Goal: Transaction & Acquisition: Purchase product/service

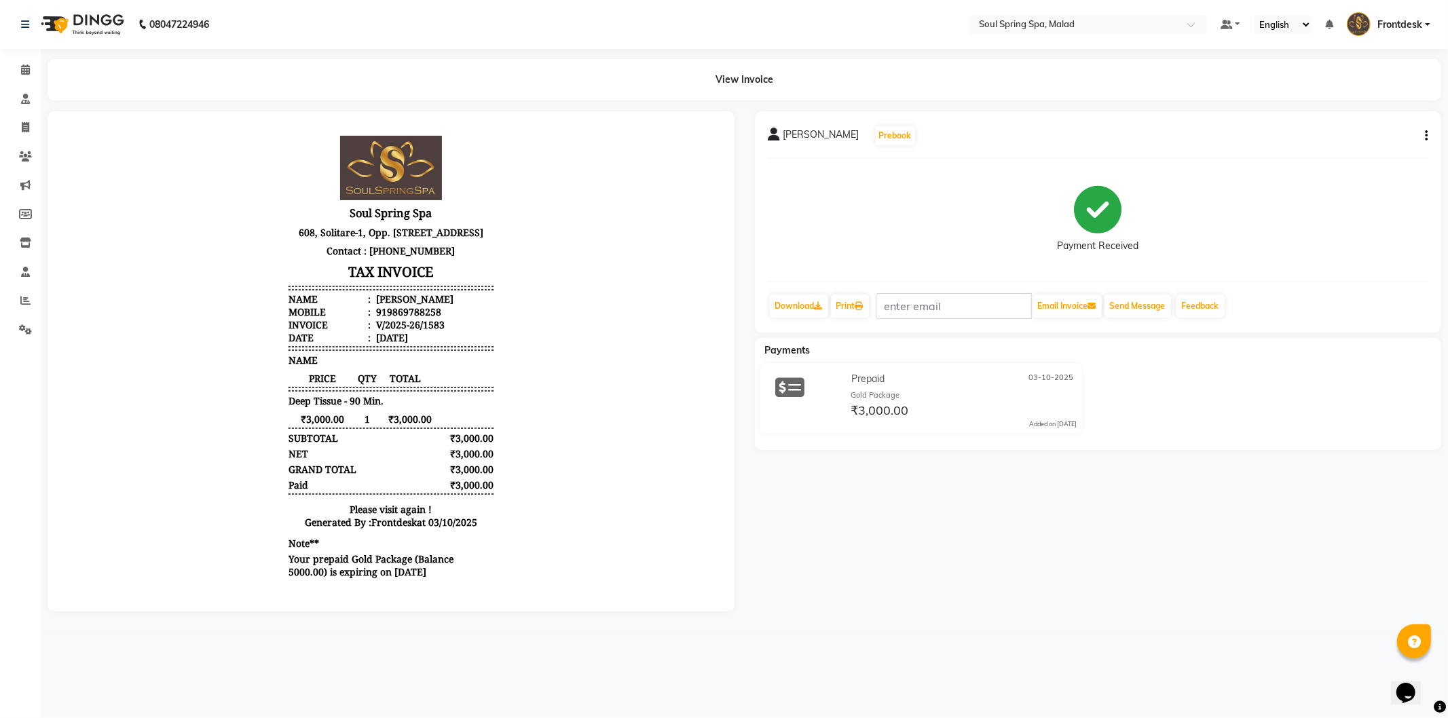
scroll to position [10, 0]
click at [19, 59] on link "Calendar" at bounding box center [20, 70] width 33 height 22
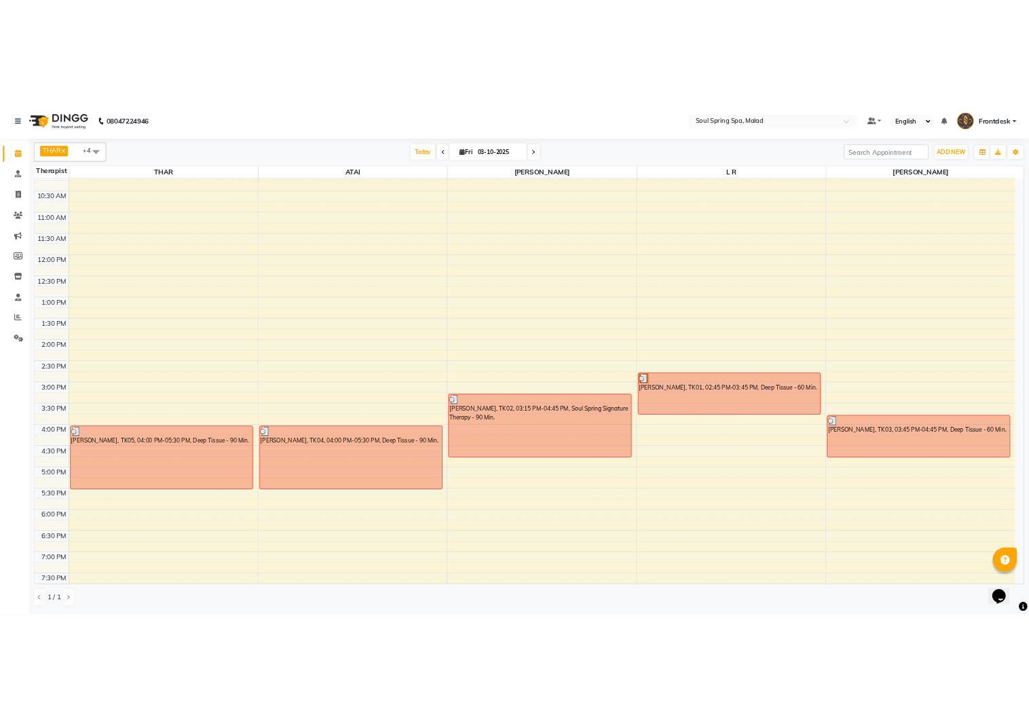
scroll to position [269, 0]
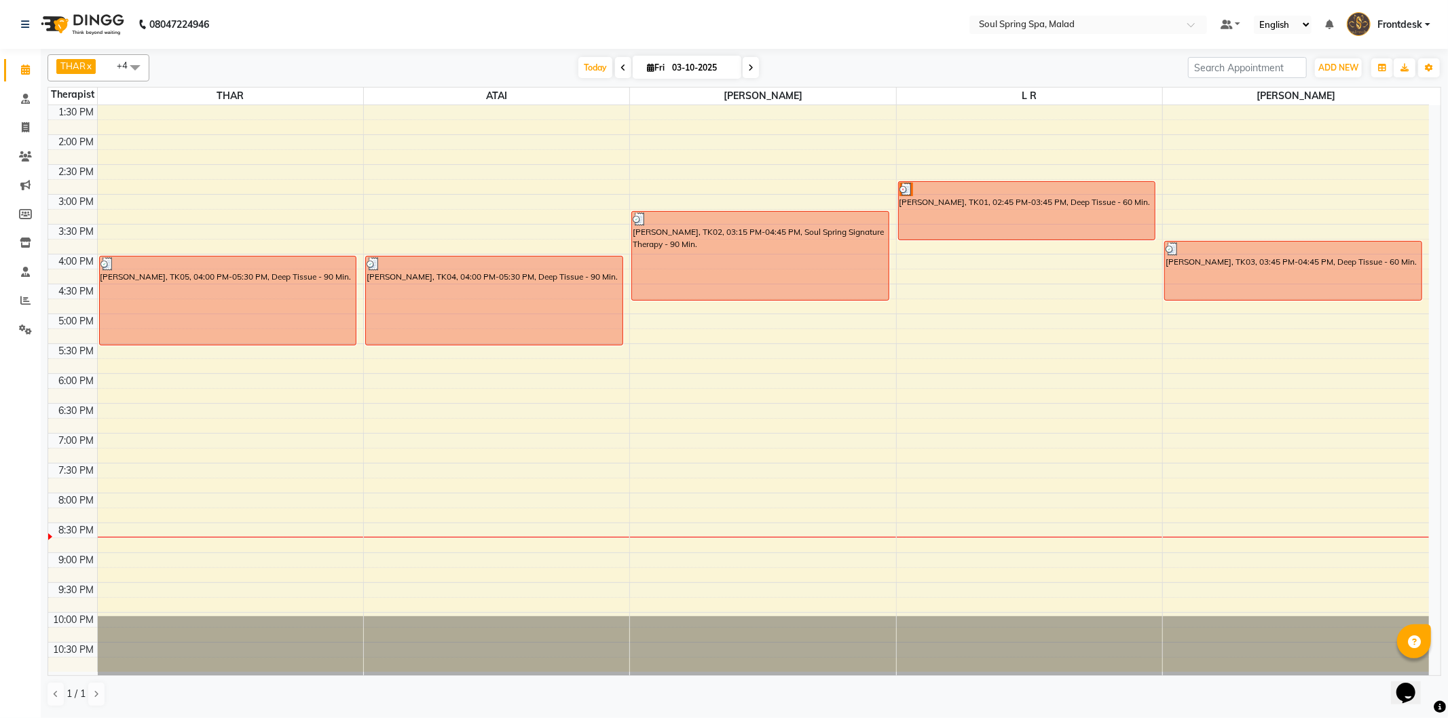
click at [663, 45] on nav "08047224946 Select Location × Soul Spring Spa, Malad Default Panel My Panel Eng…" at bounding box center [724, 24] width 1448 height 49
click at [659, 72] on span "Fri" at bounding box center [656, 67] width 24 height 10
select select "10"
select select "2025"
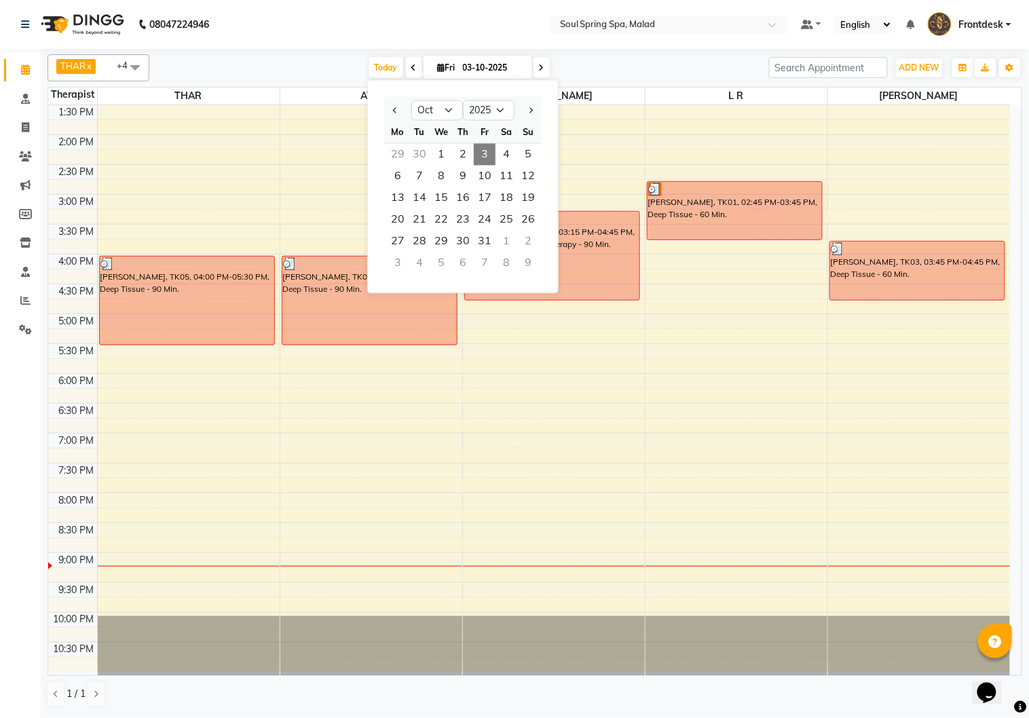
select select "10"
select select "2025"
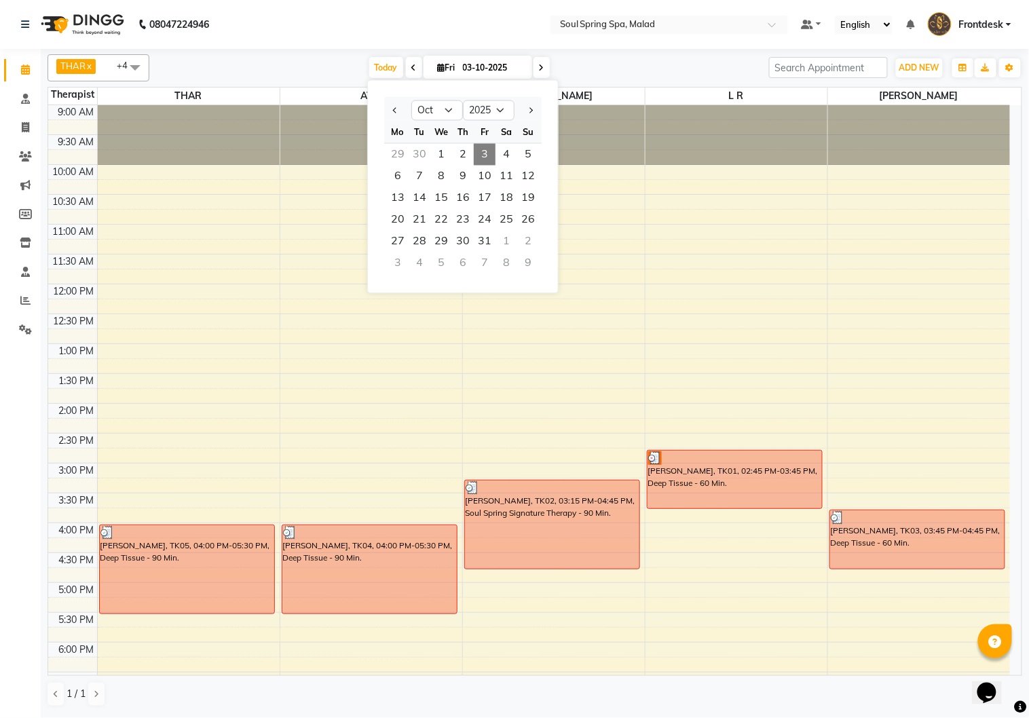
scroll to position [0, 0]
click at [925, 401] on div "9:00 AM 9:30 AM 10:00 AM 10:30 AM 11:00 AM 11:30 AM 12:00 PM 12:30 PM 1:00 PM 1…" at bounding box center [529, 523] width 962 height 836
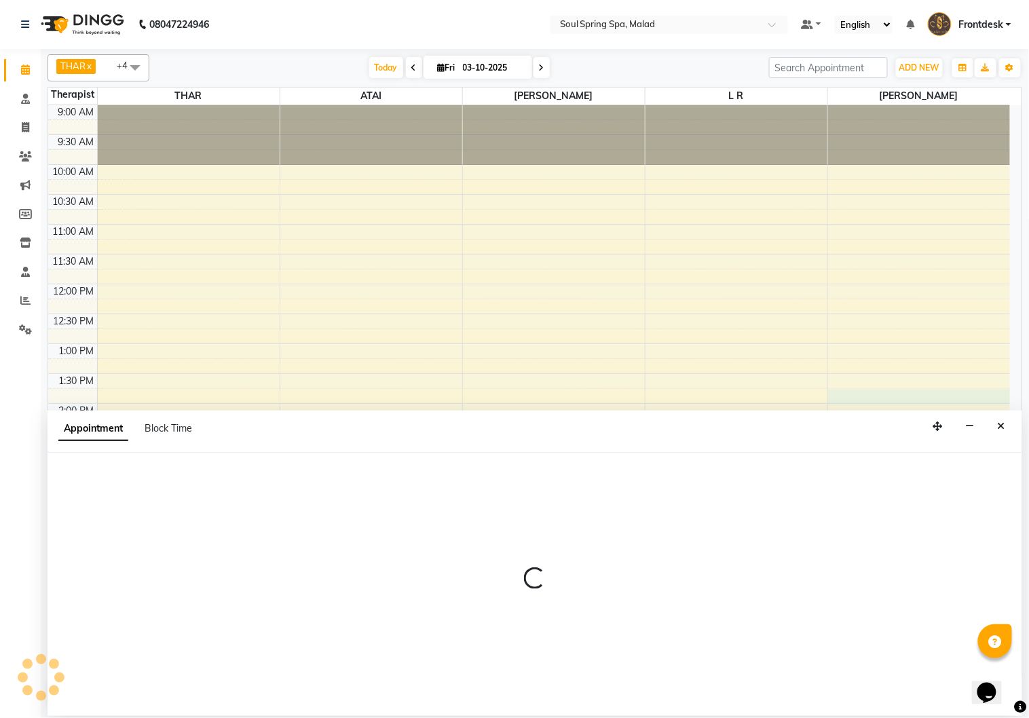
select select "86414"
select select "tentative"
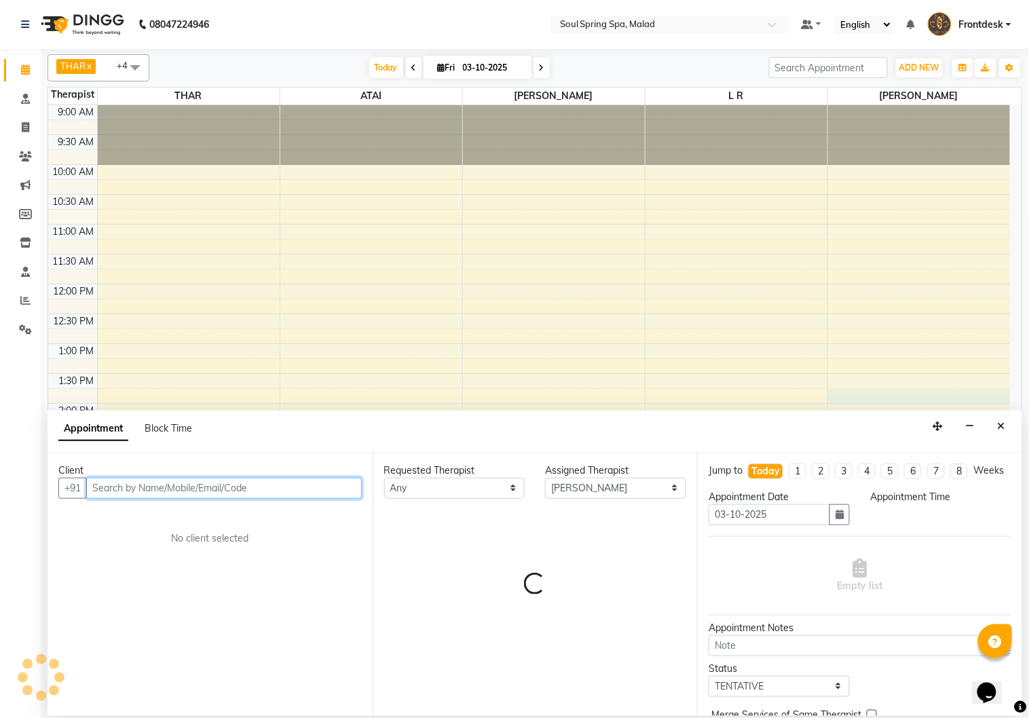
select select "825"
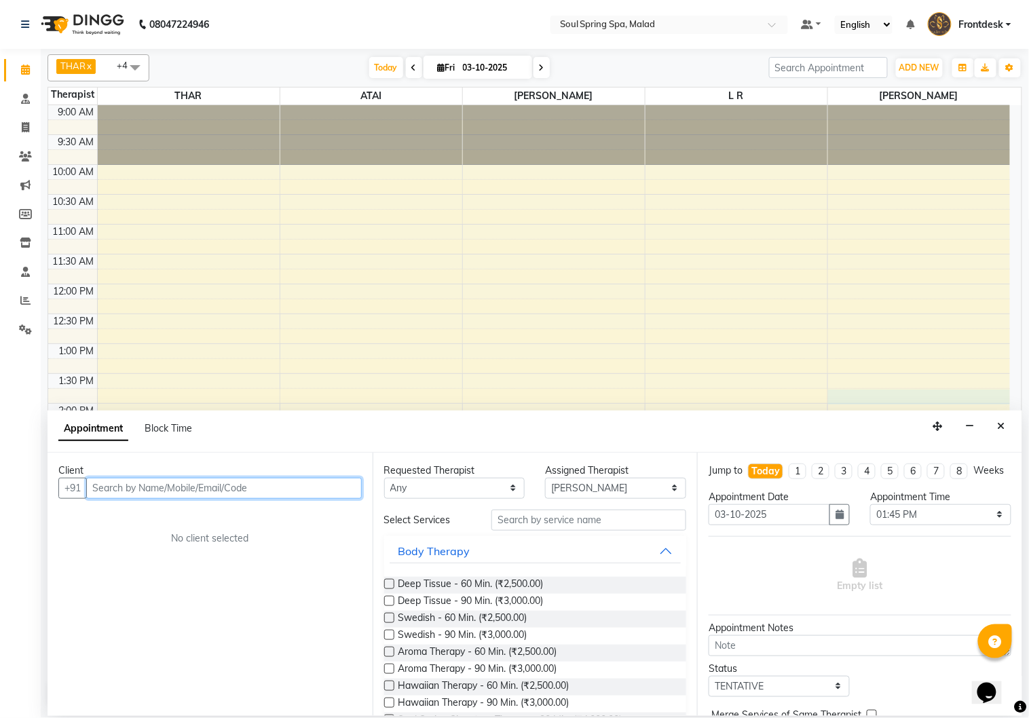
click at [268, 487] on input "text" at bounding box center [224, 488] width 276 height 21
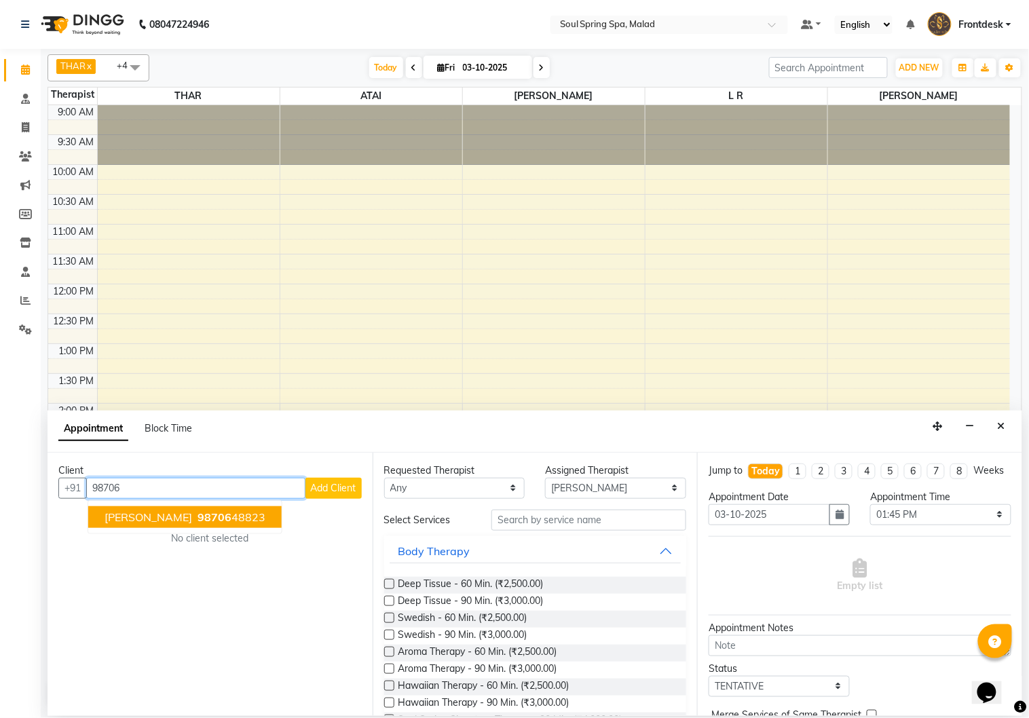
click at [259, 511] on ngb-highlight "98706 48823" at bounding box center [230, 518] width 71 height 14
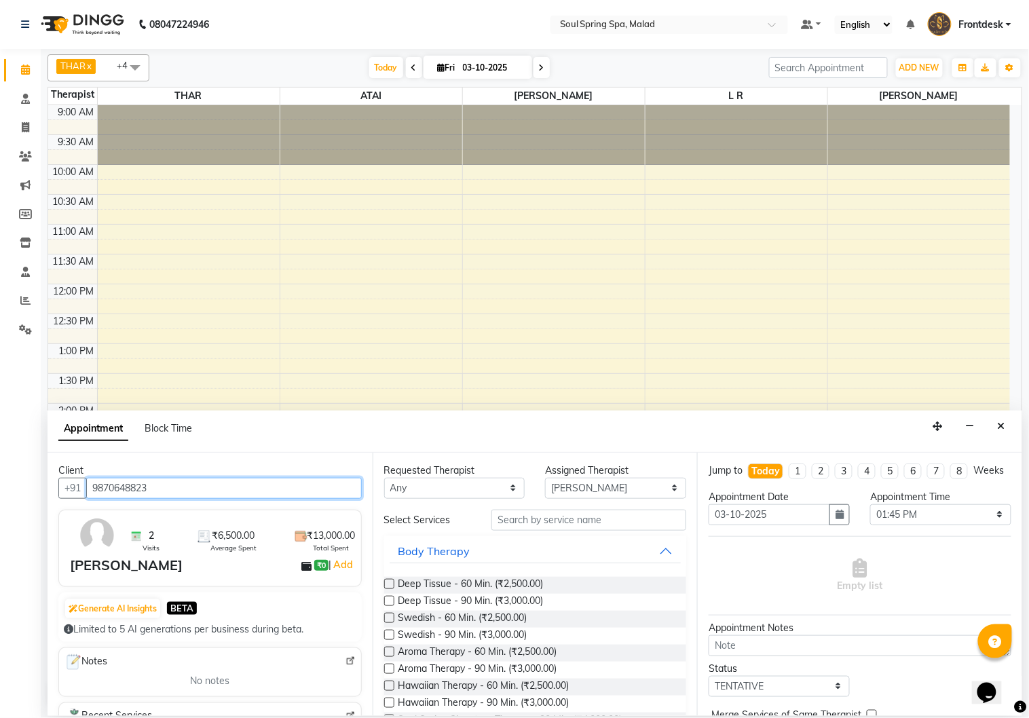
type input "9870648823"
click at [389, 584] on label at bounding box center [389, 584] width 10 height 10
click at [389, 584] on input "checkbox" at bounding box center [388, 585] width 9 height 9
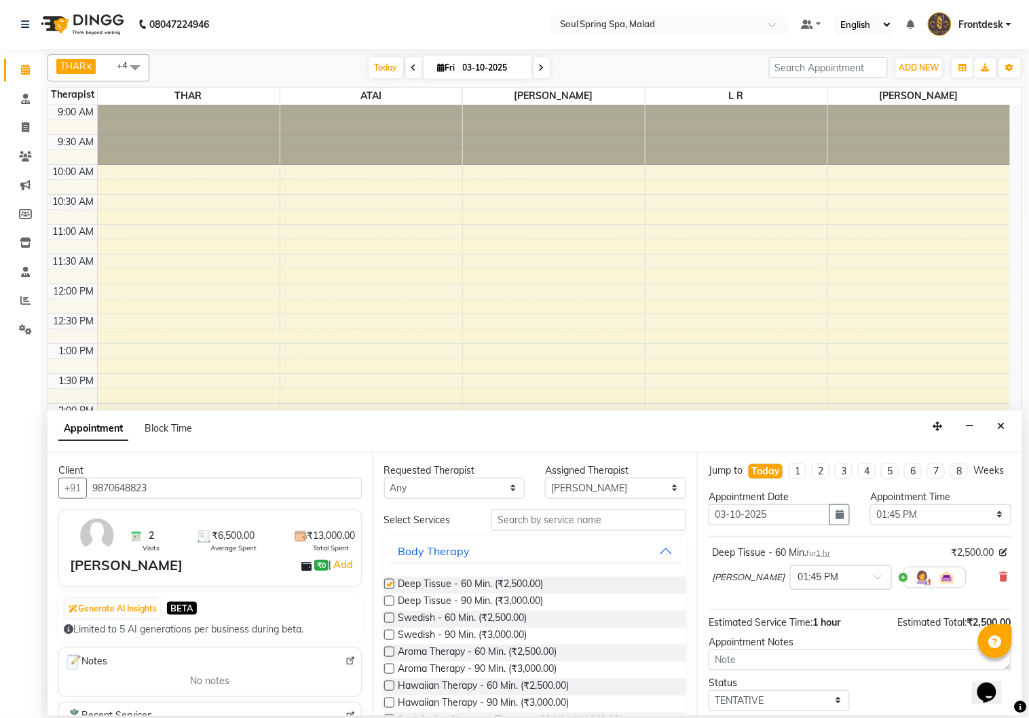
checkbox input "false"
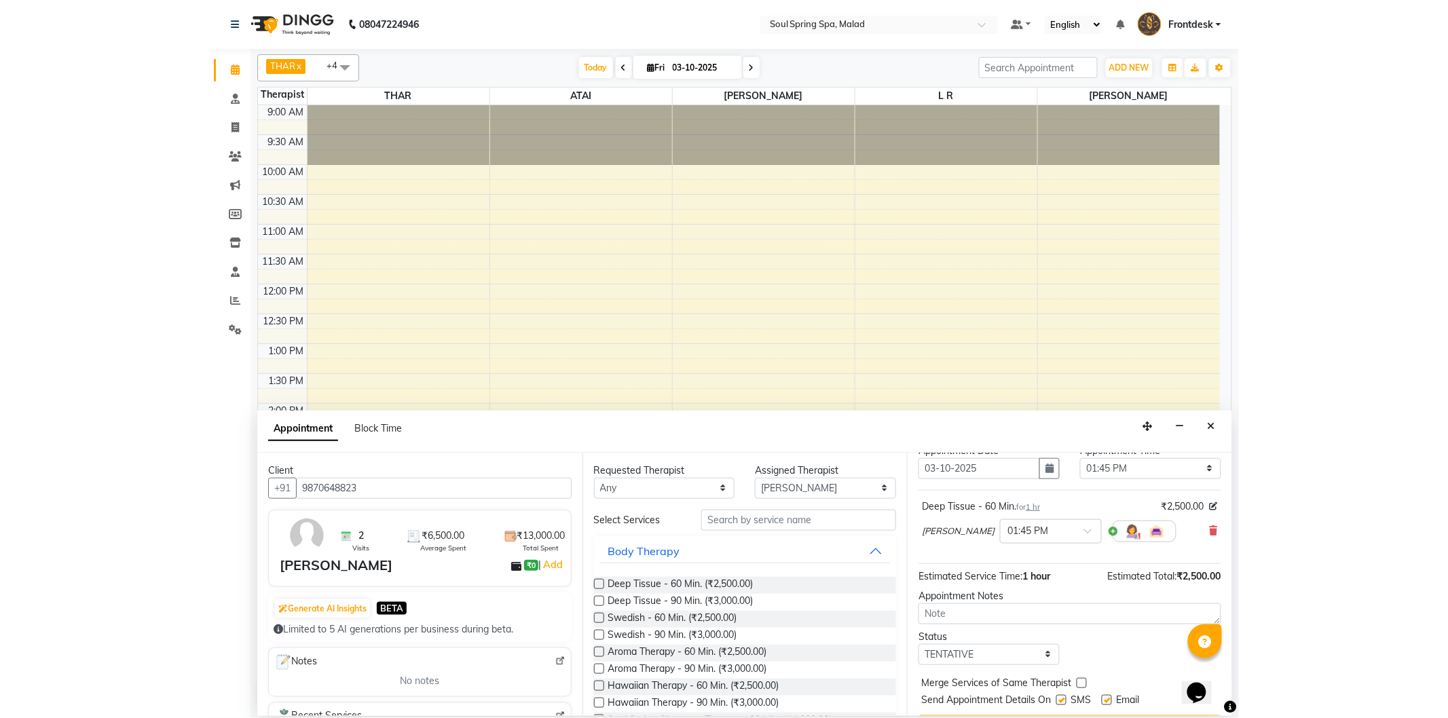
scroll to position [94, 0]
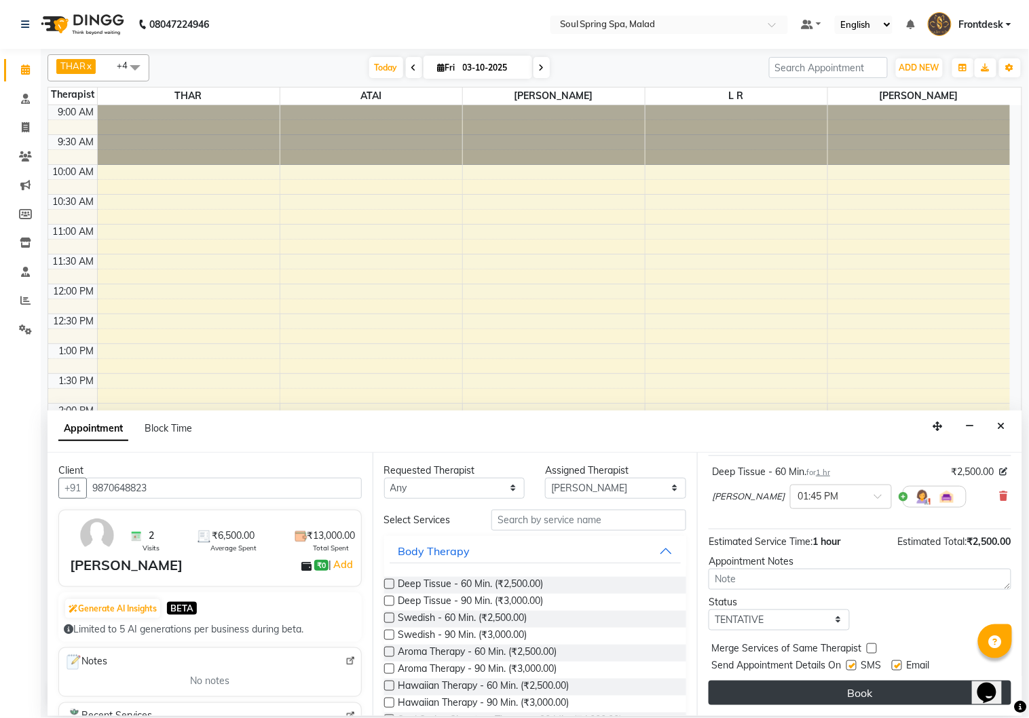
click at [937, 701] on button "Book" at bounding box center [860, 693] width 303 height 24
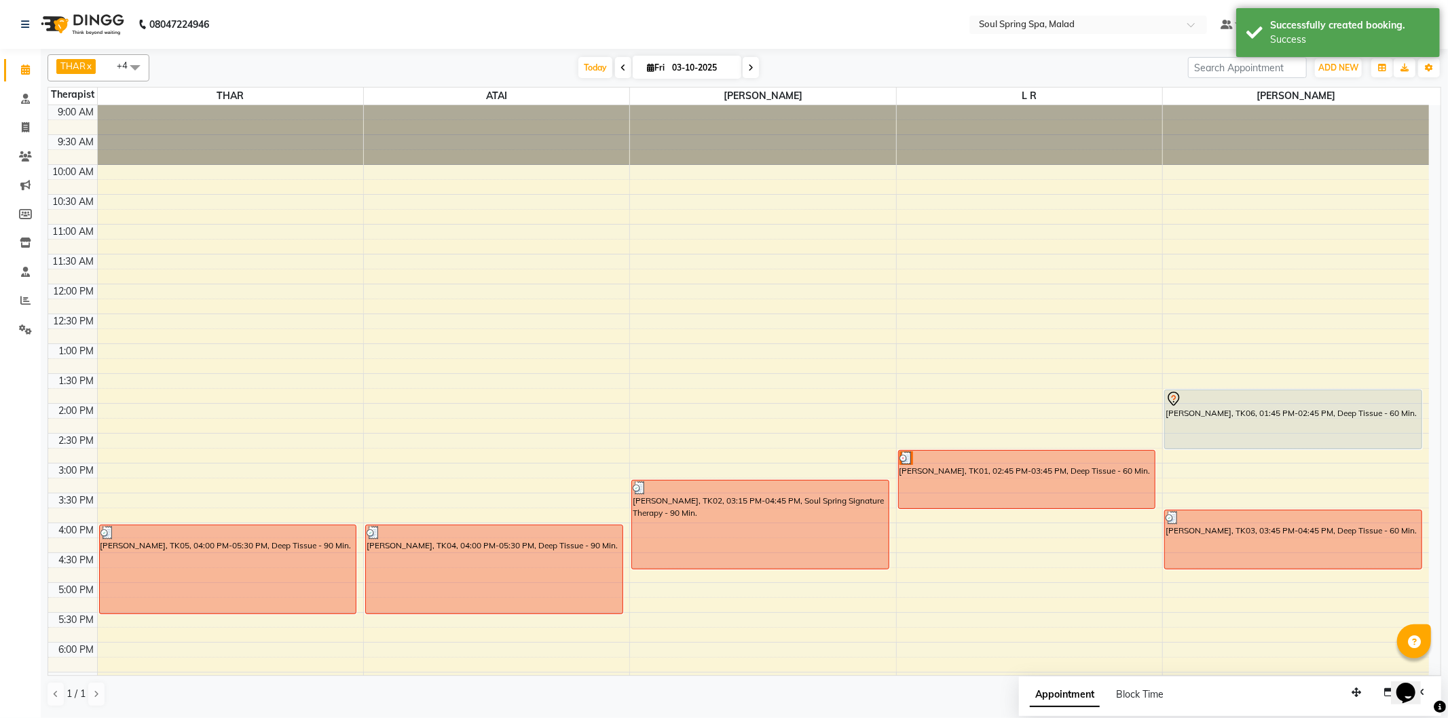
scroll to position [269, 0]
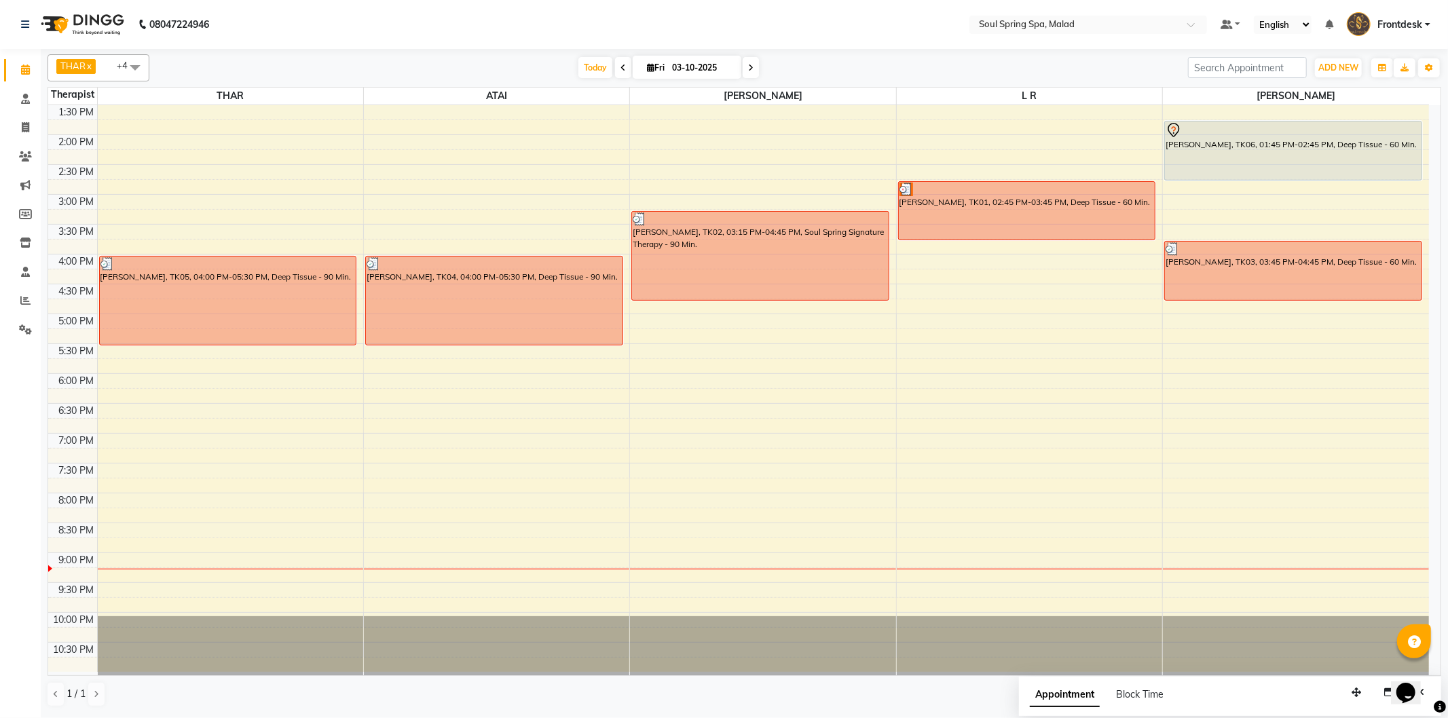
click at [228, 370] on div "9:00 AM 9:30 AM 10:00 AM 10:30 AM 11:00 AM 11:30 AM 12:00 PM 12:30 PM 1:00 PM 1…" at bounding box center [738, 254] width 1381 height 836
select select "81964"
select select "tentative"
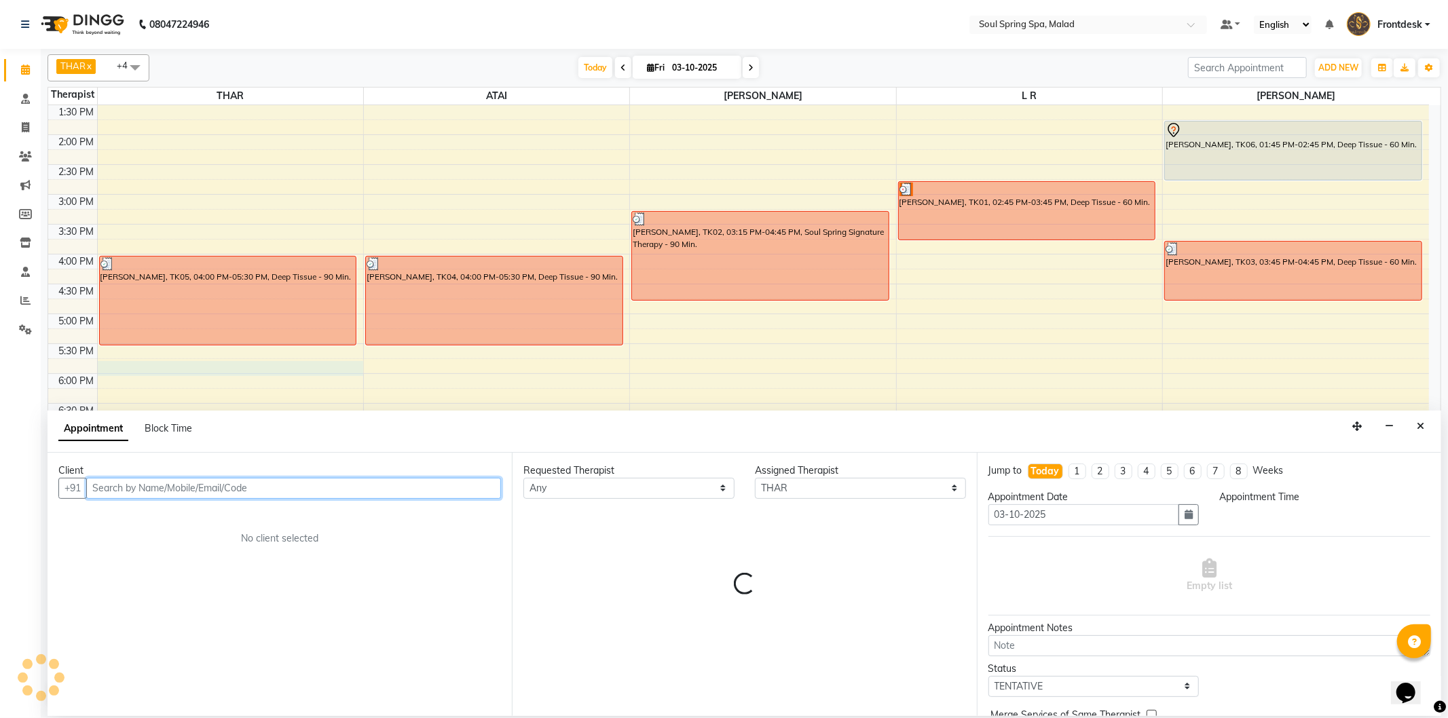
select select "1065"
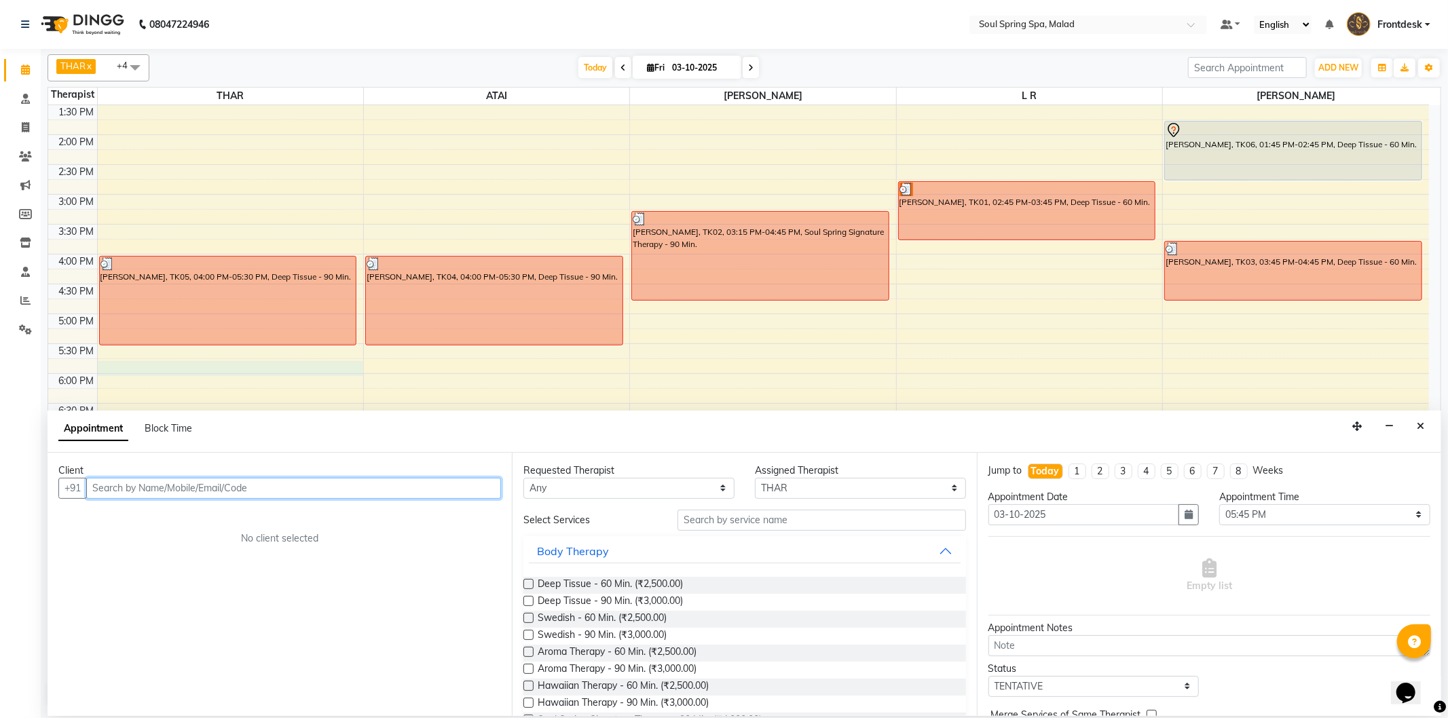
click at [231, 490] on input "text" at bounding box center [293, 488] width 415 height 21
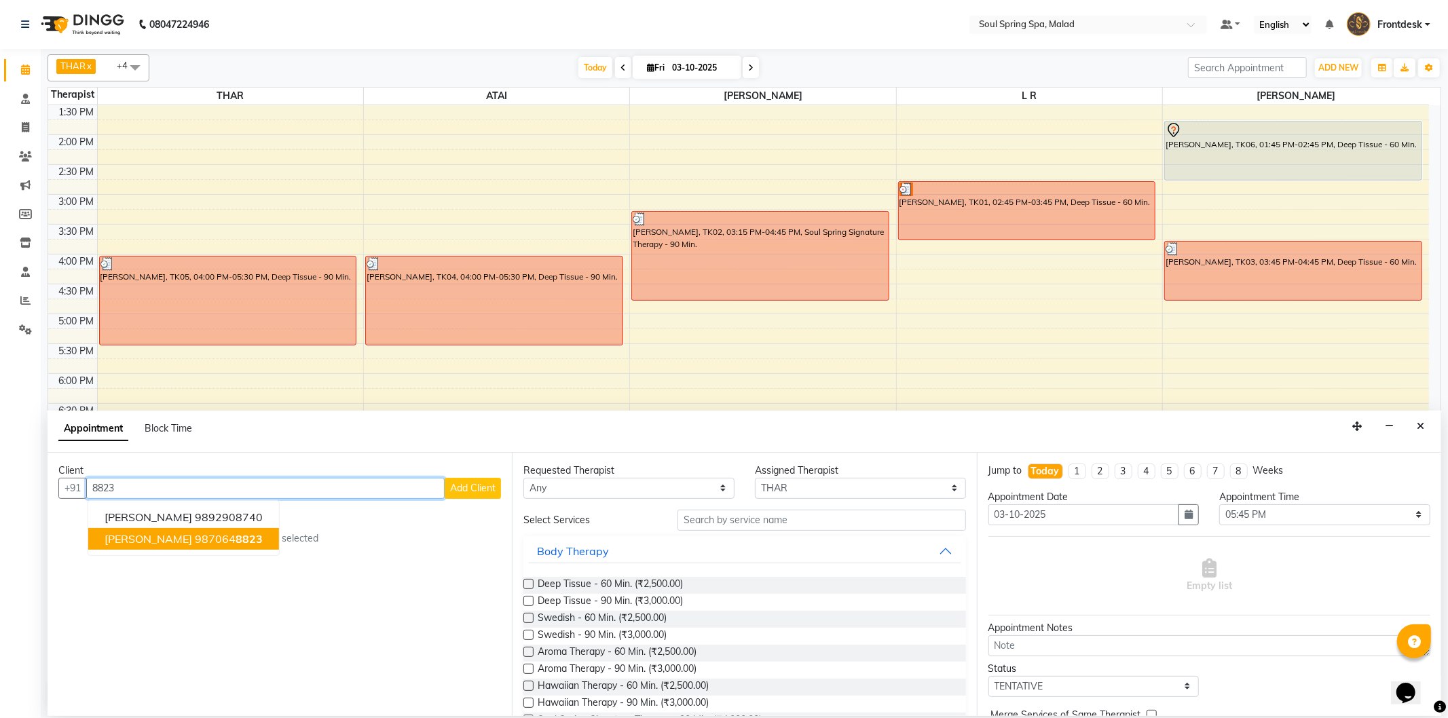
click at [195, 538] on ngb-highlight "987064 8823" at bounding box center [229, 539] width 68 height 14
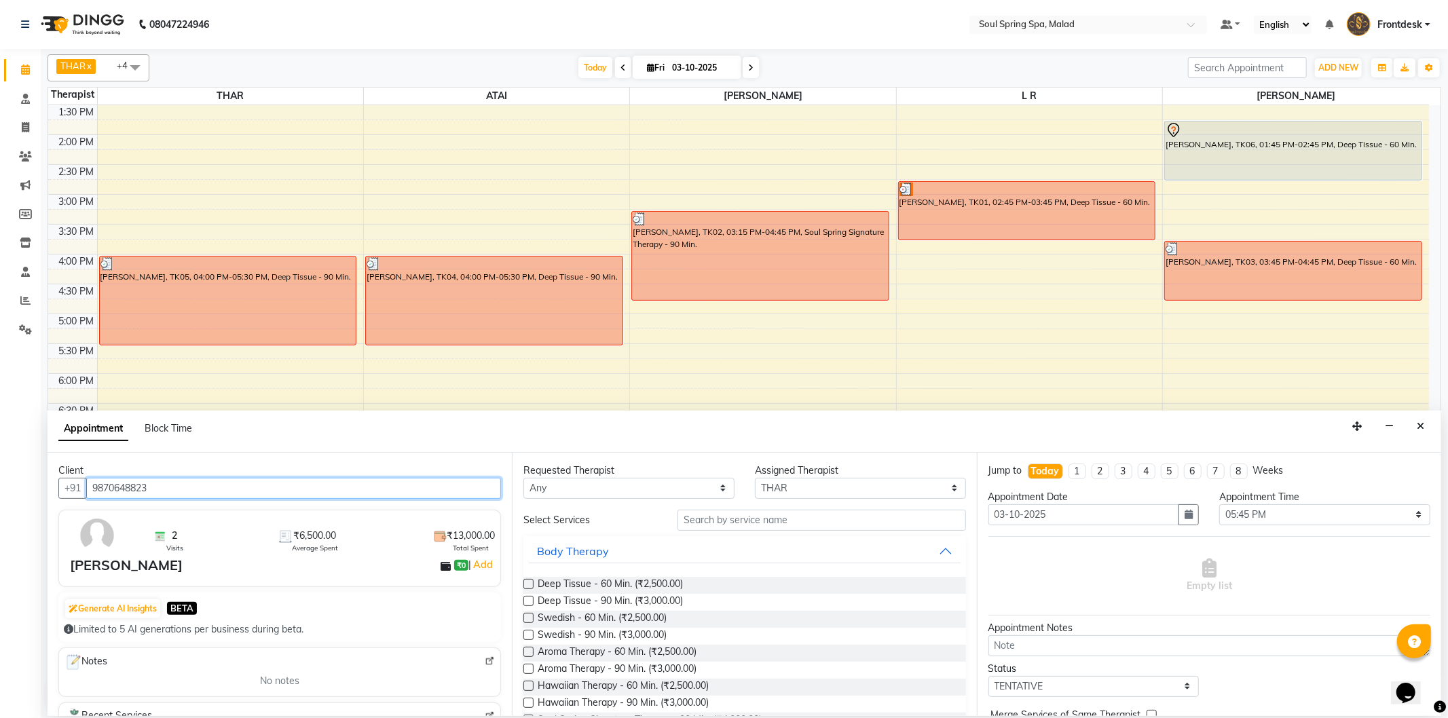
type input "9870648823"
click at [528, 581] on label at bounding box center [529, 584] width 10 height 10
click at [528, 581] on input "checkbox" at bounding box center [528, 585] width 9 height 9
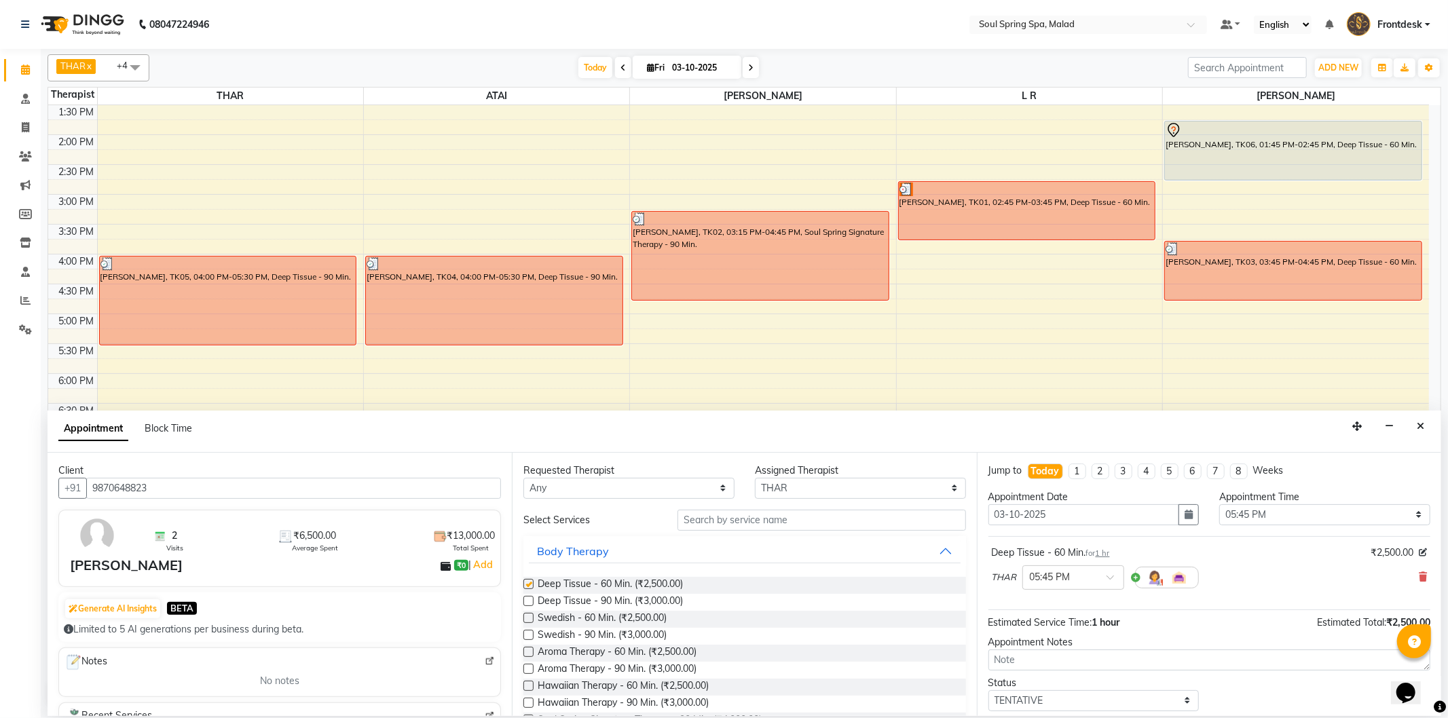
checkbox input "false"
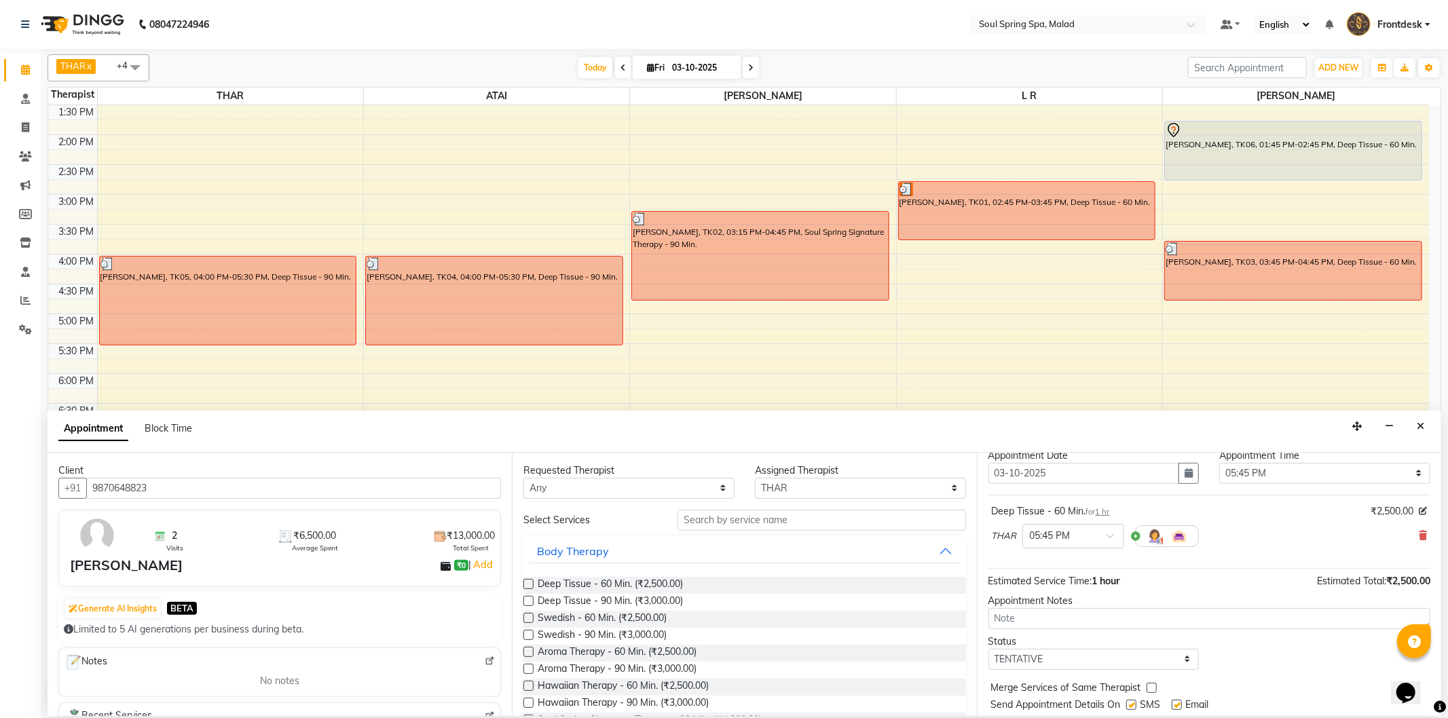
scroll to position [81, 0]
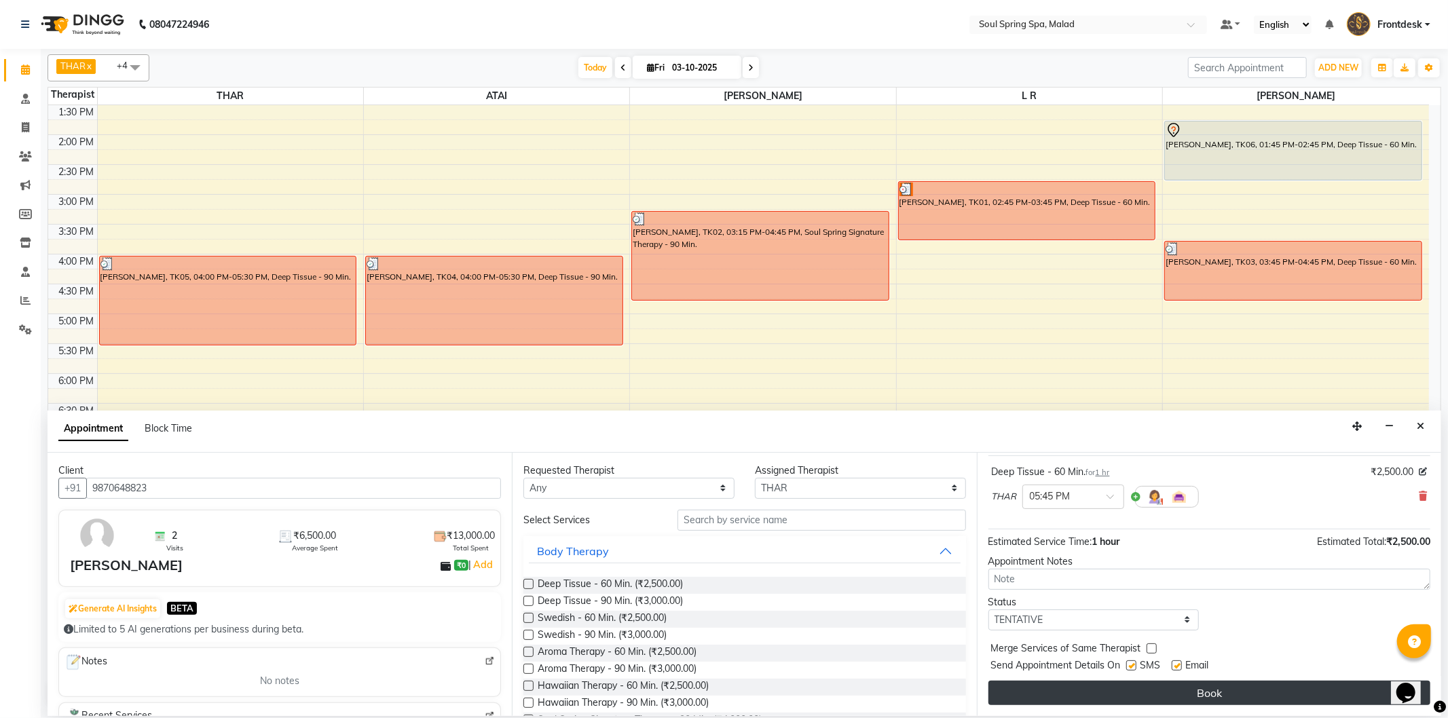
click at [1080, 694] on button "Book" at bounding box center [1210, 693] width 442 height 24
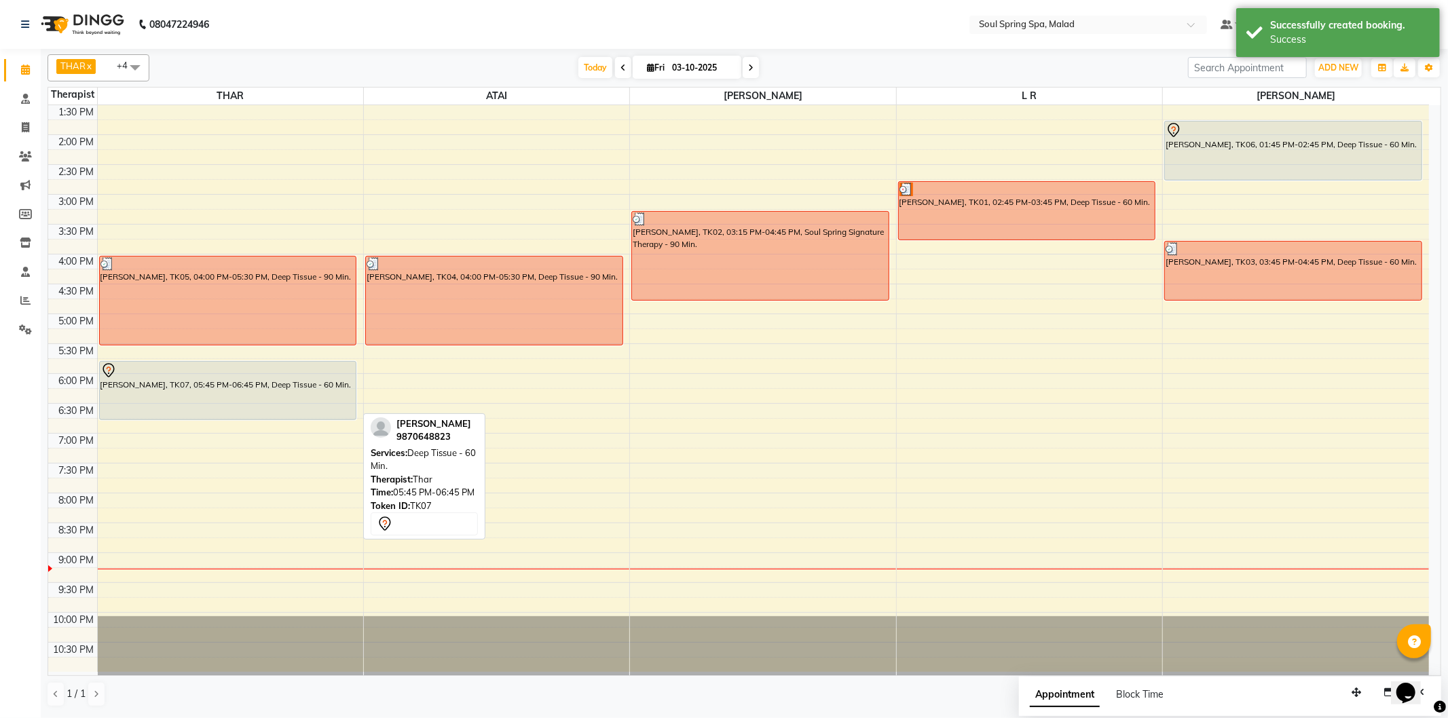
click at [344, 389] on div "[PERSON_NAME], TK07, 05:45 PM-06:45 PM, Deep Tissue - 60 Min." at bounding box center [228, 391] width 257 height 58
select select "7"
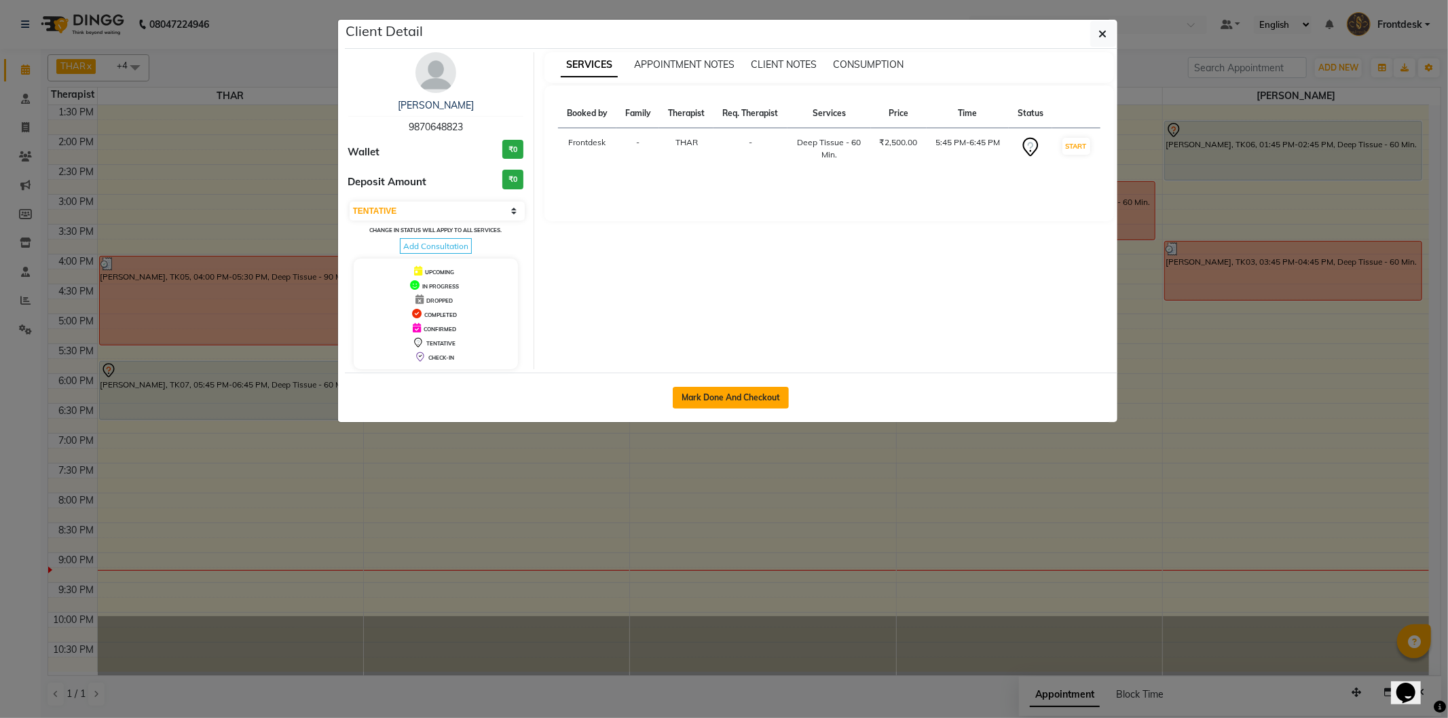
click at [683, 408] on button "Mark Done And Checkout" at bounding box center [731, 398] width 116 height 22
select select "service"
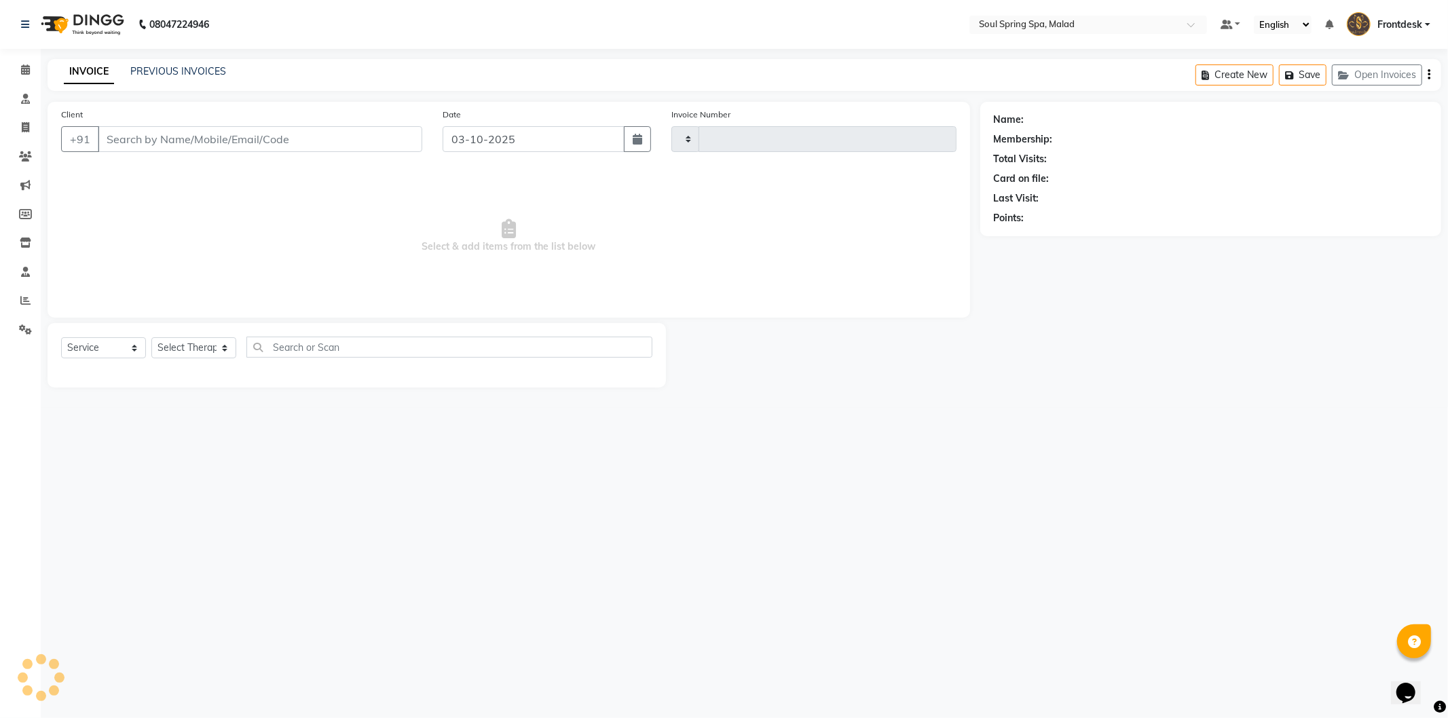
type input "1584"
select select "4947"
type input "9870648823"
select select "81964"
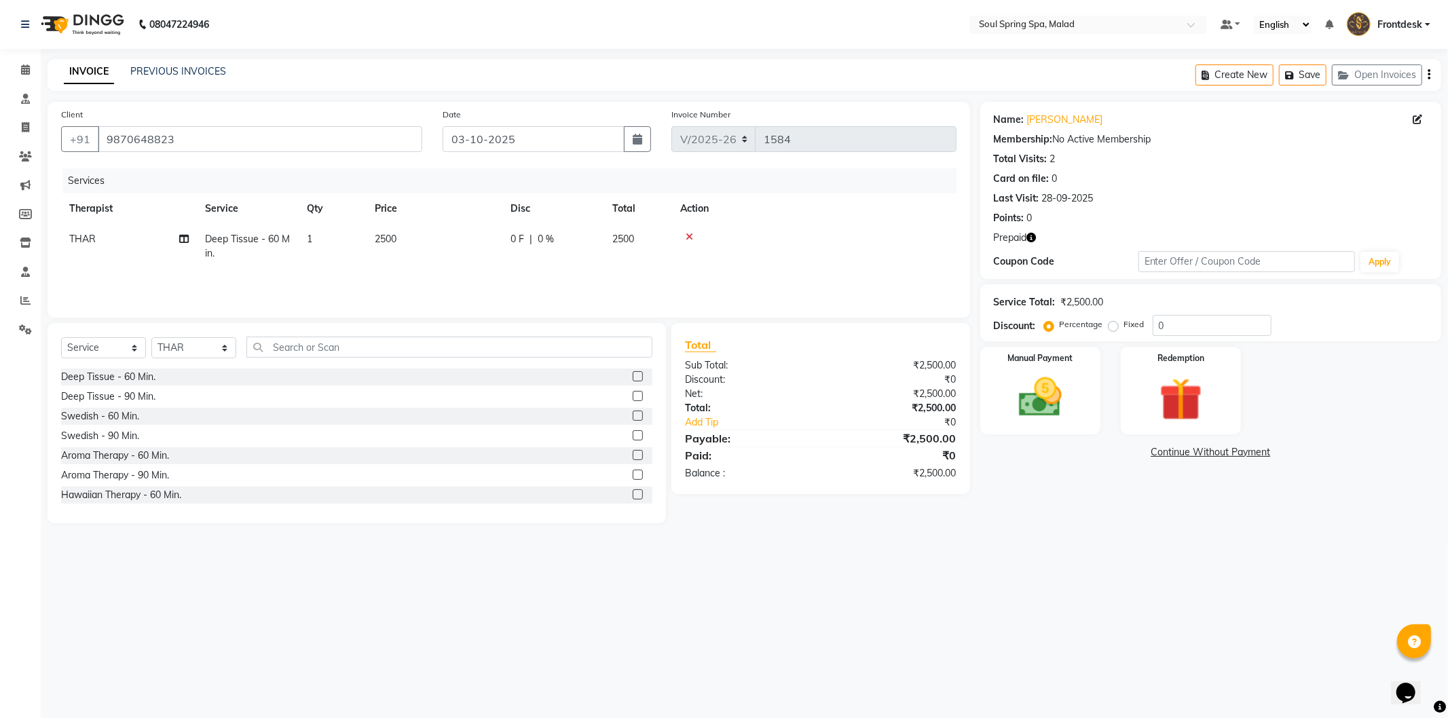
click at [426, 236] on td "2500" at bounding box center [435, 246] width 136 height 45
select select "81964"
click at [456, 249] on input "2500" at bounding box center [499, 242] width 120 height 21
type input "2000"
click at [1198, 409] on img at bounding box center [1181, 400] width 73 height 56
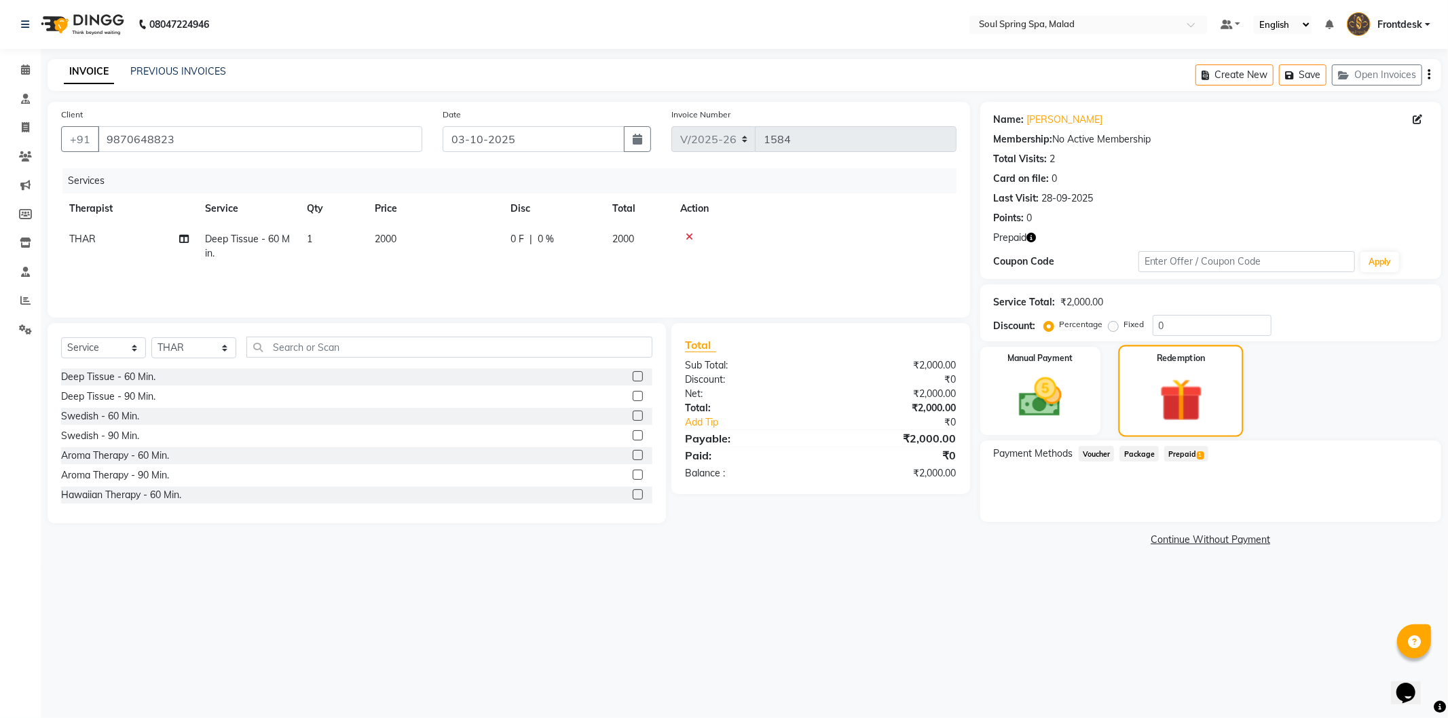
click at [1192, 455] on span "Prepaid 1" at bounding box center [1186, 454] width 44 height 16
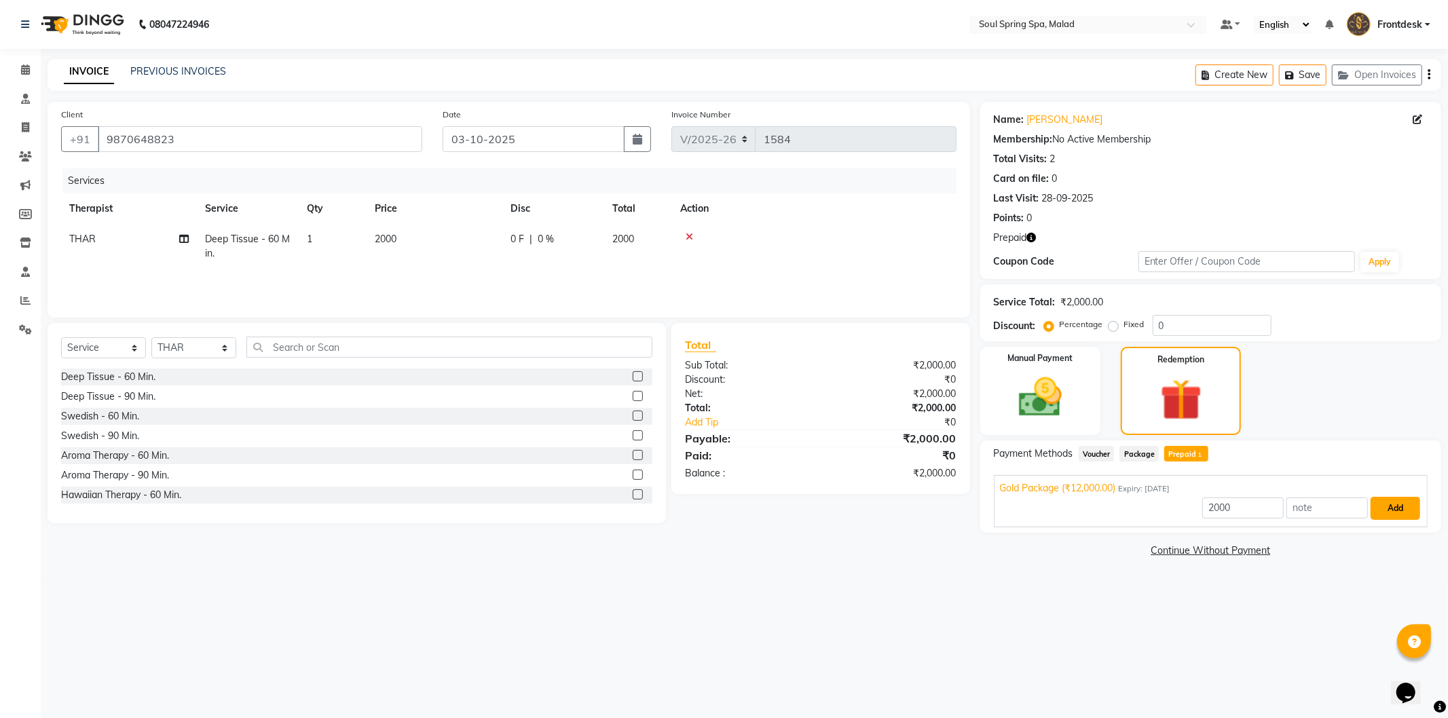
click at [1383, 500] on button "Add" at bounding box center [1396, 508] width 50 height 23
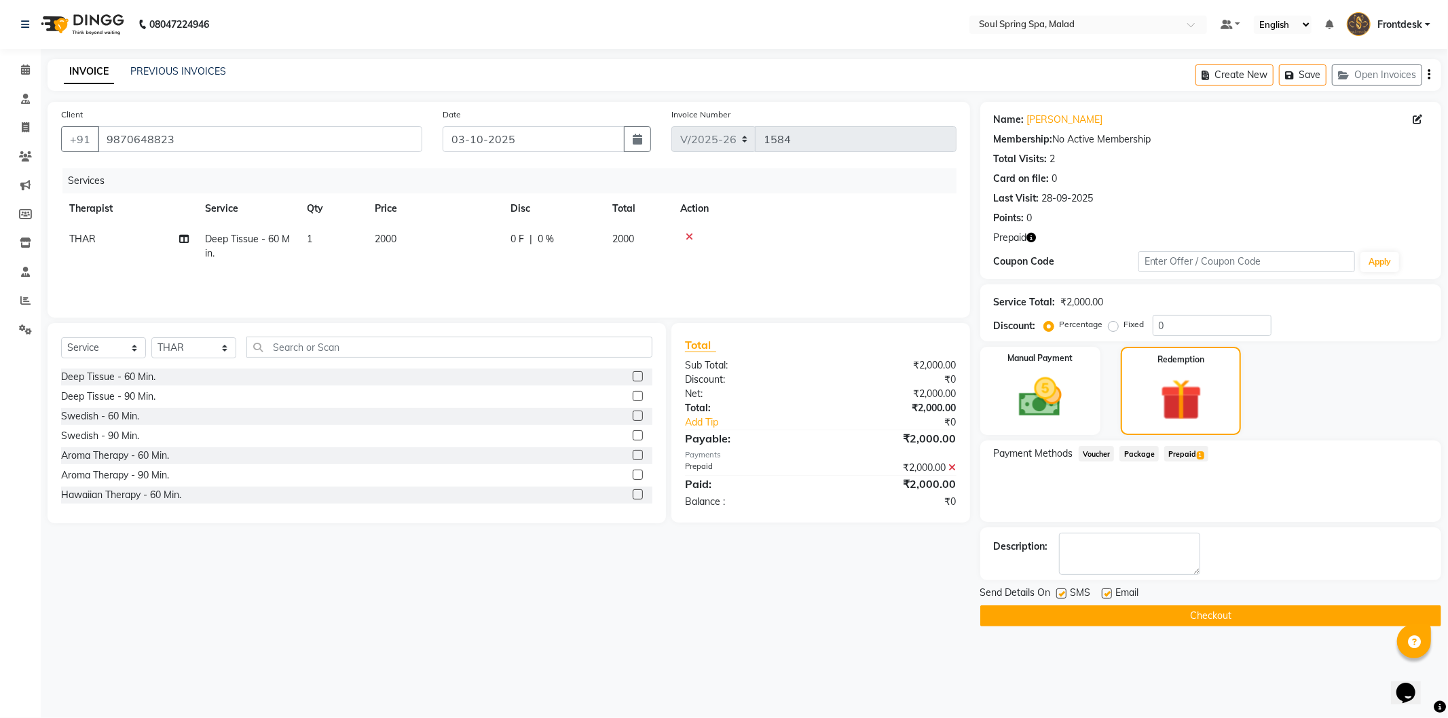
click at [1046, 614] on button "Checkout" at bounding box center [1210, 616] width 461 height 21
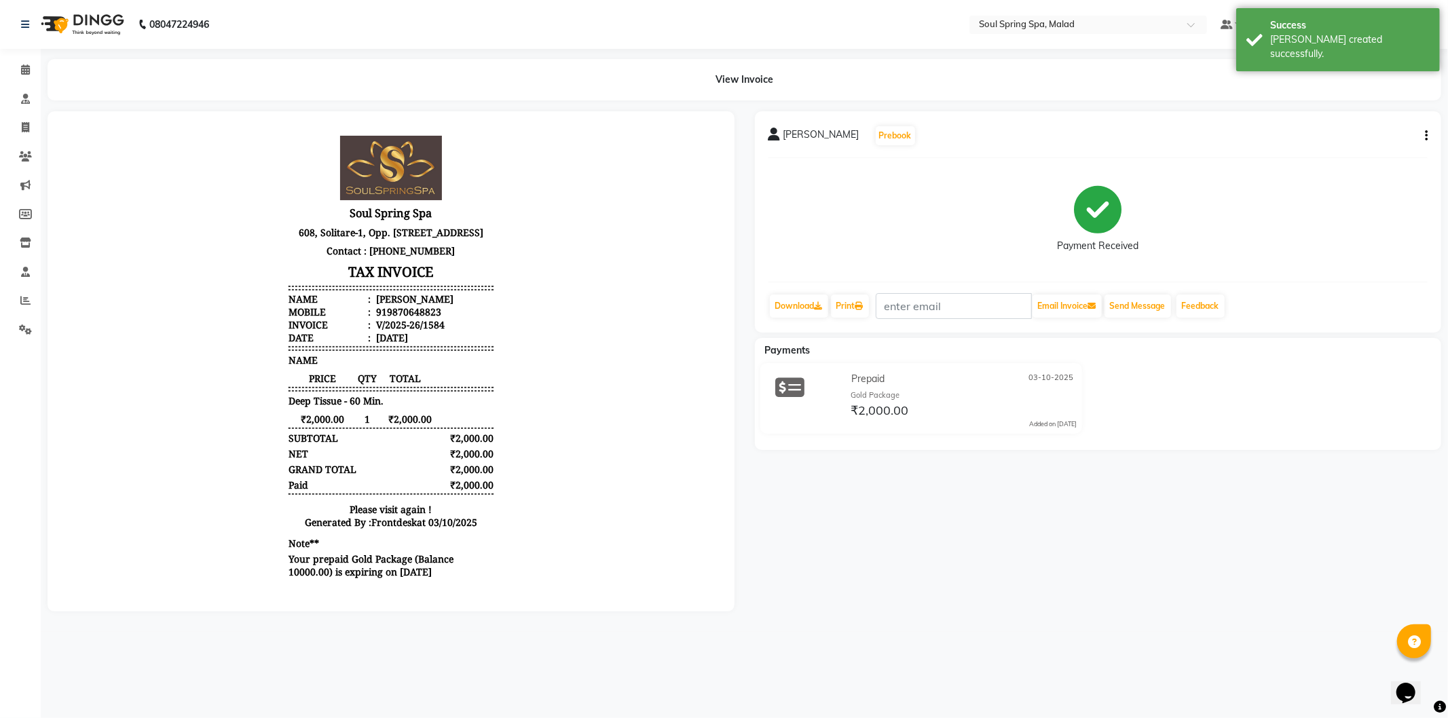
scroll to position [10, 0]
click at [22, 67] on icon at bounding box center [25, 70] width 9 height 10
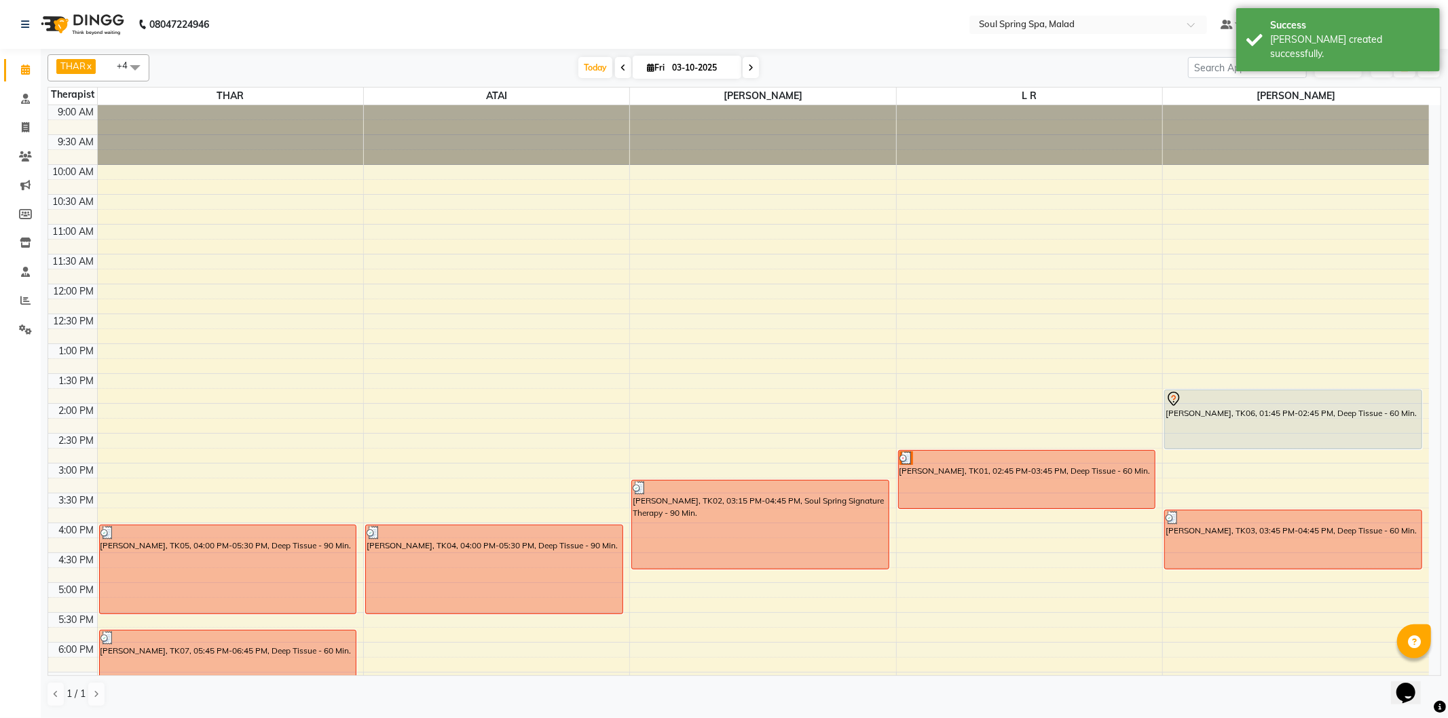
scroll to position [269, 0]
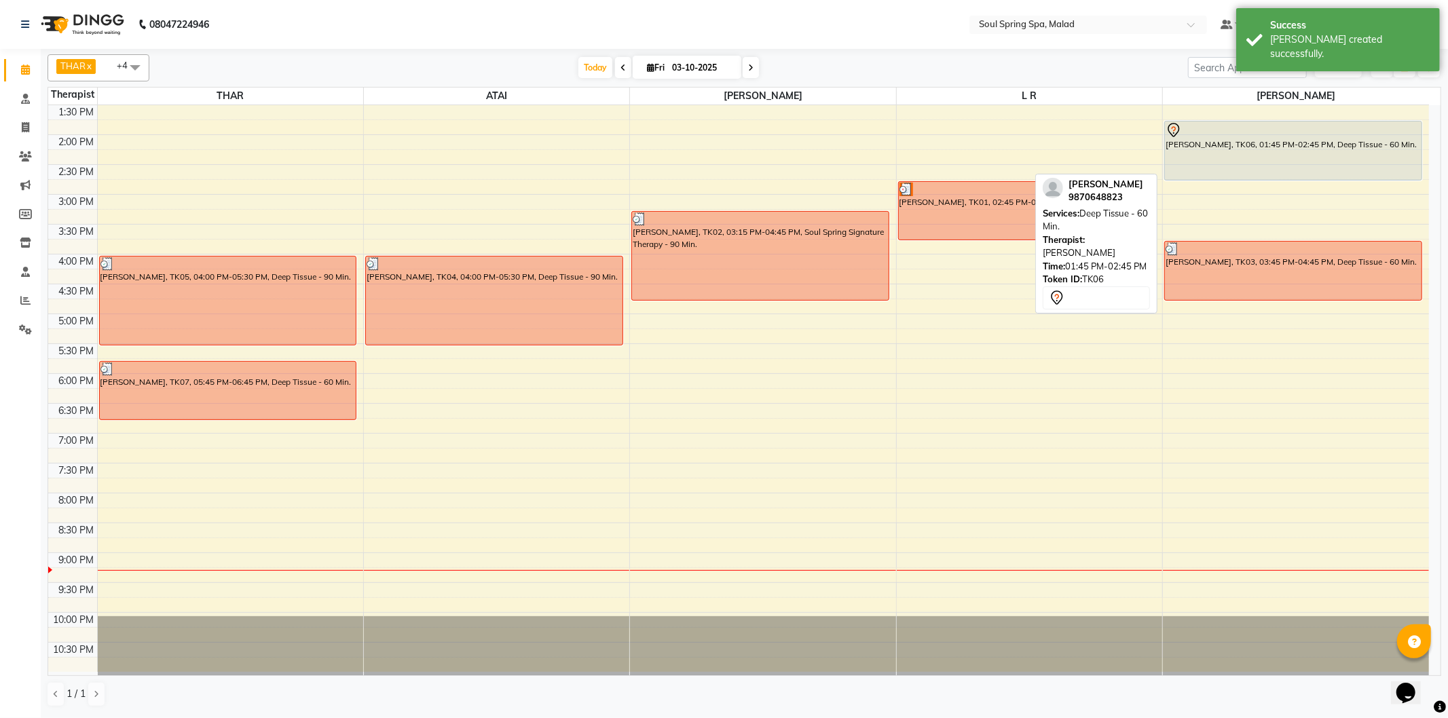
click at [1175, 153] on div "[PERSON_NAME], TK06, 01:45 PM-02:45 PM, Deep Tissue - 60 Min." at bounding box center [1293, 151] width 257 height 58
select select "7"
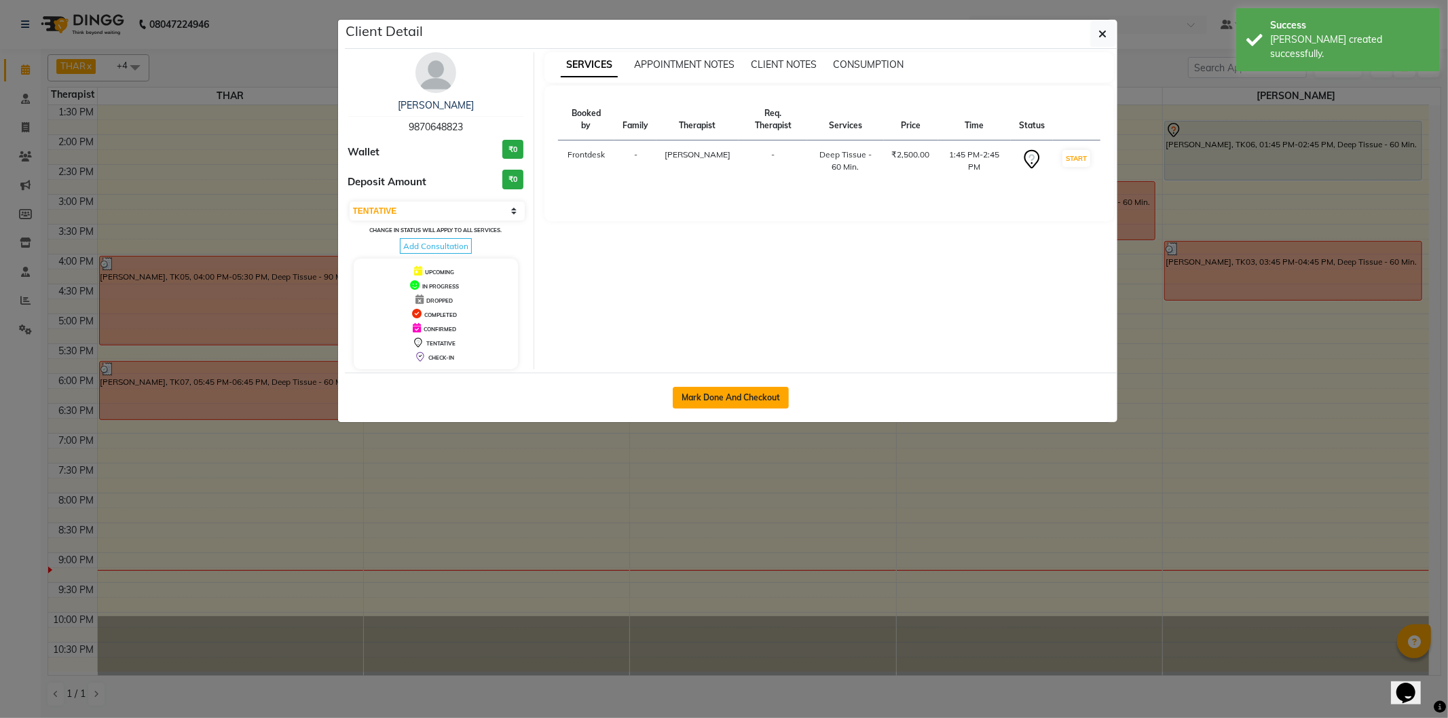
click at [757, 399] on button "Mark Done And Checkout" at bounding box center [731, 398] width 116 height 22
select select "4947"
select select "service"
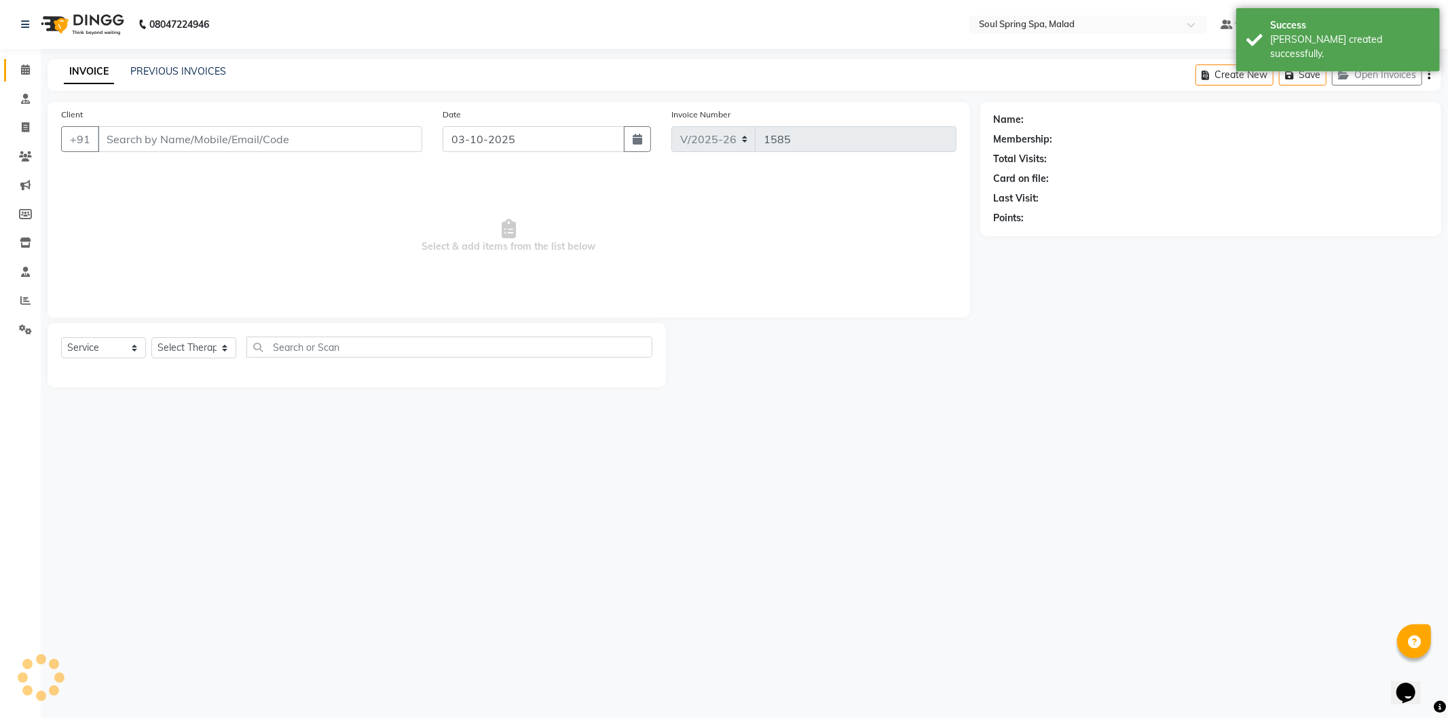
type input "9870648823"
select select "86414"
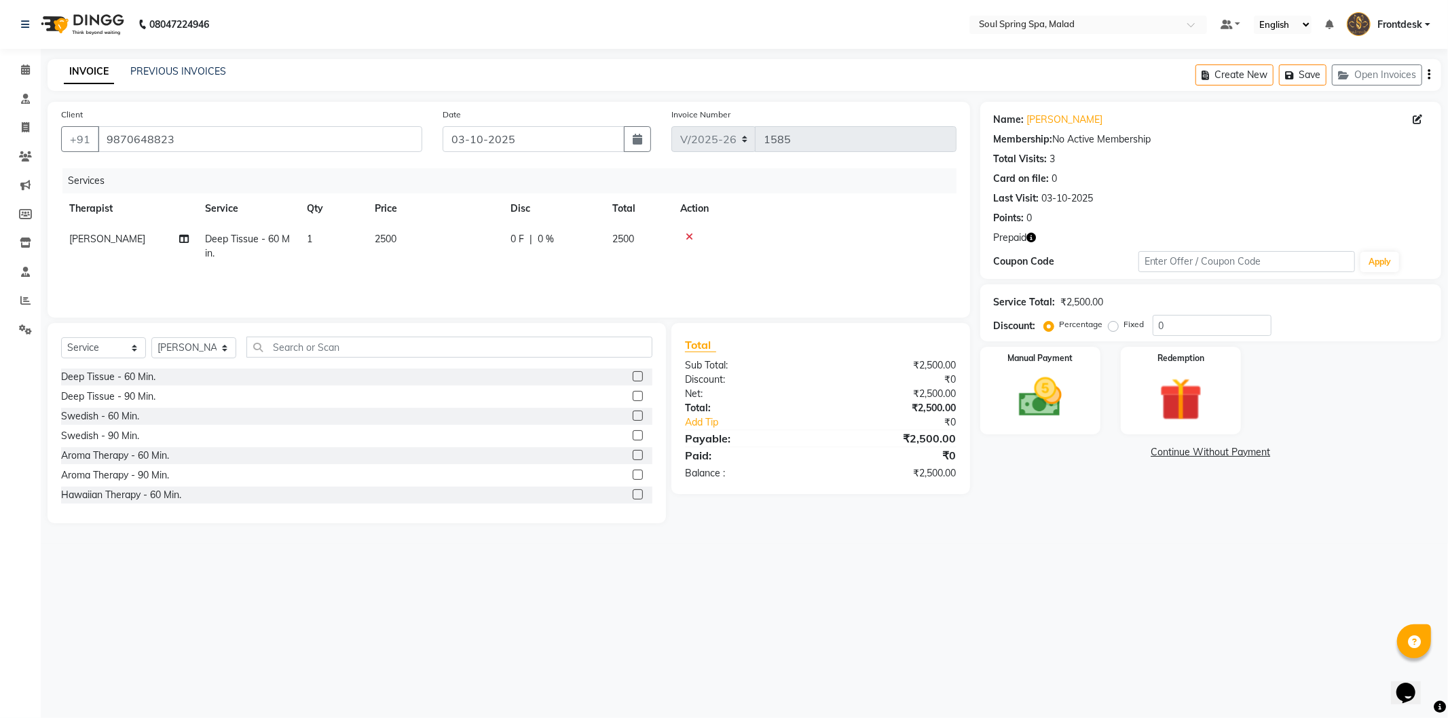
click at [462, 215] on th "Price" at bounding box center [435, 209] width 136 height 31
click at [456, 244] on td "2500" at bounding box center [435, 246] width 136 height 45
select select "86414"
click at [452, 248] on input "2500" at bounding box center [499, 242] width 120 height 21
click at [464, 247] on input "2500" at bounding box center [499, 242] width 120 height 21
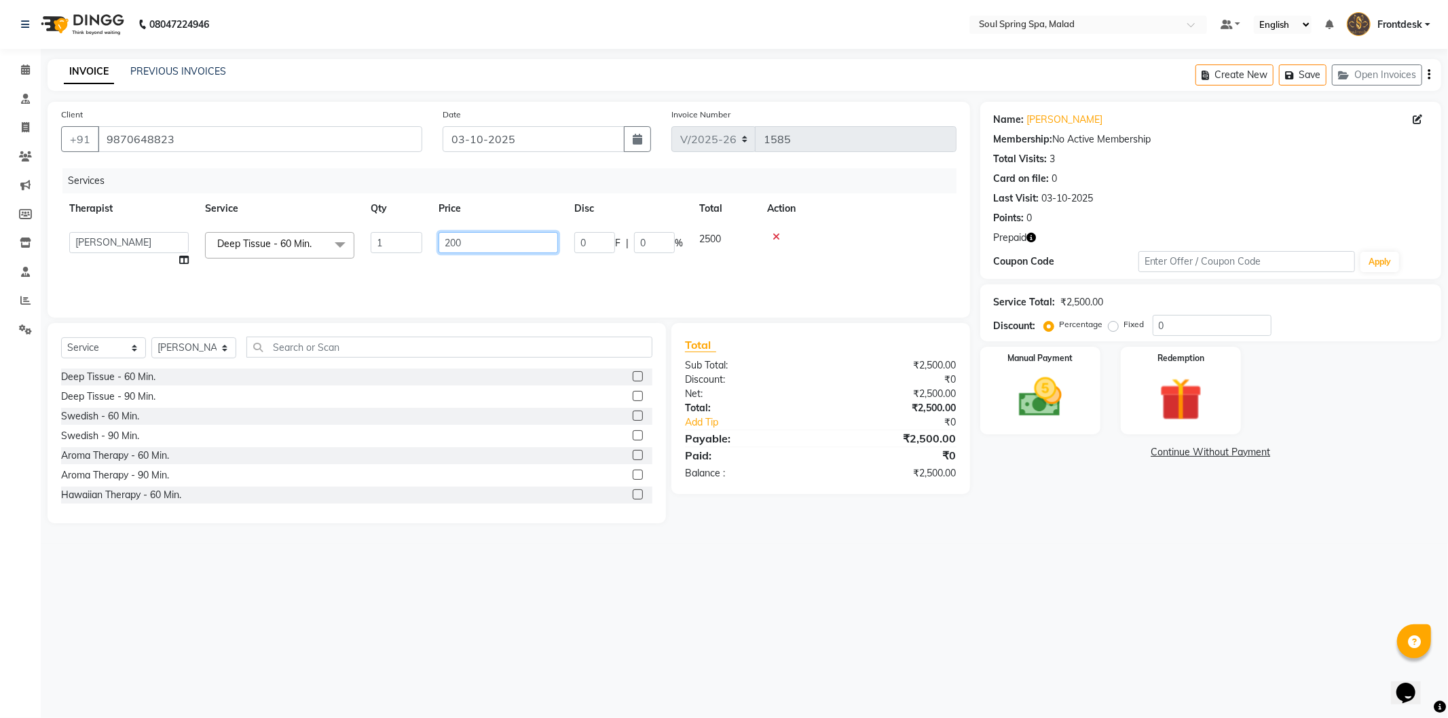
type input "2000"
click at [1175, 423] on img at bounding box center [1181, 400] width 73 height 56
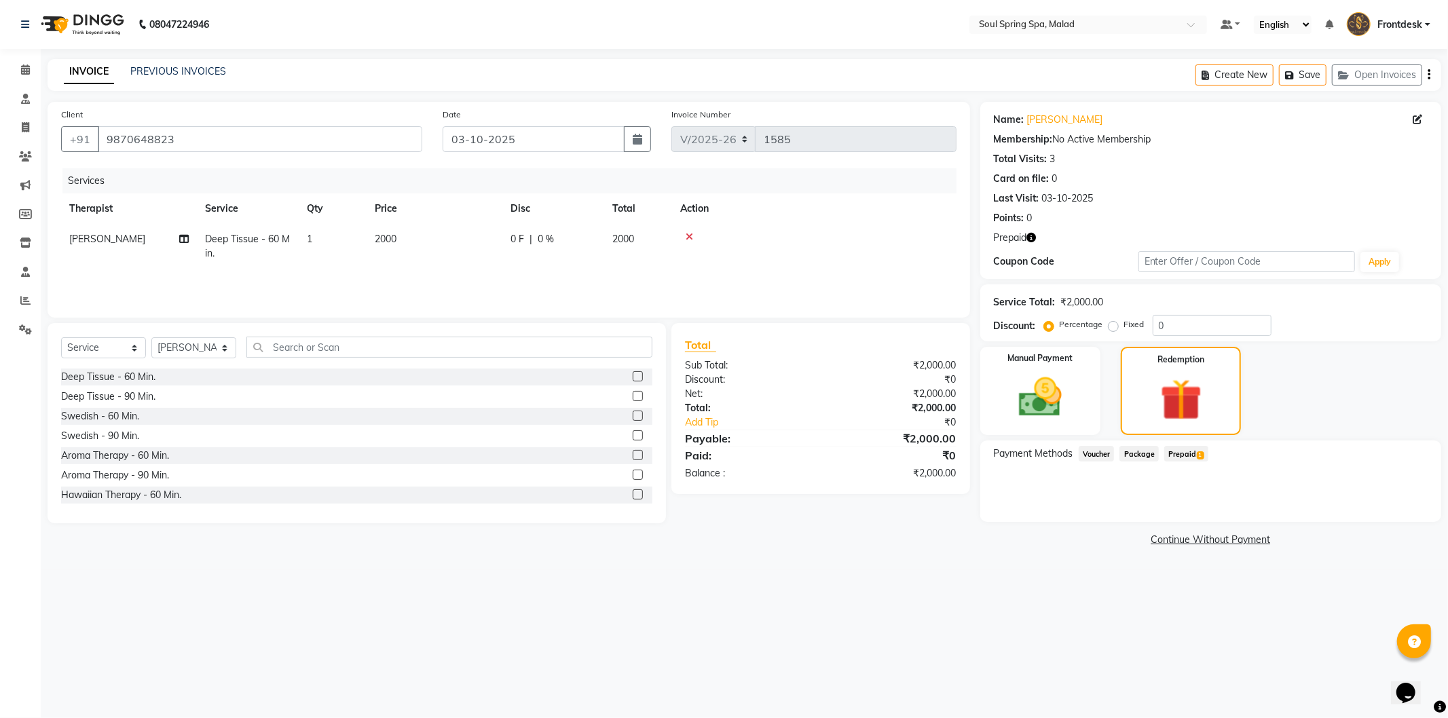
click at [1196, 456] on span "Prepaid 1" at bounding box center [1186, 454] width 44 height 16
click at [1399, 503] on button "Add" at bounding box center [1396, 508] width 50 height 23
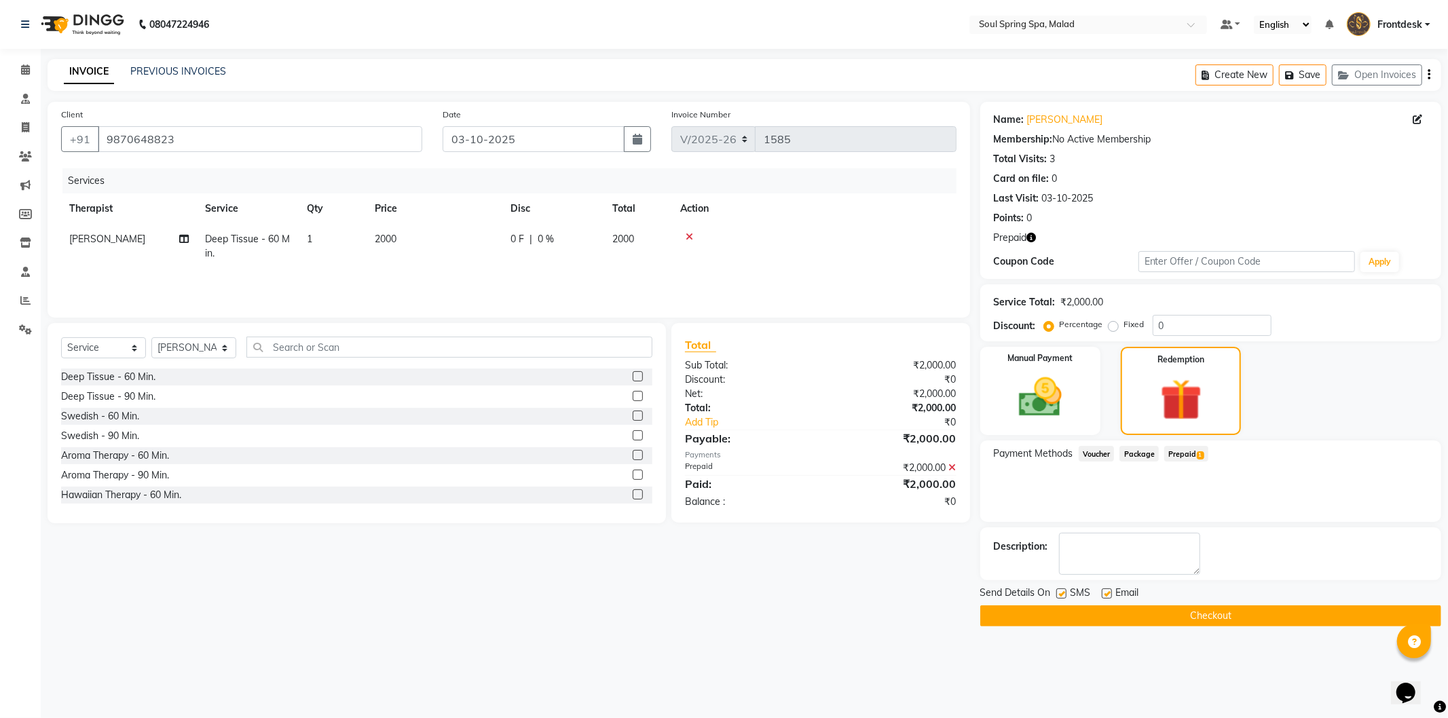
click at [1297, 621] on button "Checkout" at bounding box center [1210, 616] width 461 height 21
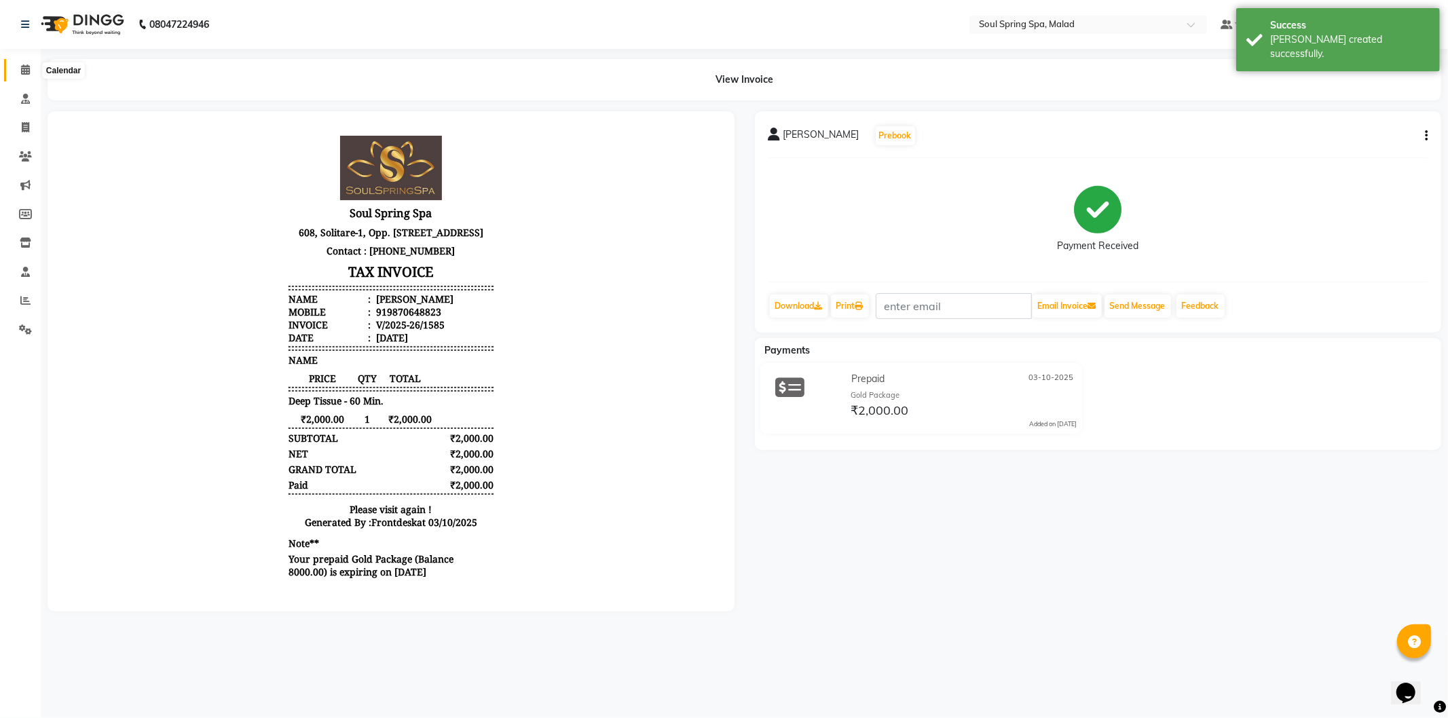
click at [16, 68] on span at bounding box center [26, 70] width 24 height 16
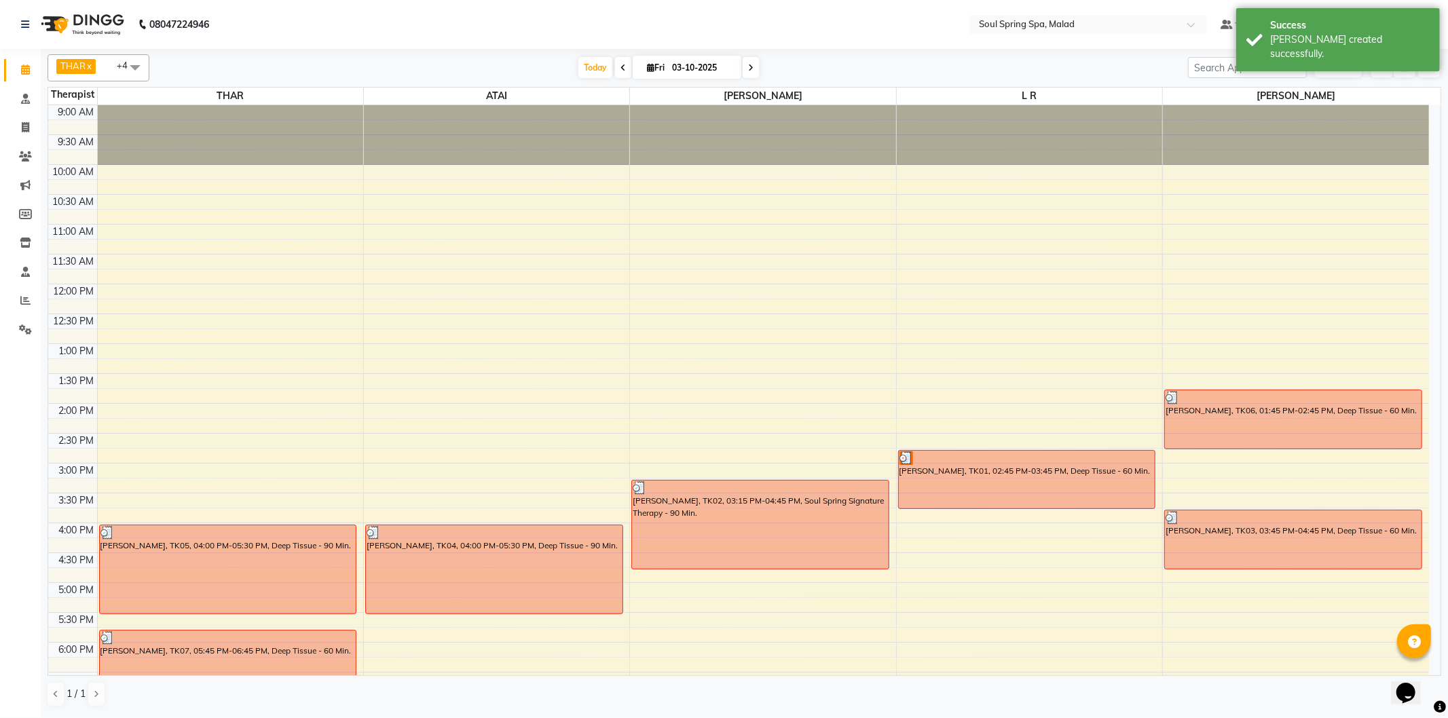
scroll to position [151, 0]
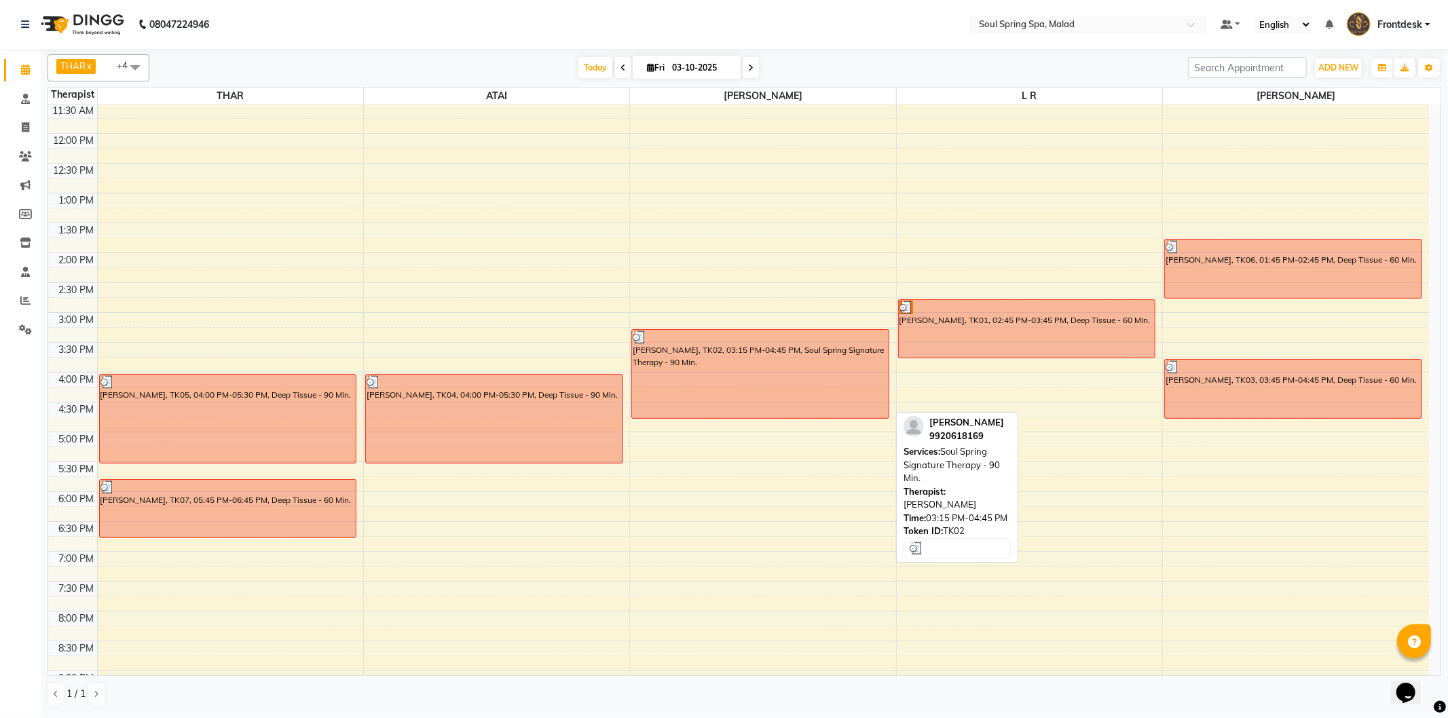
drag, startPoint x: 746, startPoint y: 354, endPoint x: 741, endPoint y: 342, distance: 13.1
click at [741, 342] on div "[PERSON_NAME], TK02, 03:15 PM-04:45 PM, Soul Spring Signature Therapy - 90 Min." at bounding box center [760, 374] width 257 height 88
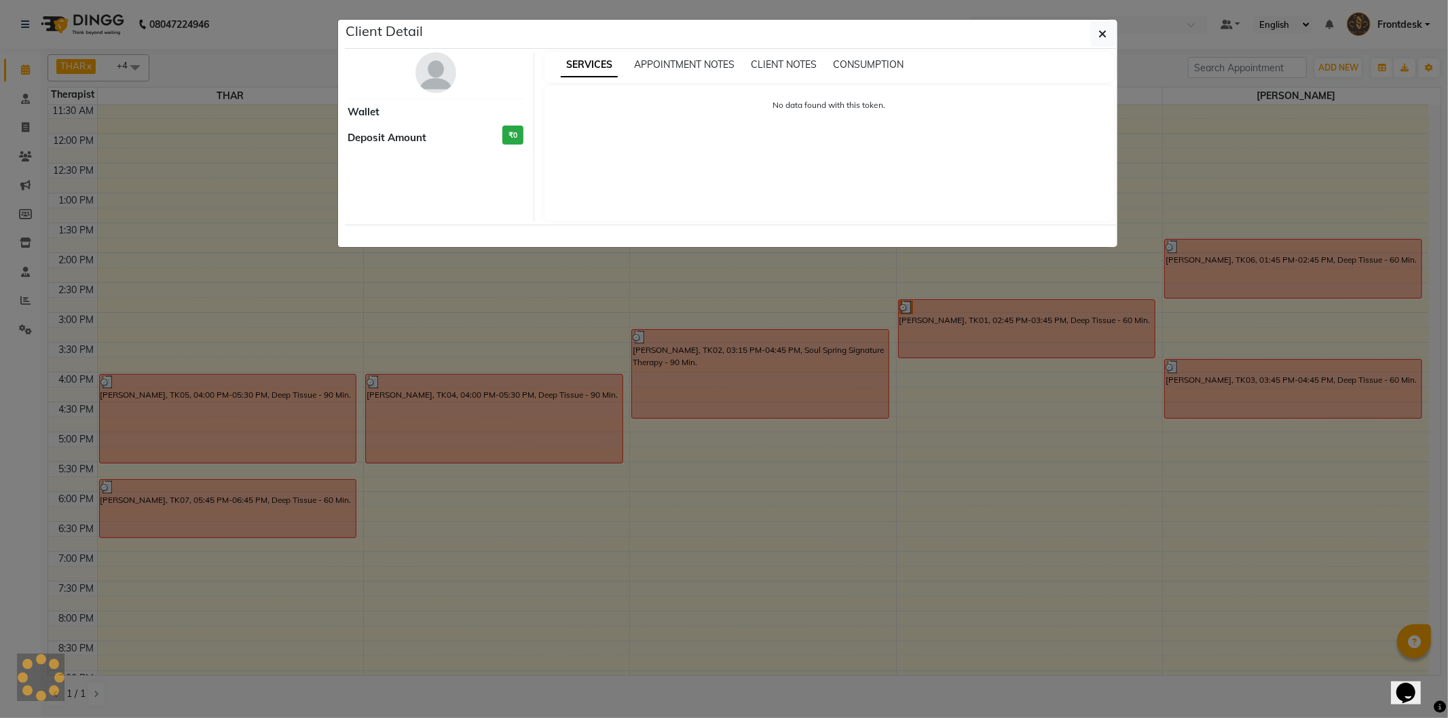
select select "3"
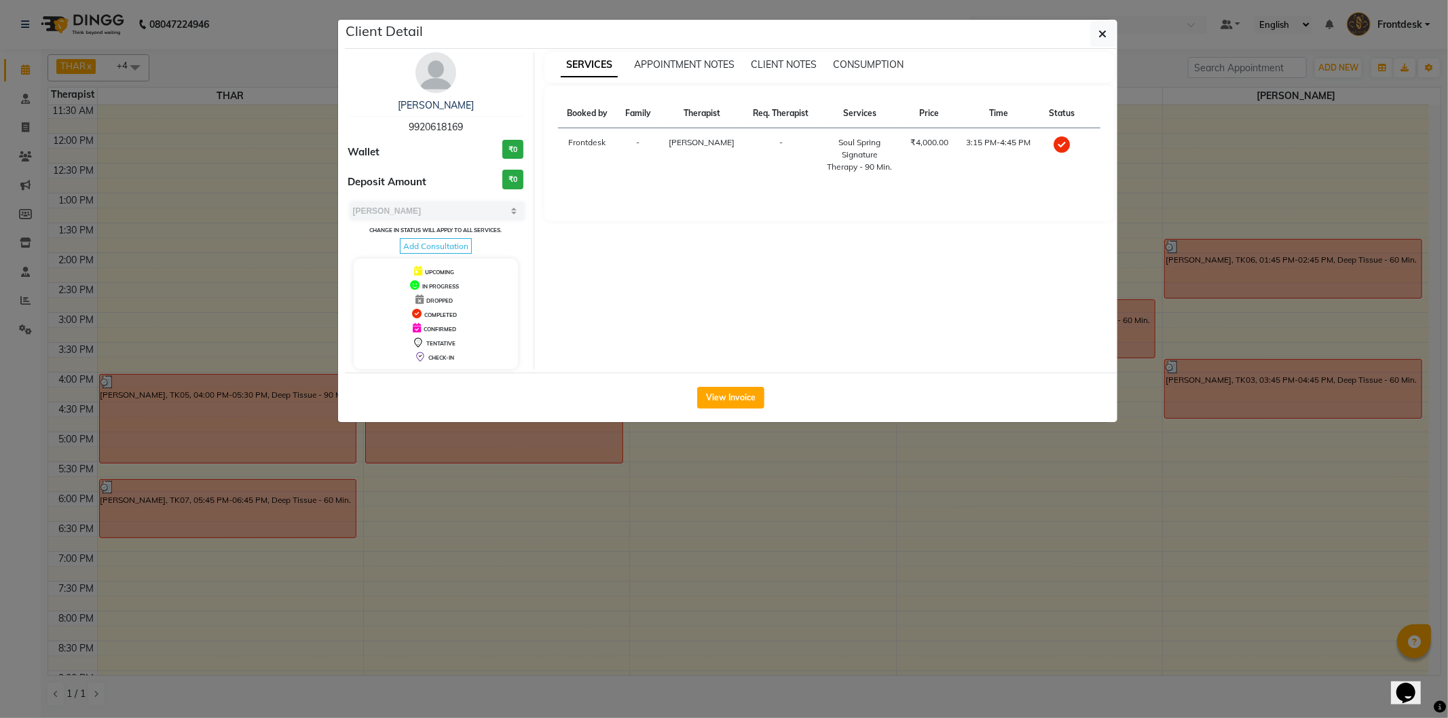
click at [674, 695] on ngb-modal-window "Client Detail [PERSON_NAME] 9920618169 Wallet ₹0 Deposit Amount ₹0 Select MARK …" at bounding box center [724, 359] width 1448 height 718
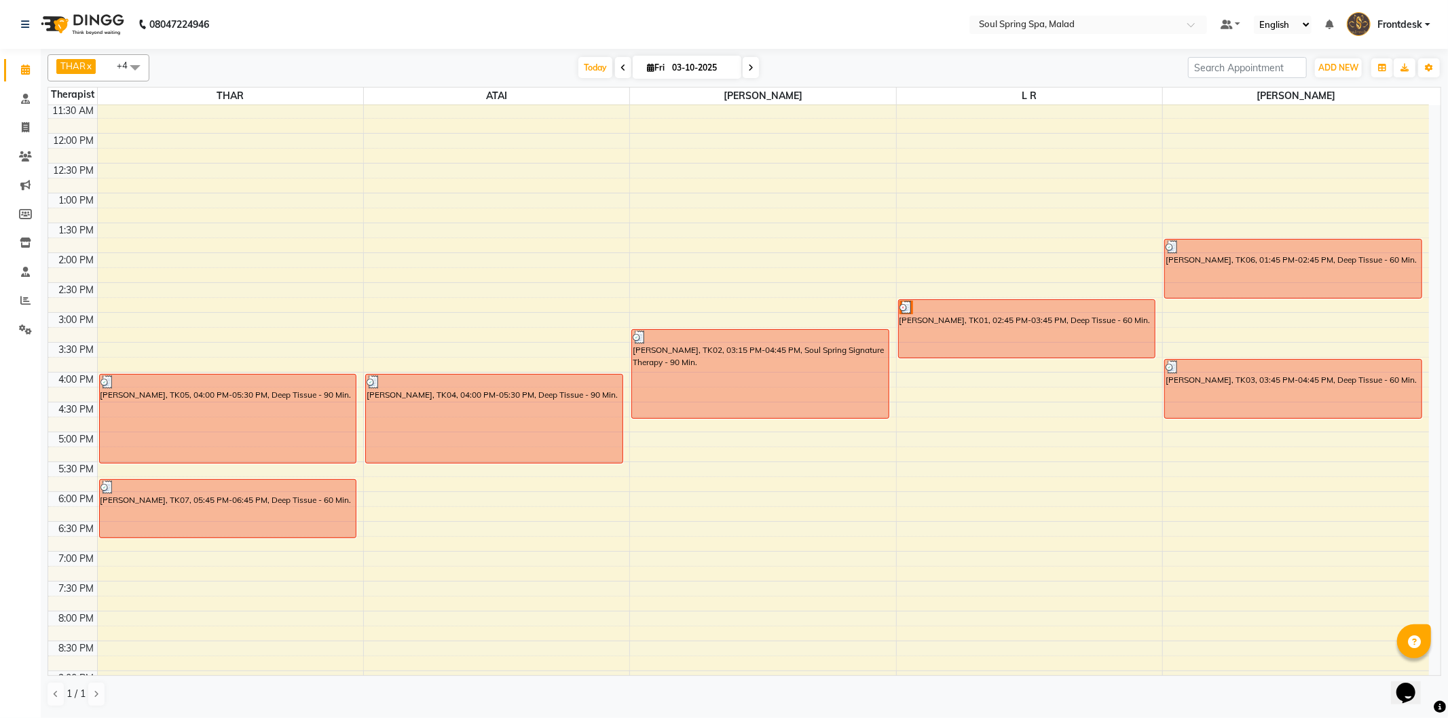
click at [843, 458] on div "9:00 AM 9:30 AM 10:00 AM 10:30 AM 11:00 AM 11:30 AM 12:00 PM 12:30 PM 1:00 PM 1…" at bounding box center [738, 373] width 1381 height 836
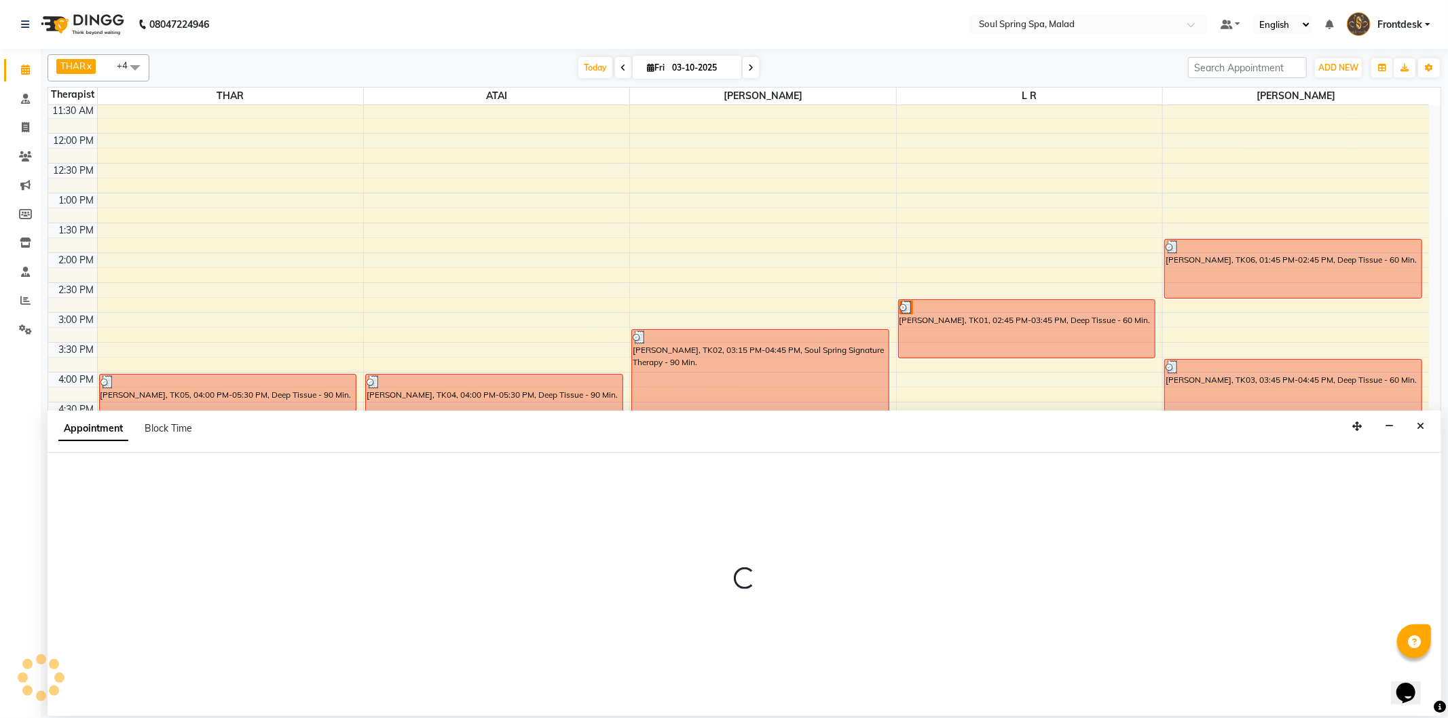
select select "86605"
select select "1035"
select select "tentative"
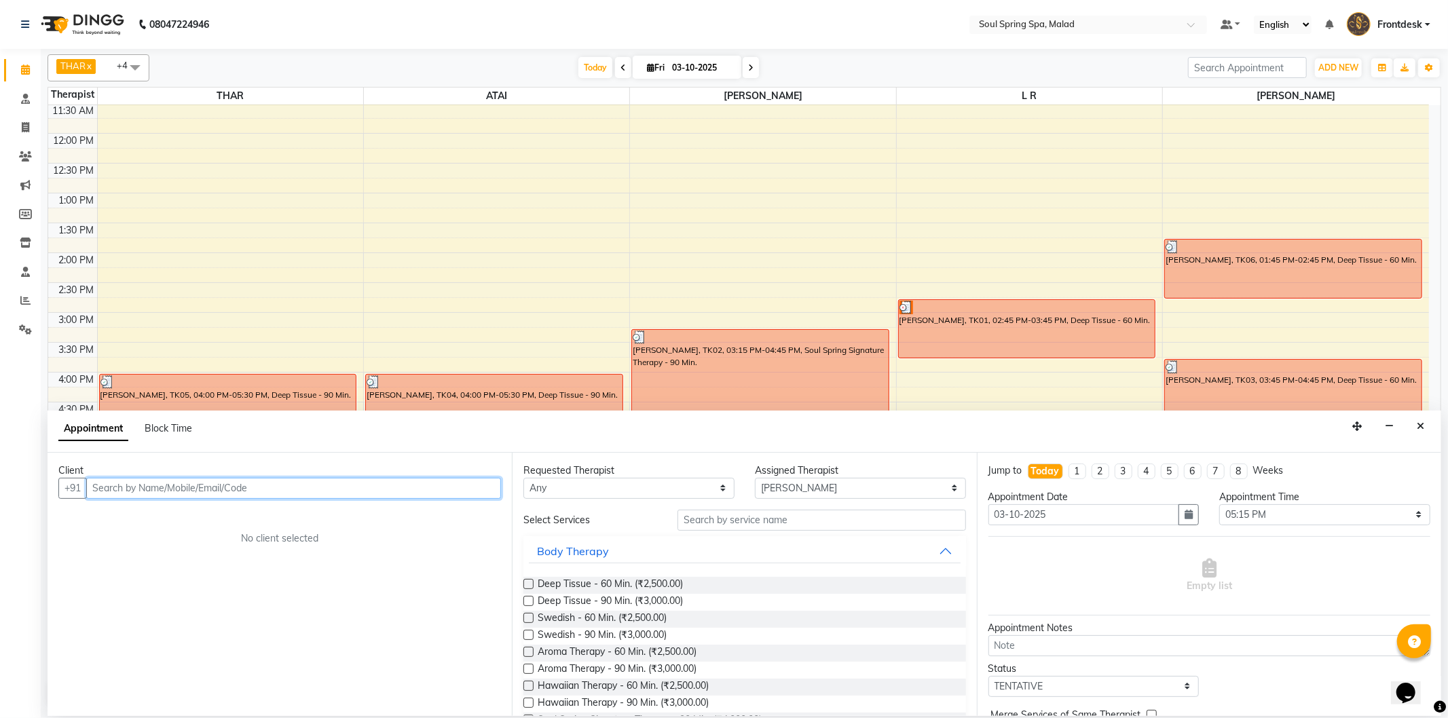
click at [458, 490] on input "text" at bounding box center [293, 488] width 415 height 21
click at [195, 524] on ngb-highlight "9930960519" at bounding box center [229, 518] width 68 height 14
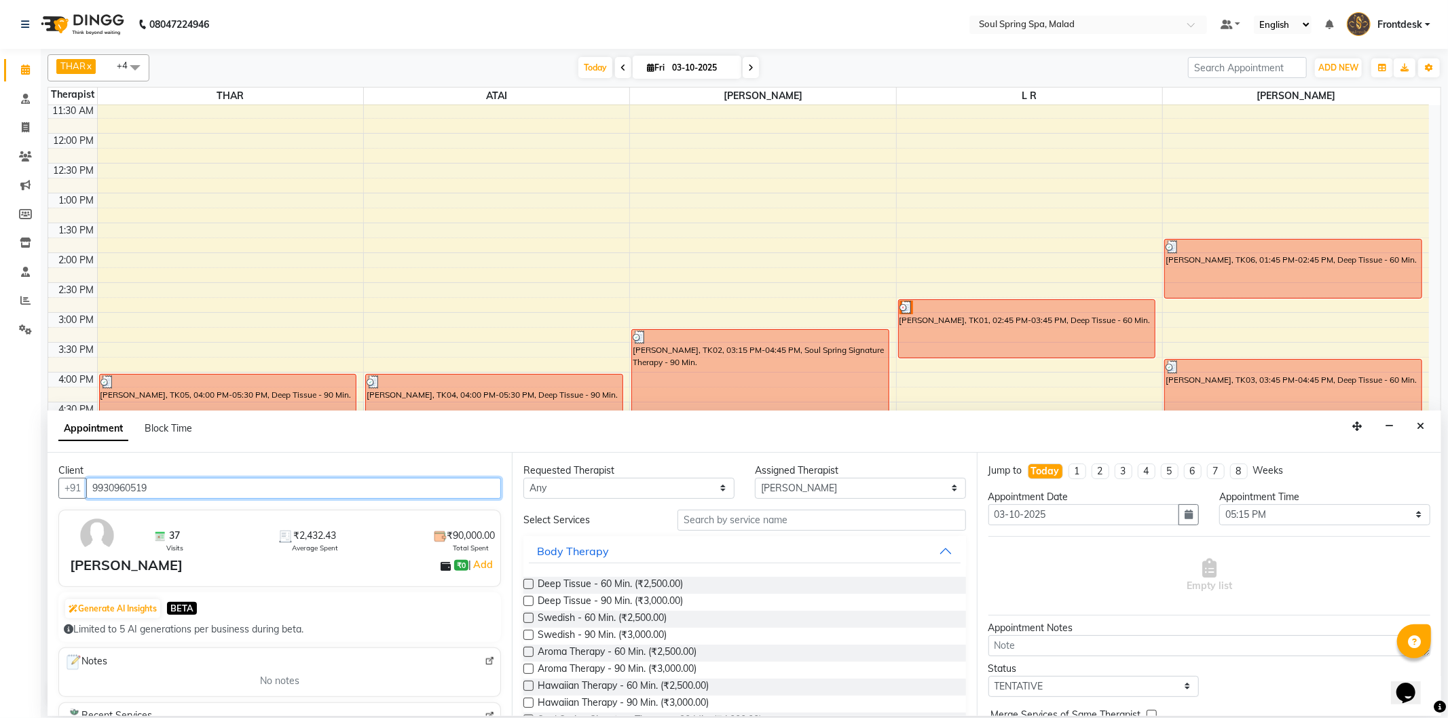
type input "9930960519"
click at [532, 602] on label at bounding box center [529, 601] width 10 height 10
click at [532, 602] on input "checkbox" at bounding box center [528, 602] width 9 height 9
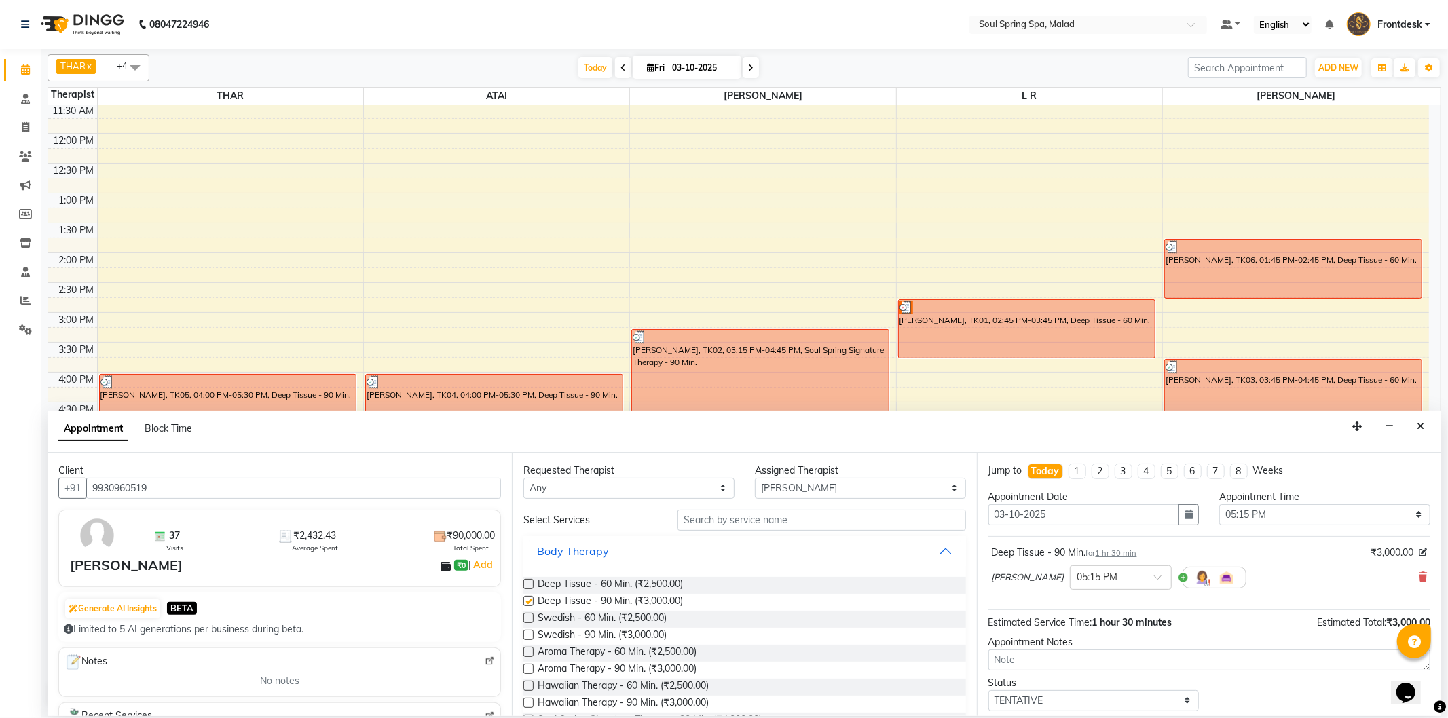
checkbox input "false"
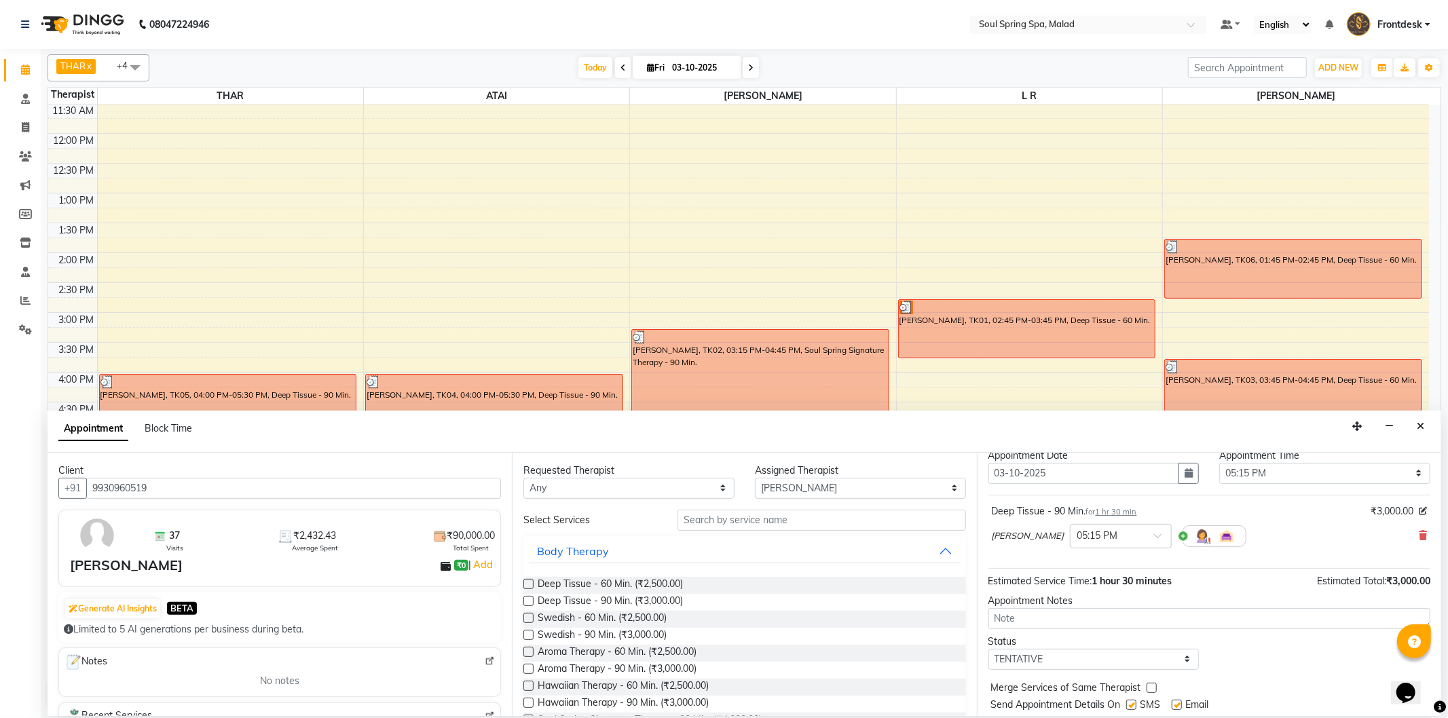
scroll to position [81, 0]
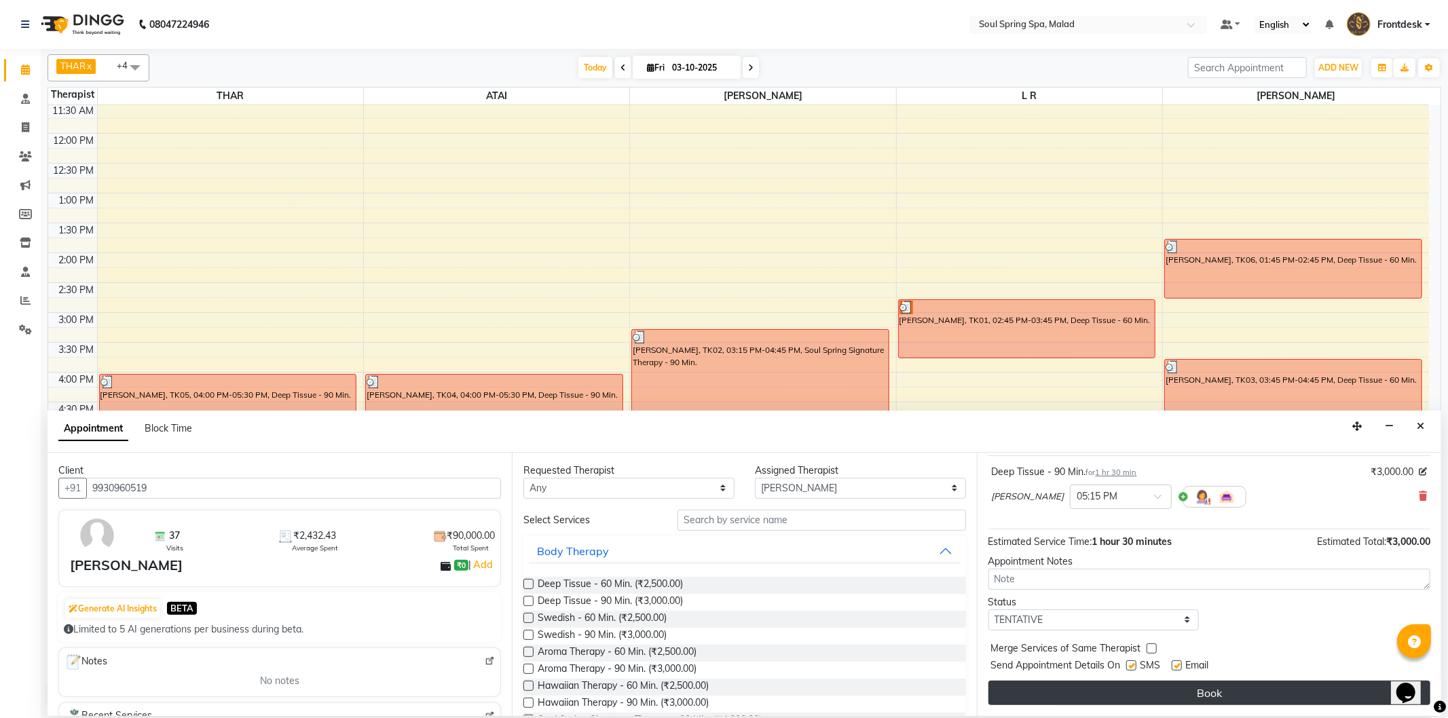
click at [1035, 696] on button "Book" at bounding box center [1210, 693] width 442 height 24
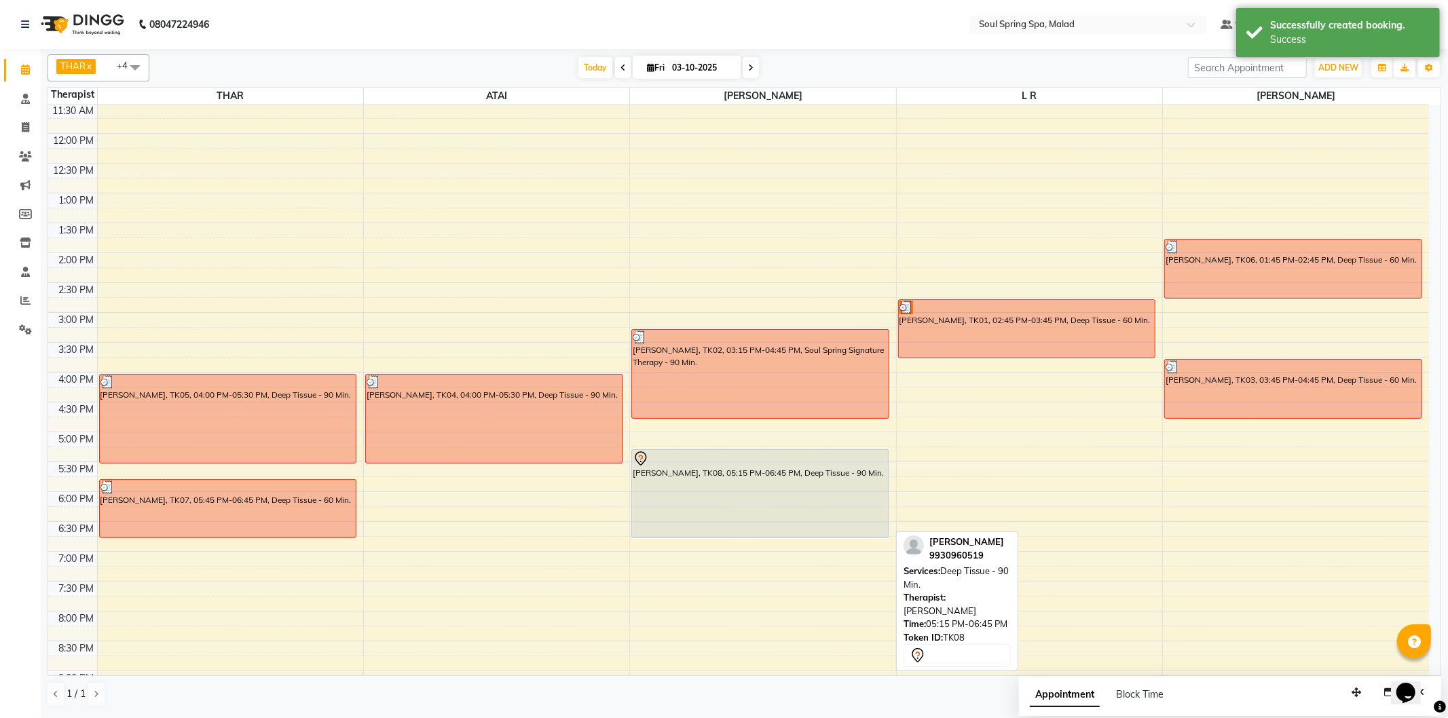
click at [710, 464] on div at bounding box center [760, 459] width 255 height 16
select select "7"
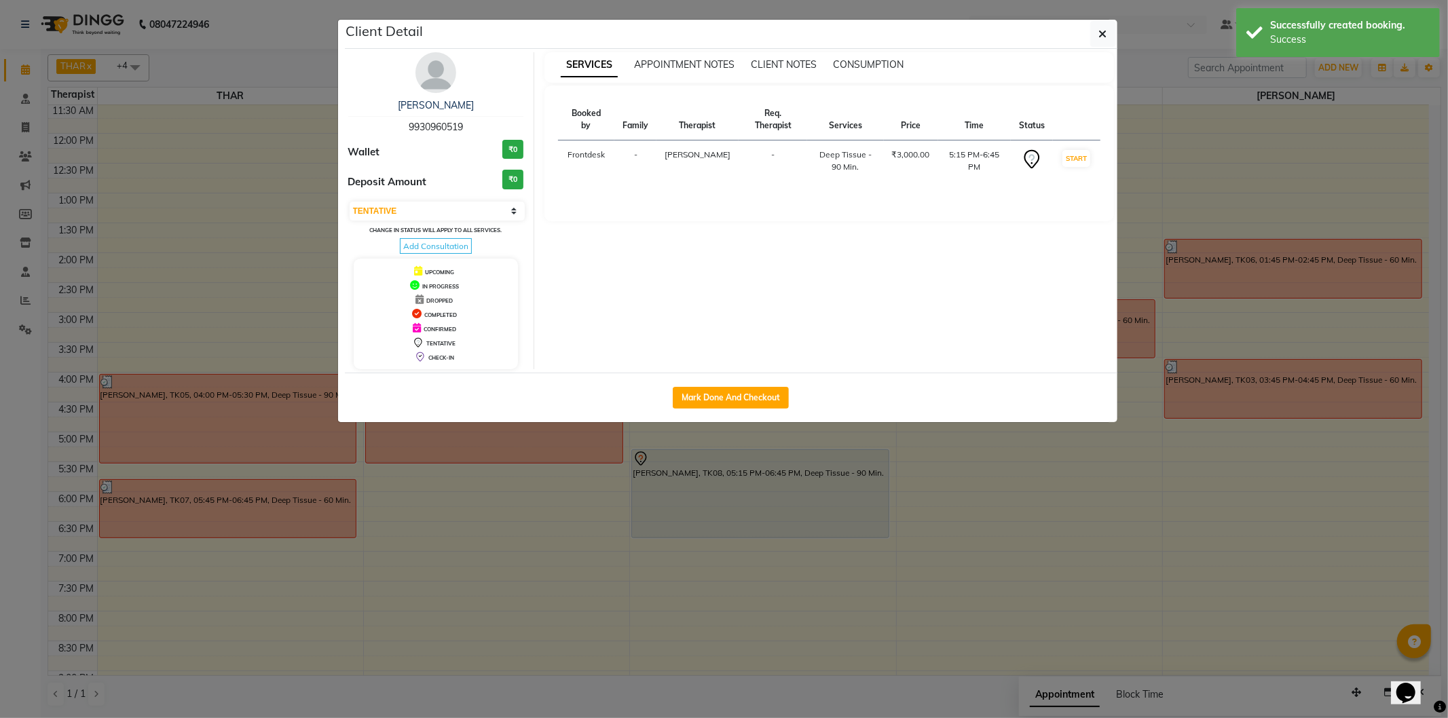
click at [697, 379] on div "Mark Done And Checkout" at bounding box center [731, 398] width 773 height 50
click at [701, 390] on button "Mark Done And Checkout" at bounding box center [731, 398] width 116 height 22
select select "4947"
select select "service"
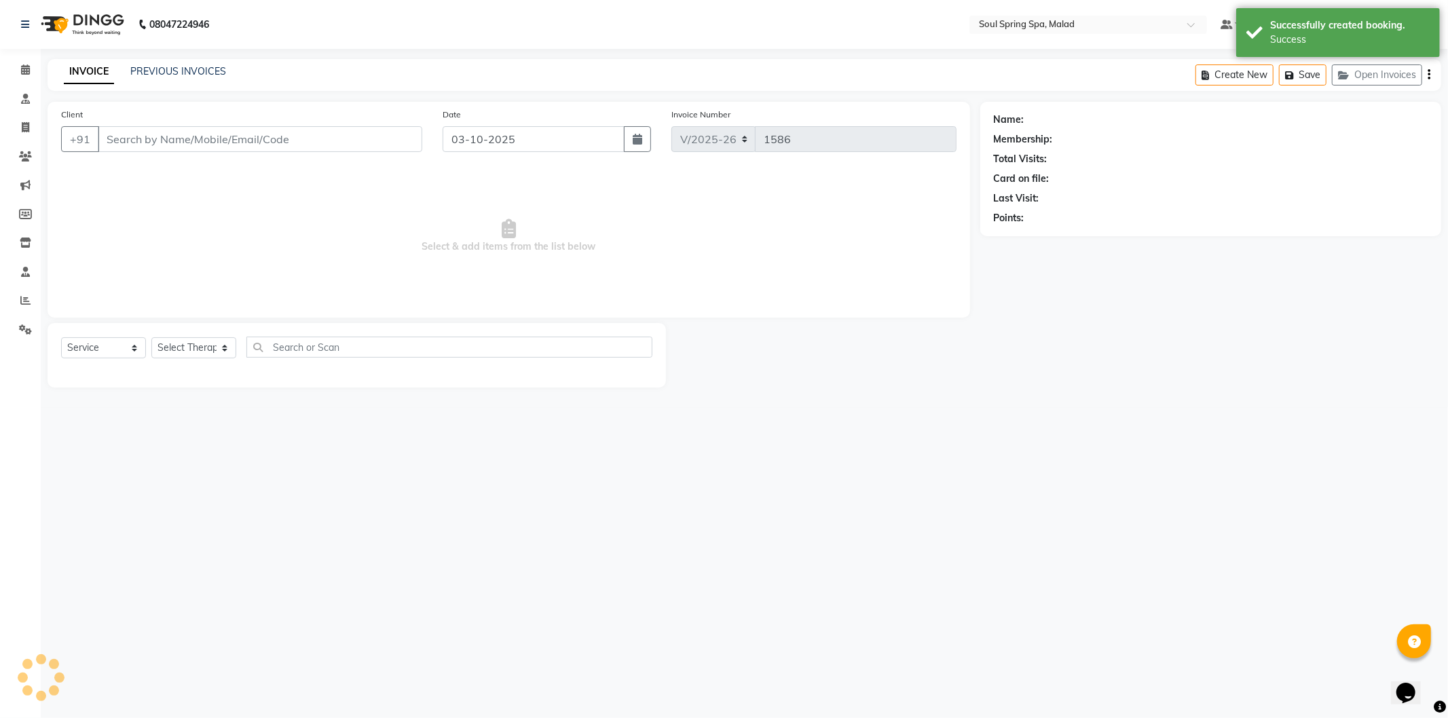
type input "9930960519"
select select "86605"
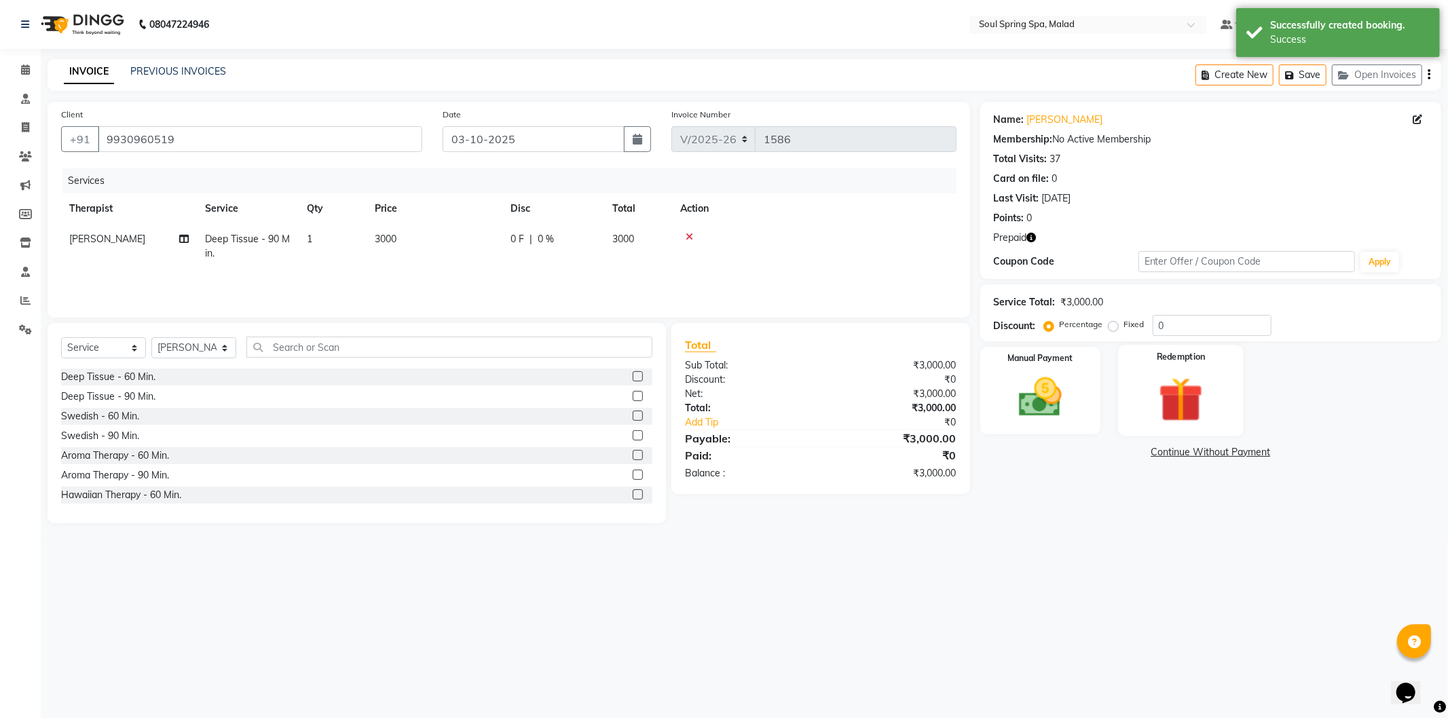
click at [1179, 396] on img at bounding box center [1181, 400] width 73 height 56
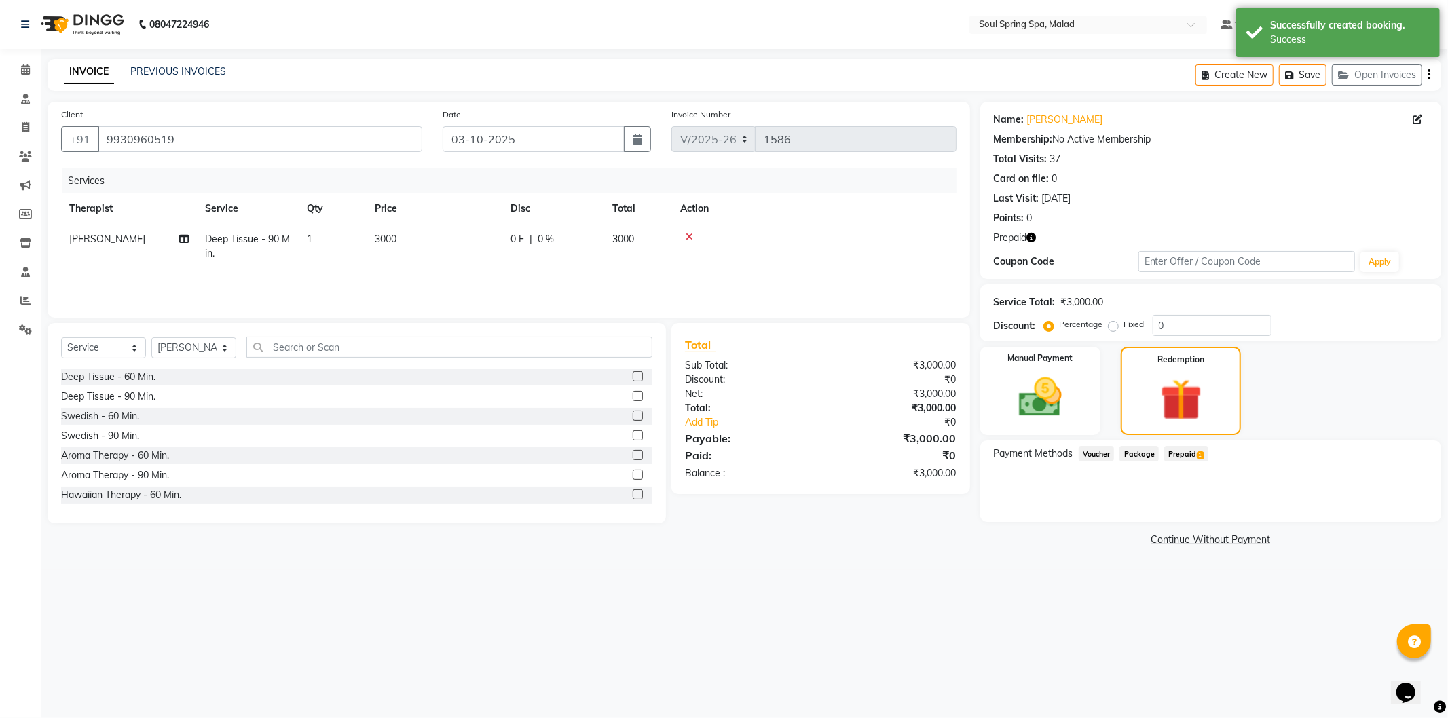
click at [1186, 456] on span "Prepaid 1" at bounding box center [1186, 454] width 44 height 16
click at [1393, 504] on button "Add" at bounding box center [1396, 508] width 50 height 23
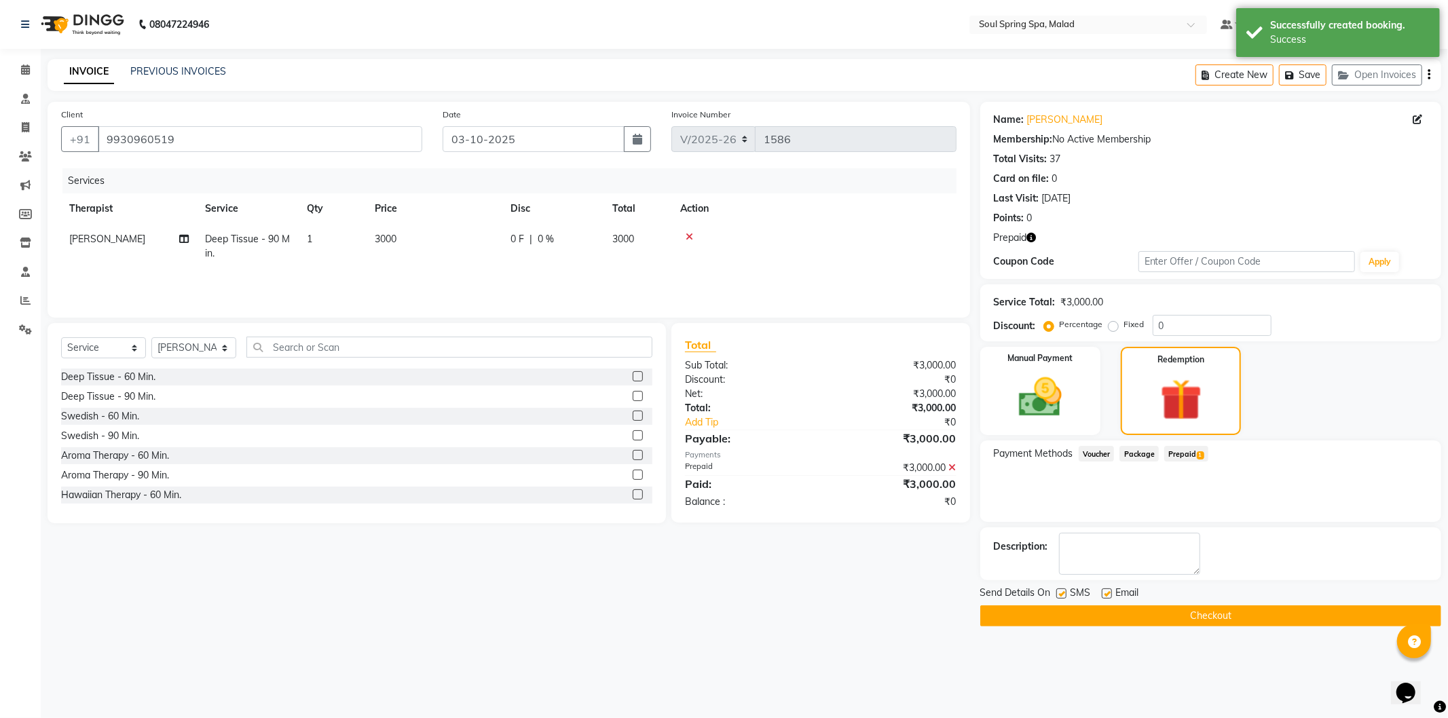
click at [1291, 611] on button "Checkout" at bounding box center [1210, 616] width 461 height 21
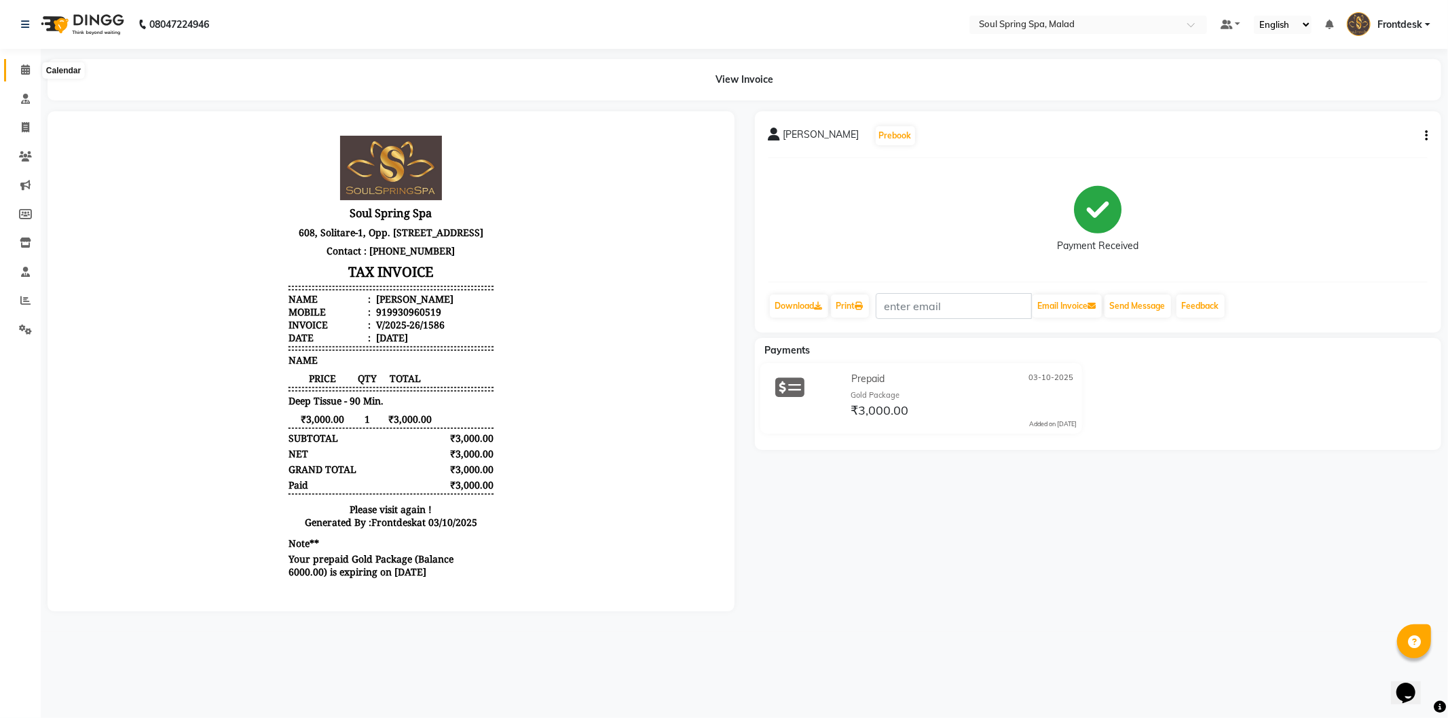
click at [28, 65] on icon at bounding box center [25, 70] width 9 height 10
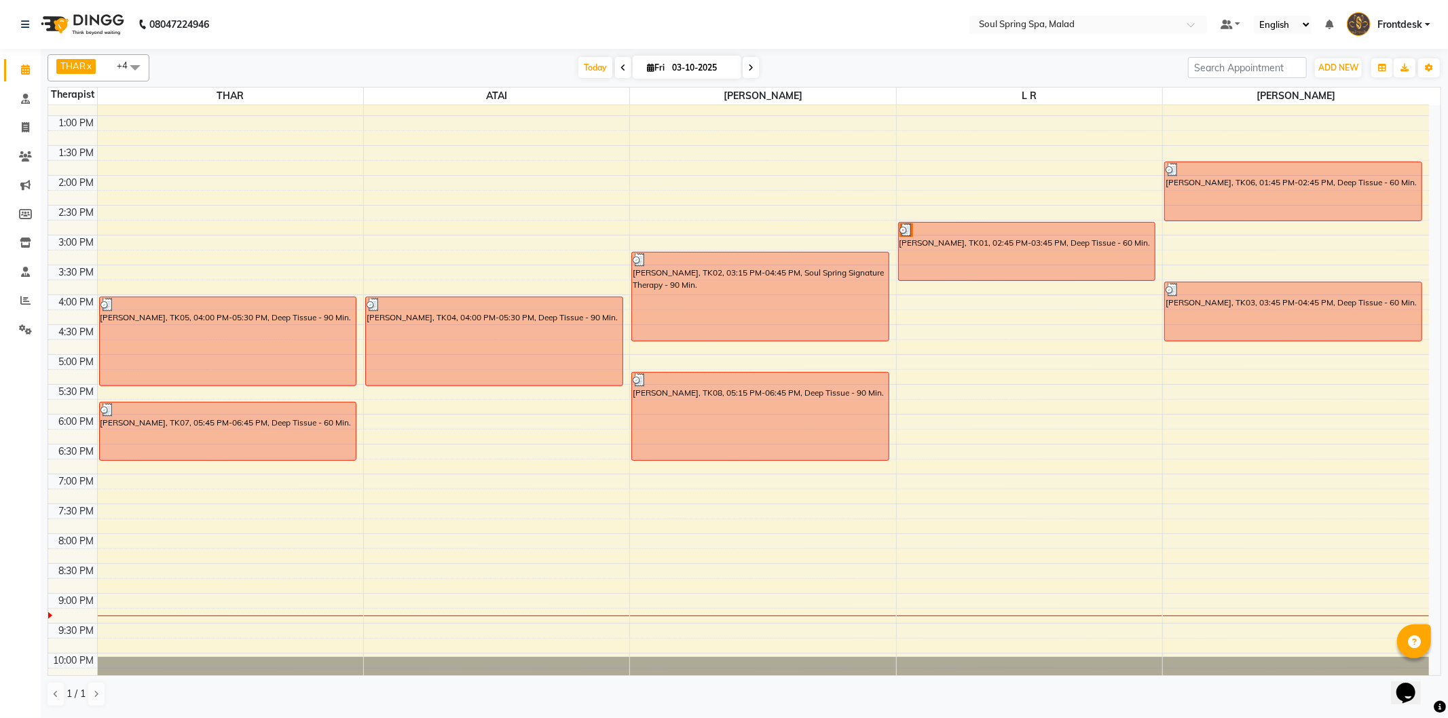
scroll to position [194, 0]
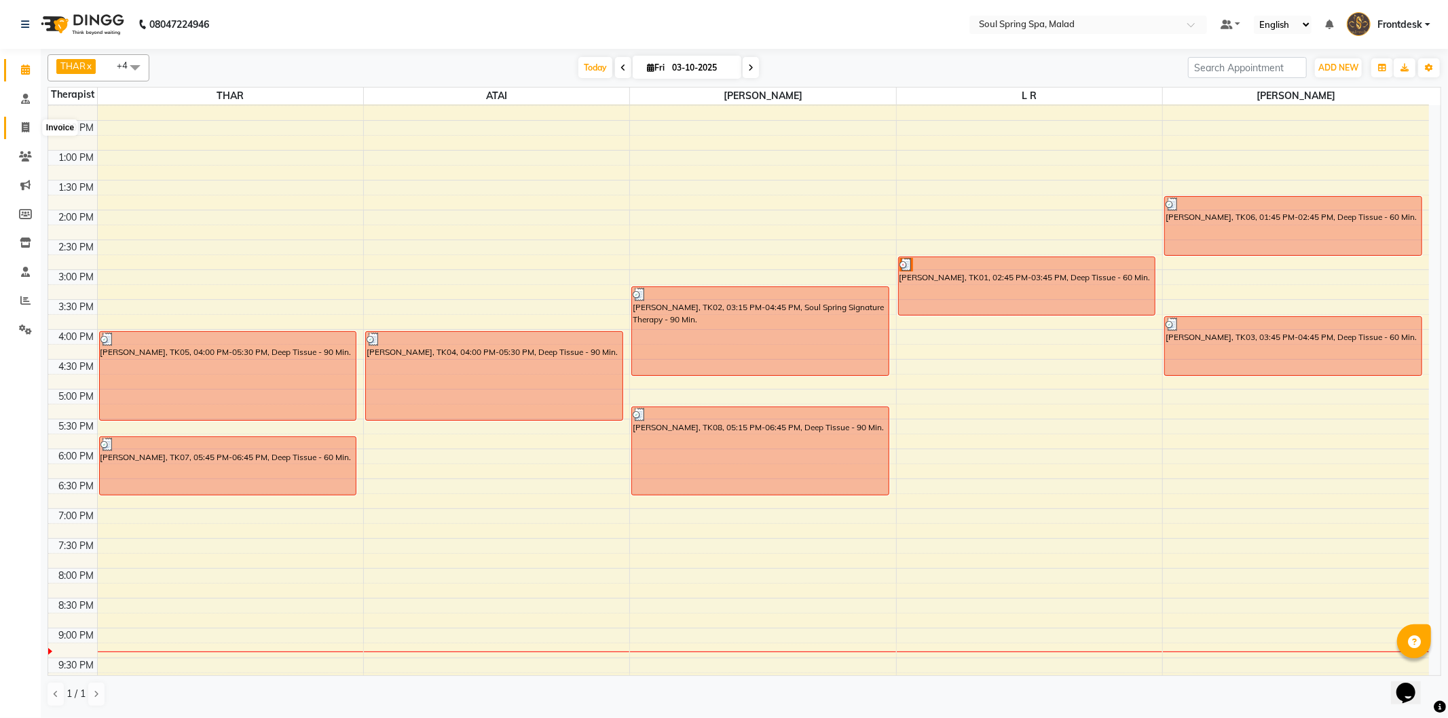
click at [23, 128] on icon at bounding box center [25, 127] width 7 height 10
select select "4947"
select select "service"
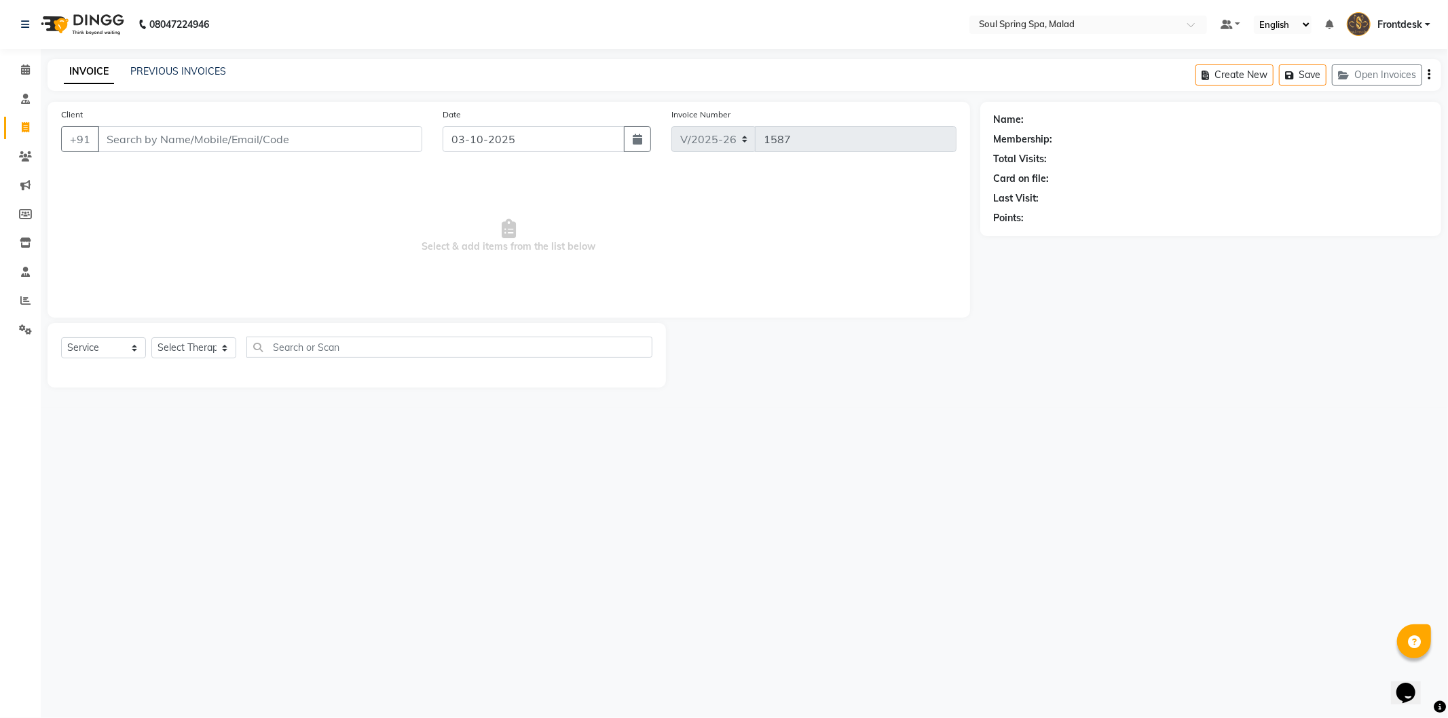
click at [153, 138] on input "Client" at bounding box center [260, 139] width 325 height 26
click at [156, 157] on ngb-typeahead-window "[PERSON_NAME] 9869788258" at bounding box center [193, 170] width 192 height 34
click at [170, 173] on span "[PERSON_NAME]" at bounding box center [158, 171] width 88 height 14
type input "9869788258"
click at [124, 348] on select "Select Service Product Membership Package Voucher Prepaid Gift Card" at bounding box center [103, 347] width 85 height 21
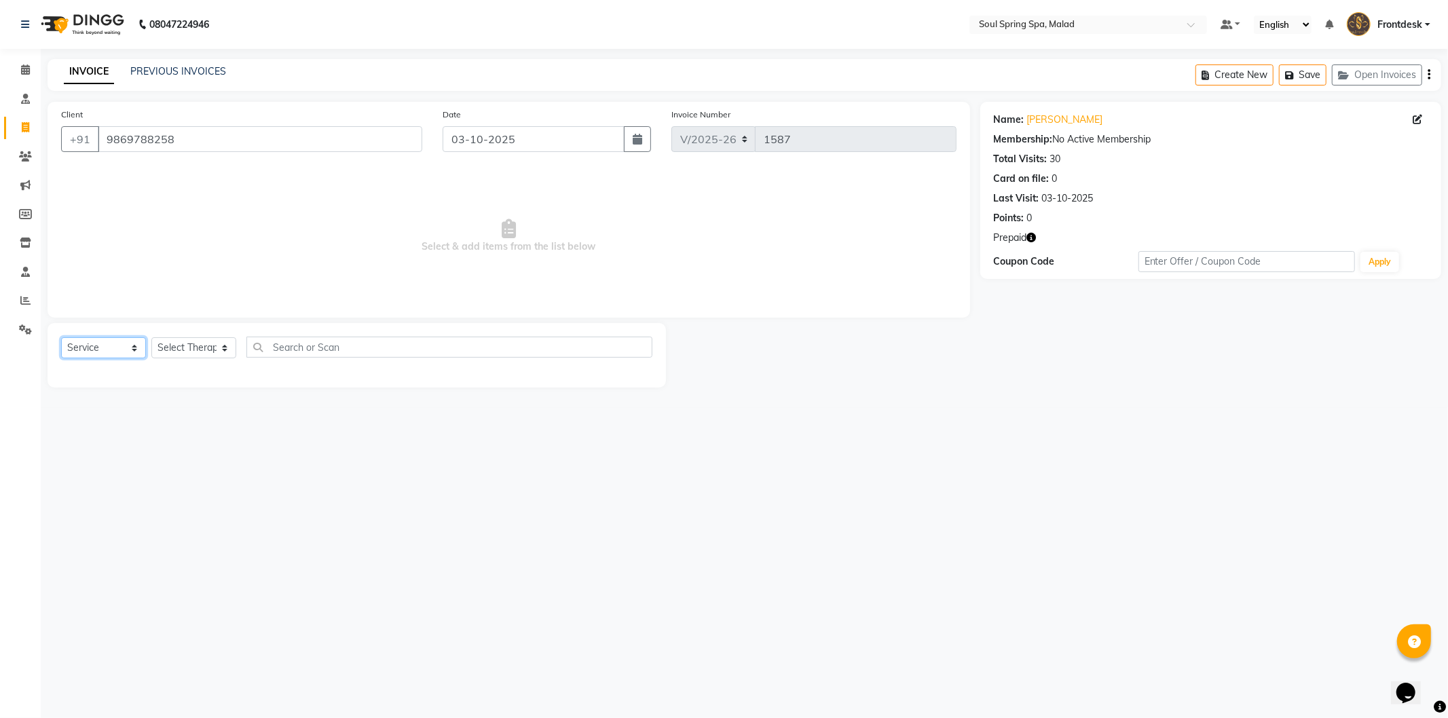
select select "P"
click at [61, 338] on select "Select Service Product Membership Package Voucher Prepaid Gift Card" at bounding box center [103, 347] width 85 height 21
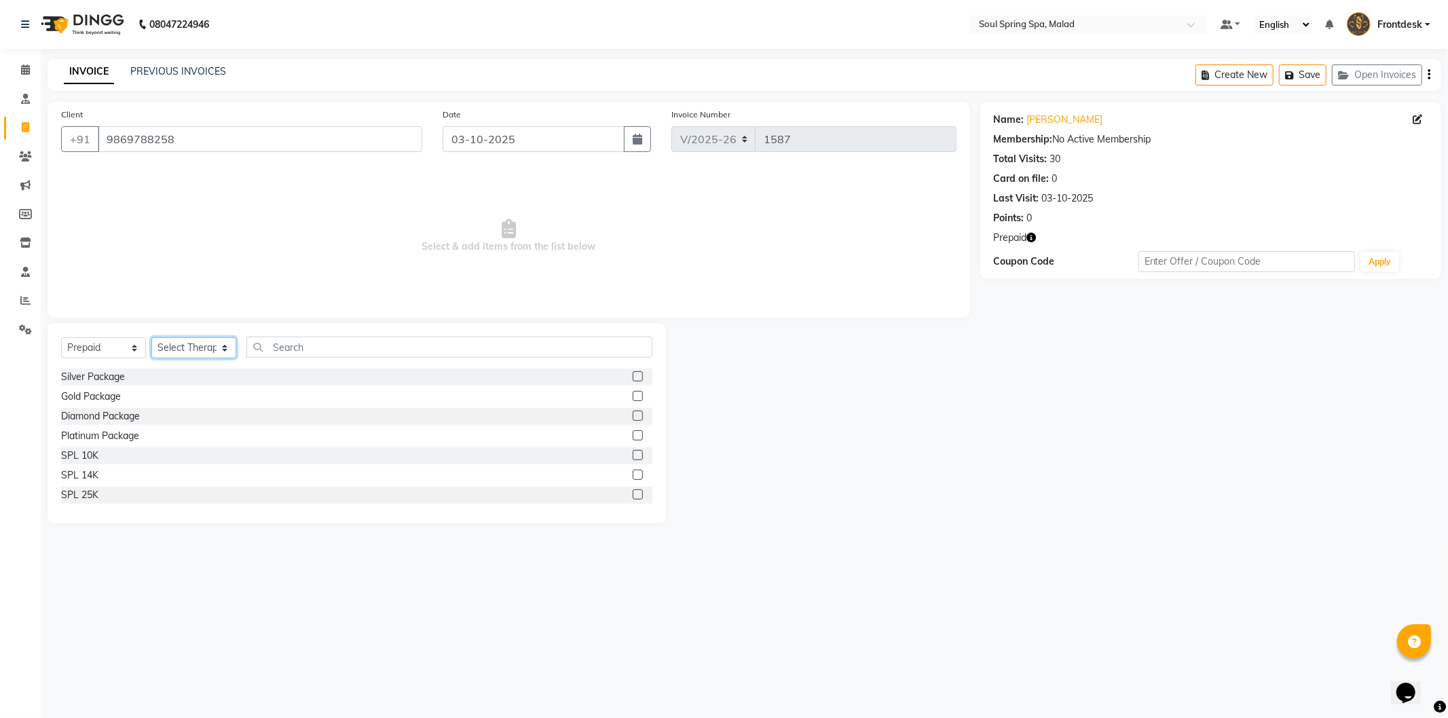
click at [197, 343] on select "Select Therapist [PERSON_NAME] Frontdesk jammy [PERSON_NAME] [PERSON_NAME] moi …" at bounding box center [193, 347] width 85 height 21
select select "30727"
click at [151, 338] on select "Select Therapist [PERSON_NAME] Frontdesk jammy [PERSON_NAME] [PERSON_NAME] moi …" at bounding box center [193, 347] width 85 height 21
click at [633, 394] on label at bounding box center [638, 396] width 10 height 10
click at [633, 394] on input "checkbox" at bounding box center [637, 396] width 9 height 9
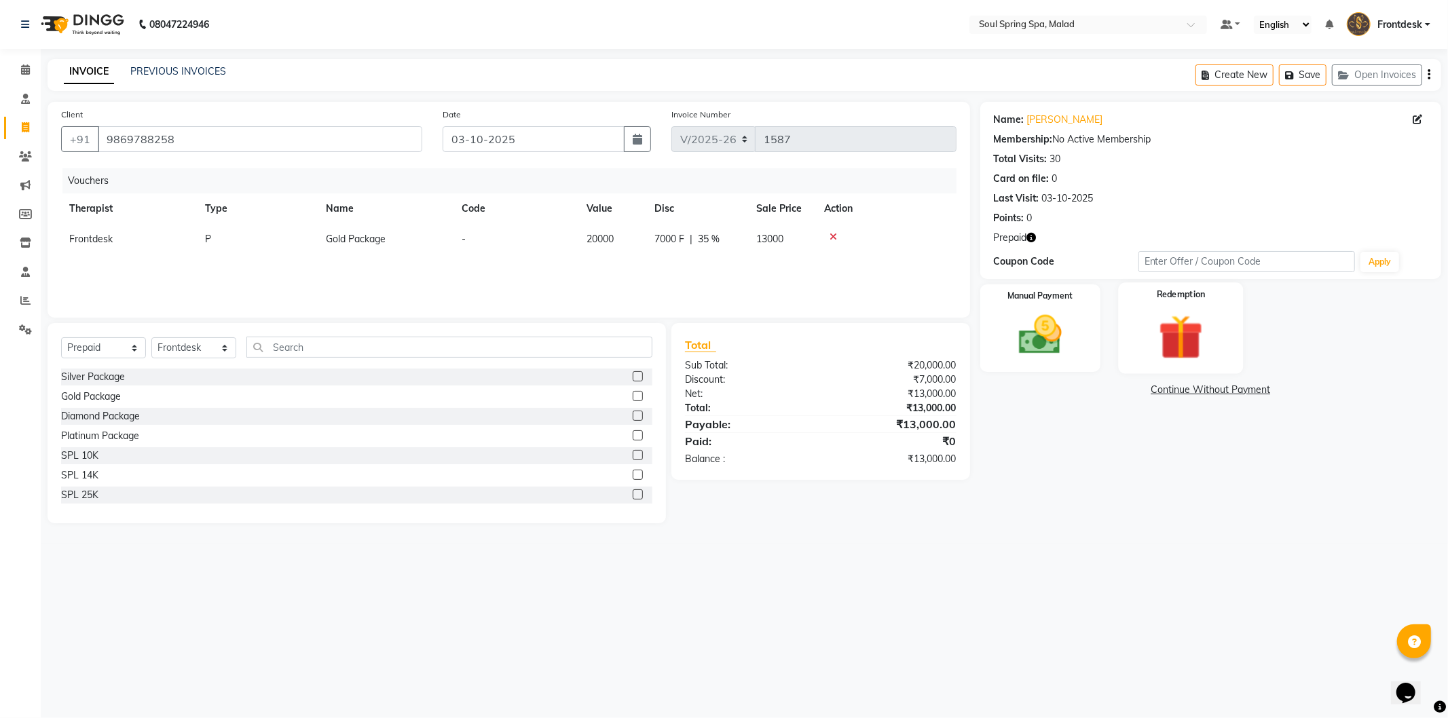
click at [1169, 333] on img at bounding box center [1181, 338] width 73 height 56
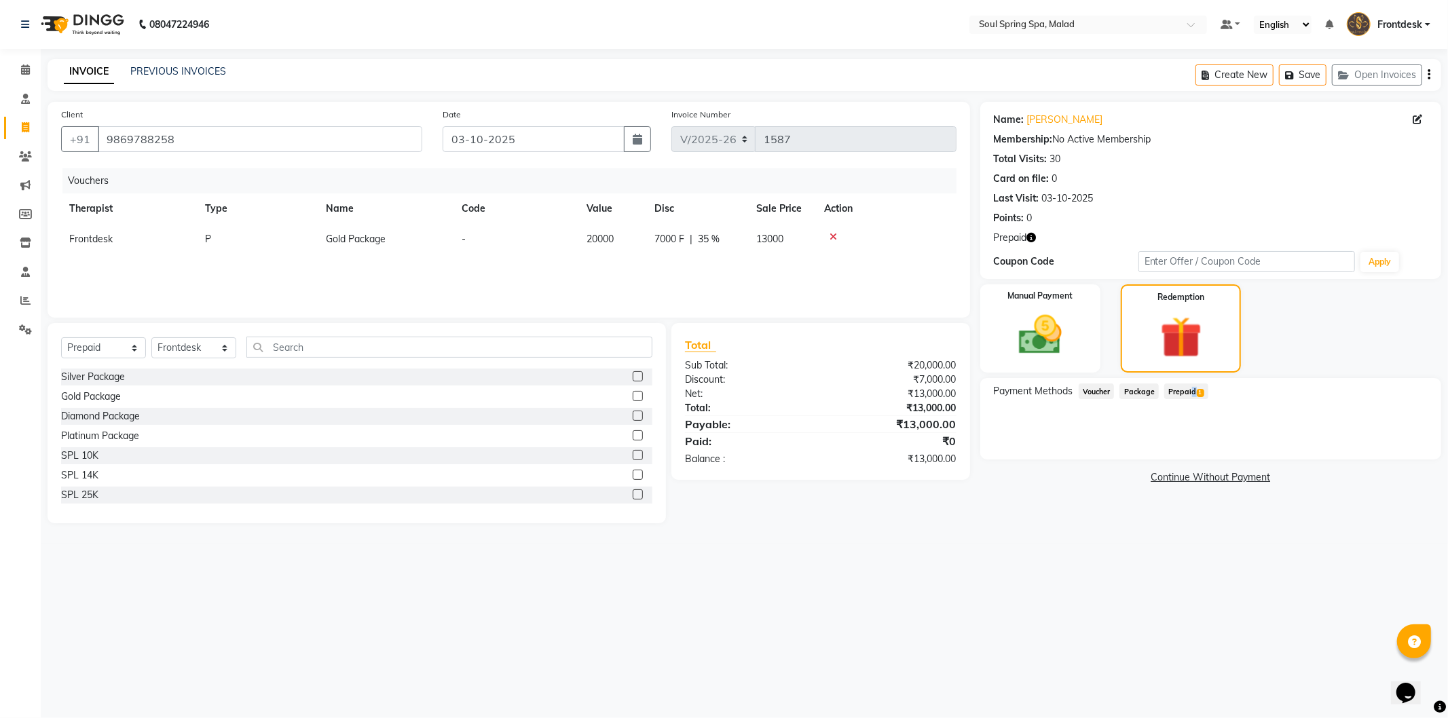
click at [1186, 388] on span "Prepaid 1" at bounding box center [1186, 392] width 44 height 16
click at [1389, 456] on button "Add" at bounding box center [1396, 446] width 50 height 23
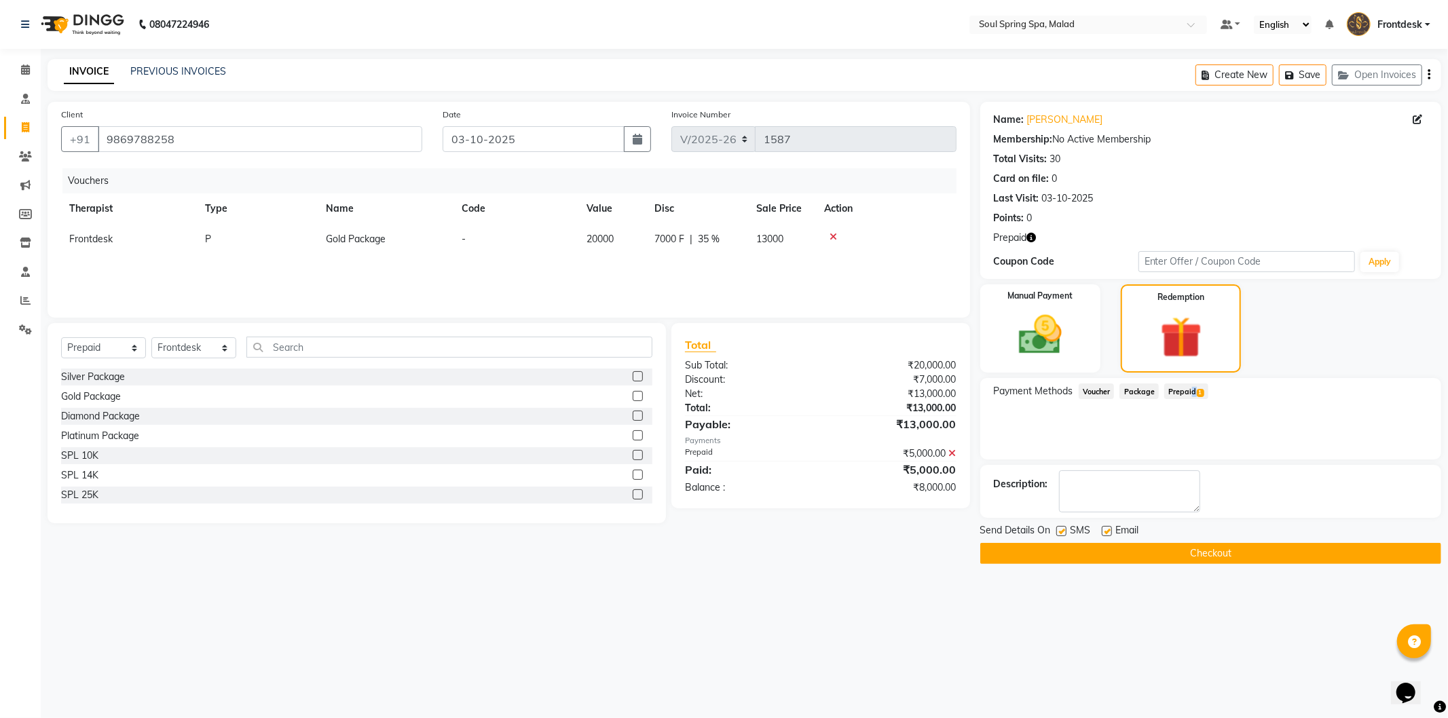
click at [1278, 557] on button "Checkout" at bounding box center [1210, 553] width 461 height 21
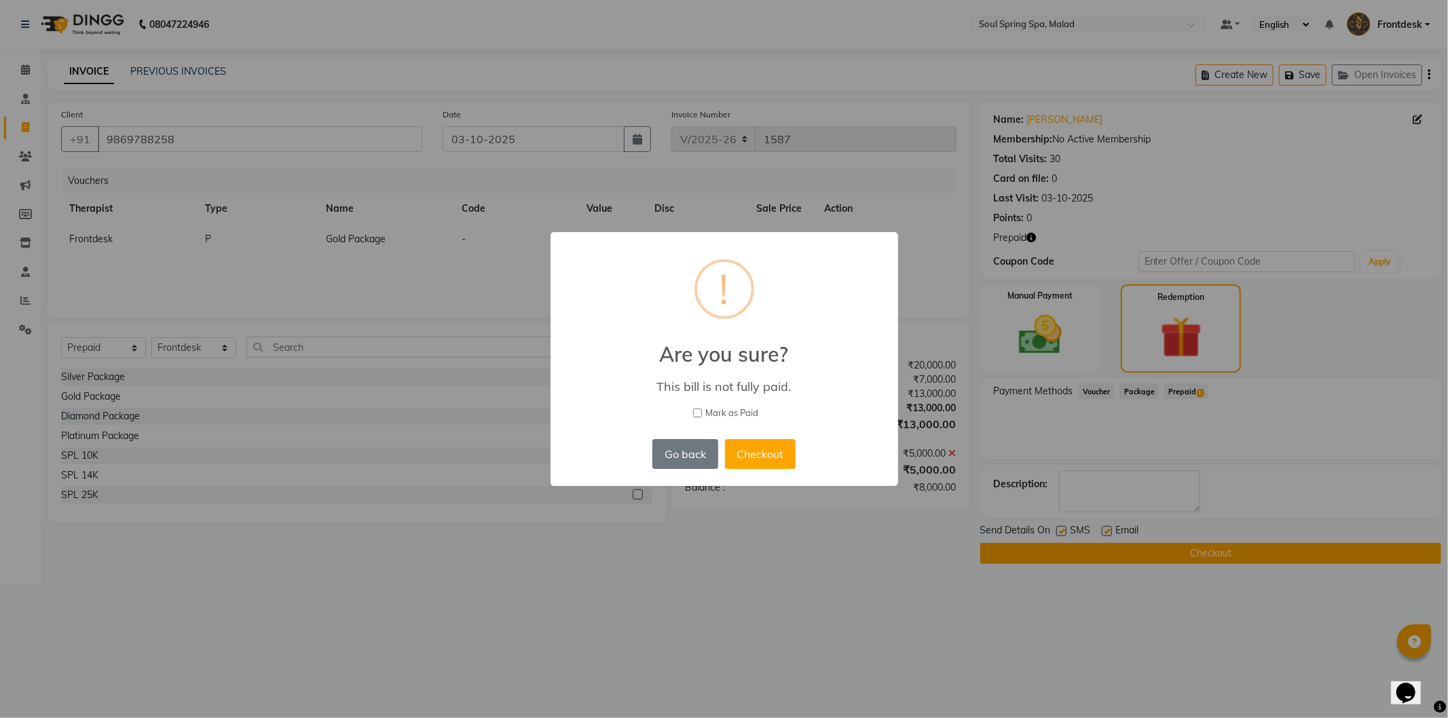
click at [477, 359] on div "× ! Are you sure? This bill is not fully paid. [PERSON_NAME] as Paid Go back No…" at bounding box center [724, 359] width 1448 height 718
click at [695, 436] on div "Go back No Checkout" at bounding box center [723, 454] width 149 height 37
click at [691, 439] on button "Go back" at bounding box center [685, 454] width 65 height 30
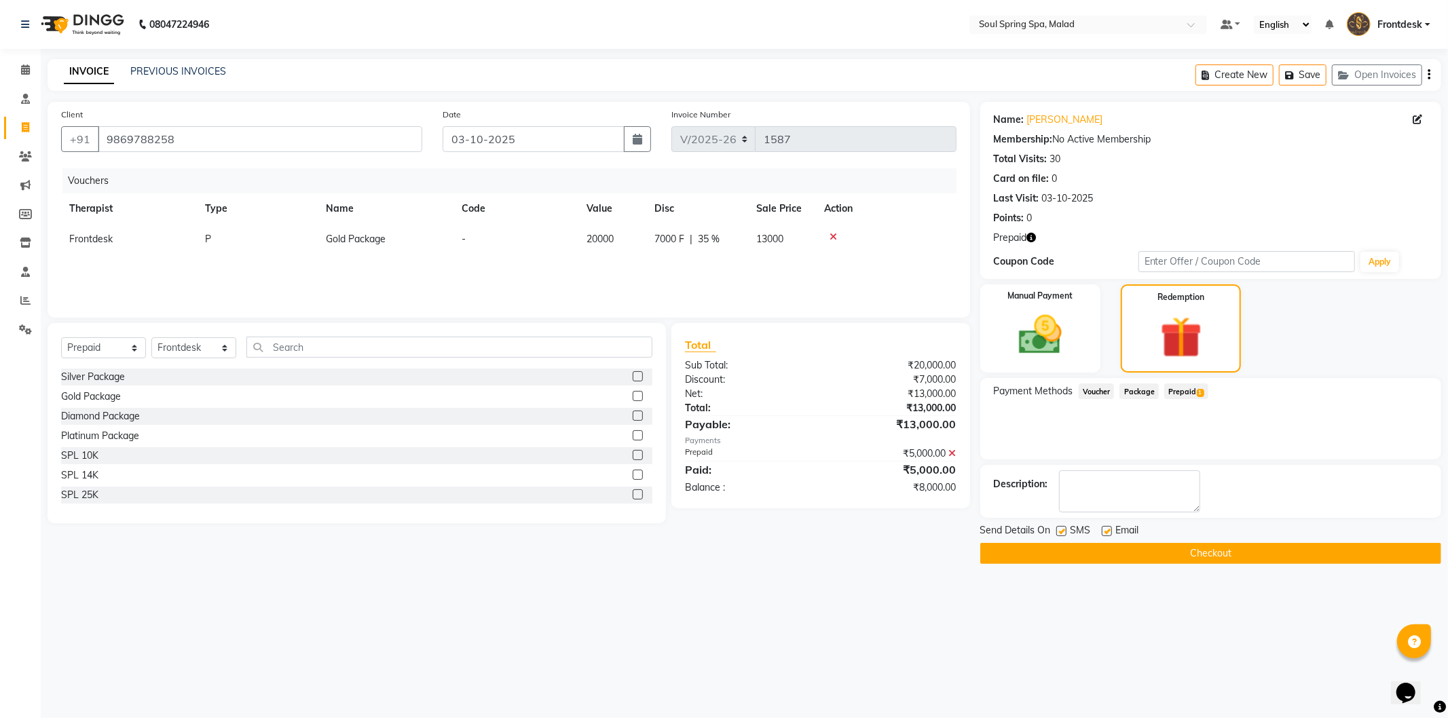
click at [633, 396] on label at bounding box center [638, 396] width 10 height 10
click at [633, 396] on input "checkbox" at bounding box center [637, 396] width 9 height 9
checkbox input "false"
click at [832, 268] on icon at bounding box center [833, 268] width 7 height 10
click at [1030, 337] on img at bounding box center [1040, 336] width 73 height 52
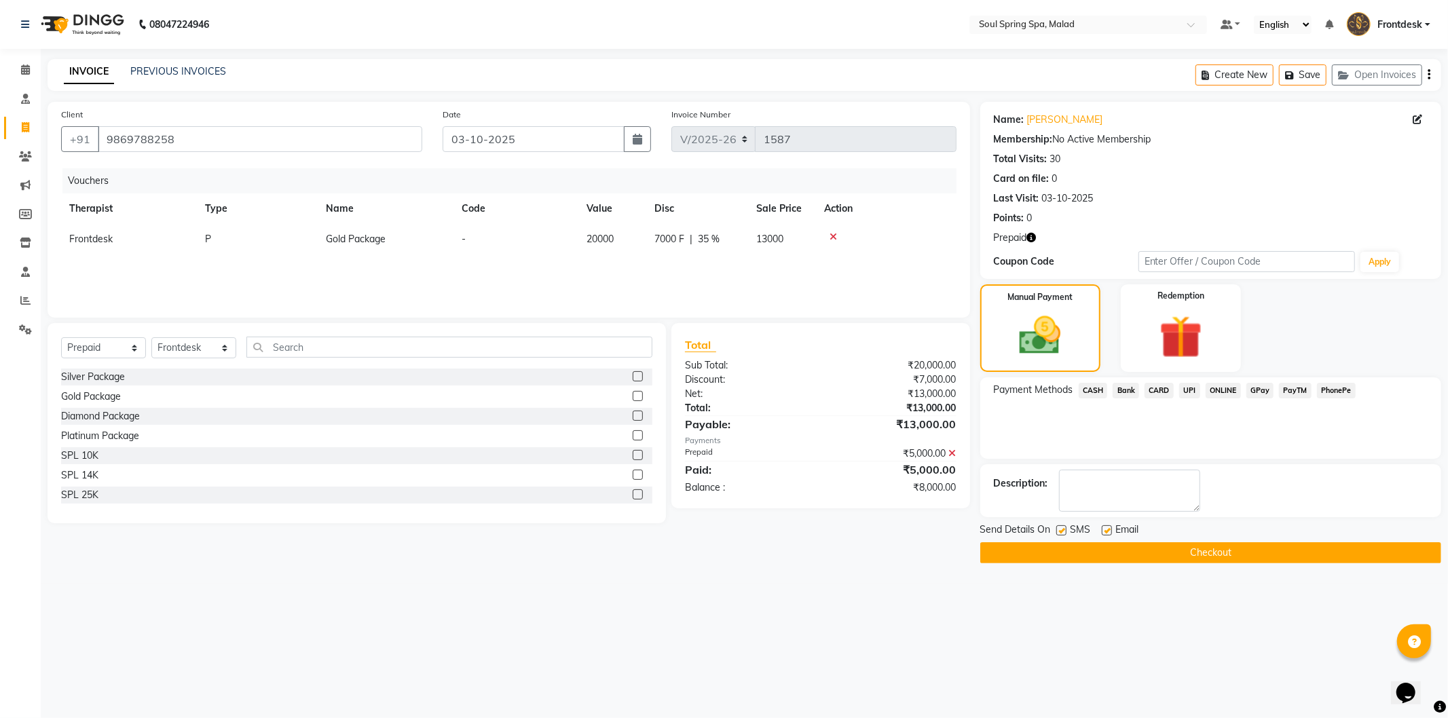
click at [1156, 390] on span "CARD" at bounding box center [1159, 391] width 29 height 16
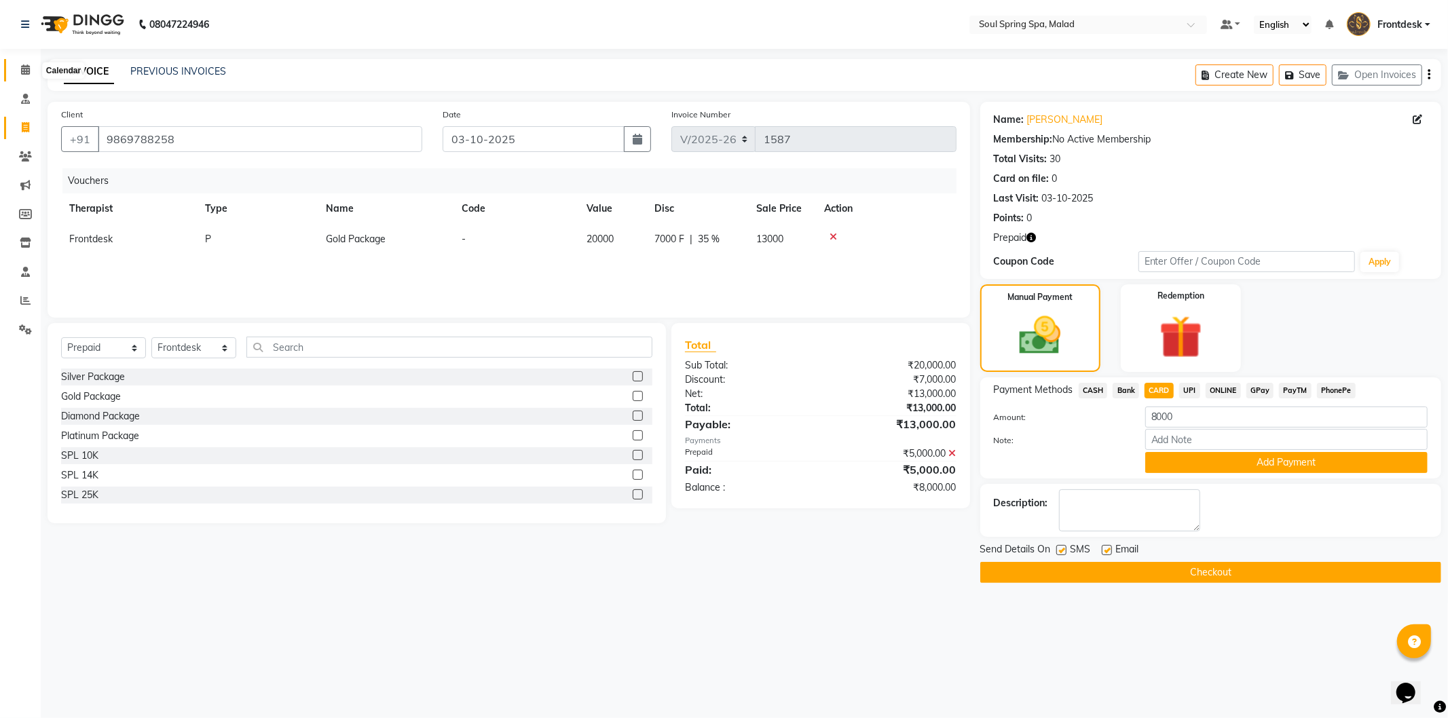
click at [16, 65] on span at bounding box center [26, 70] width 24 height 16
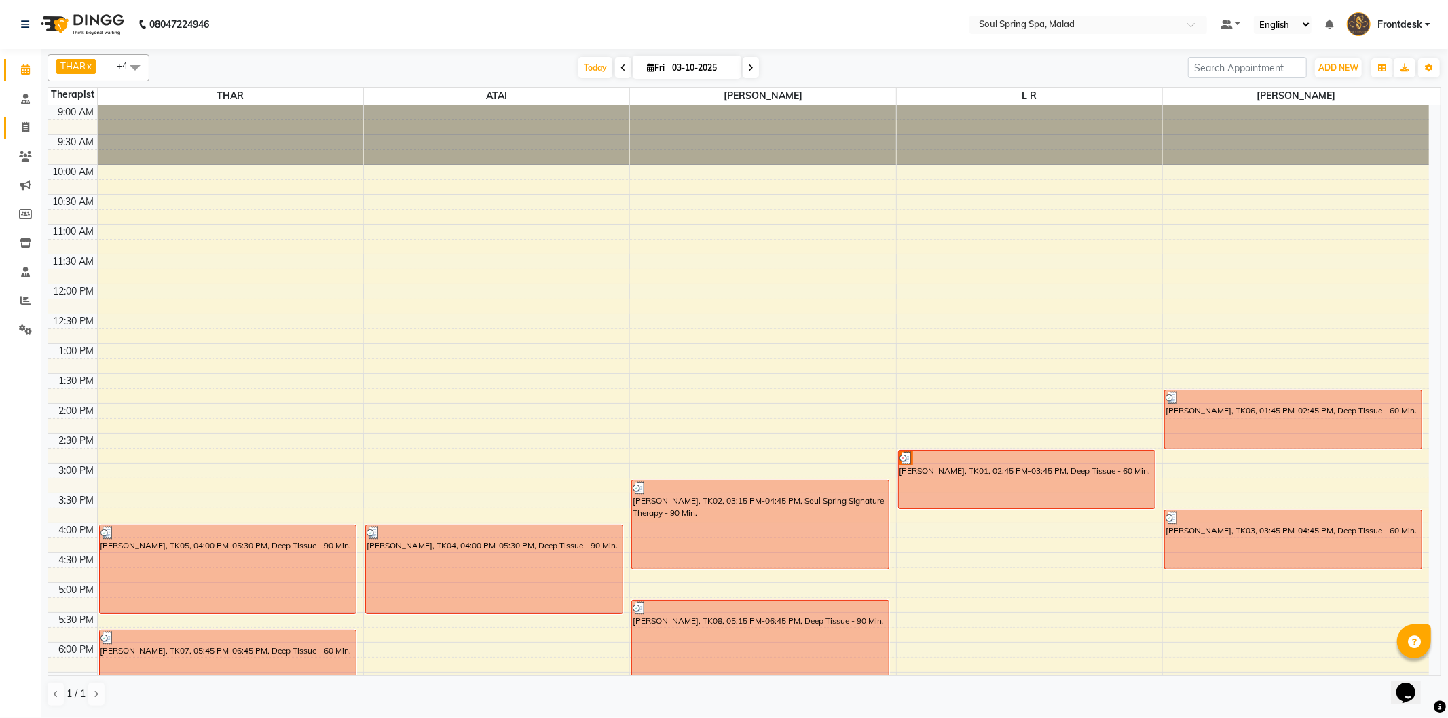
click at [24, 119] on link "Invoice" at bounding box center [20, 128] width 33 height 22
select select "4947"
select select "service"
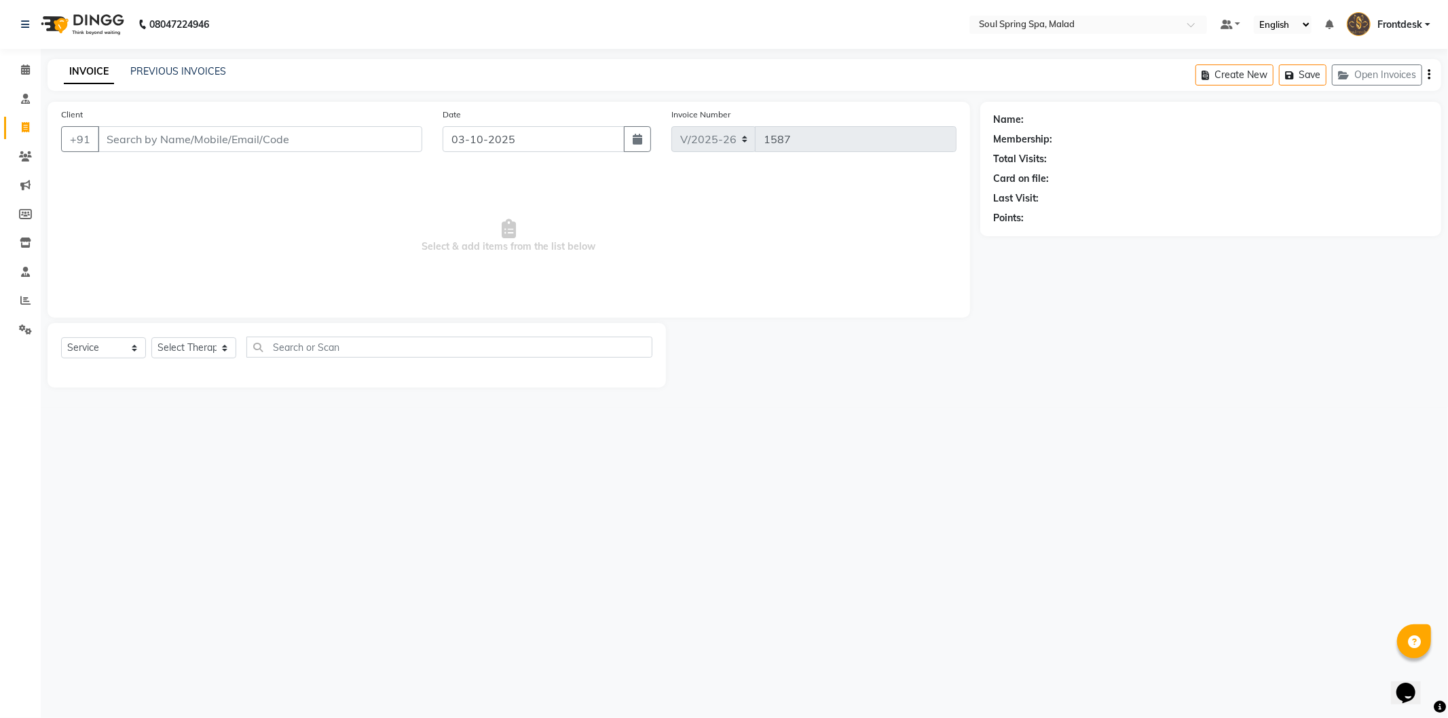
click at [167, 141] on input "Client" at bounding box center [260, 139] width 325 height 26
click at [204, 167] on ngb-highlight "9869788258" at bounding box center [238, 171] width 68 height 14
type input "9869788258"
click at [104, 345] on select "Select Service Product Membership Package Voucher Prepaid Gift Card" at bounding box center [103, 347] width 85 height 21
select select "P"
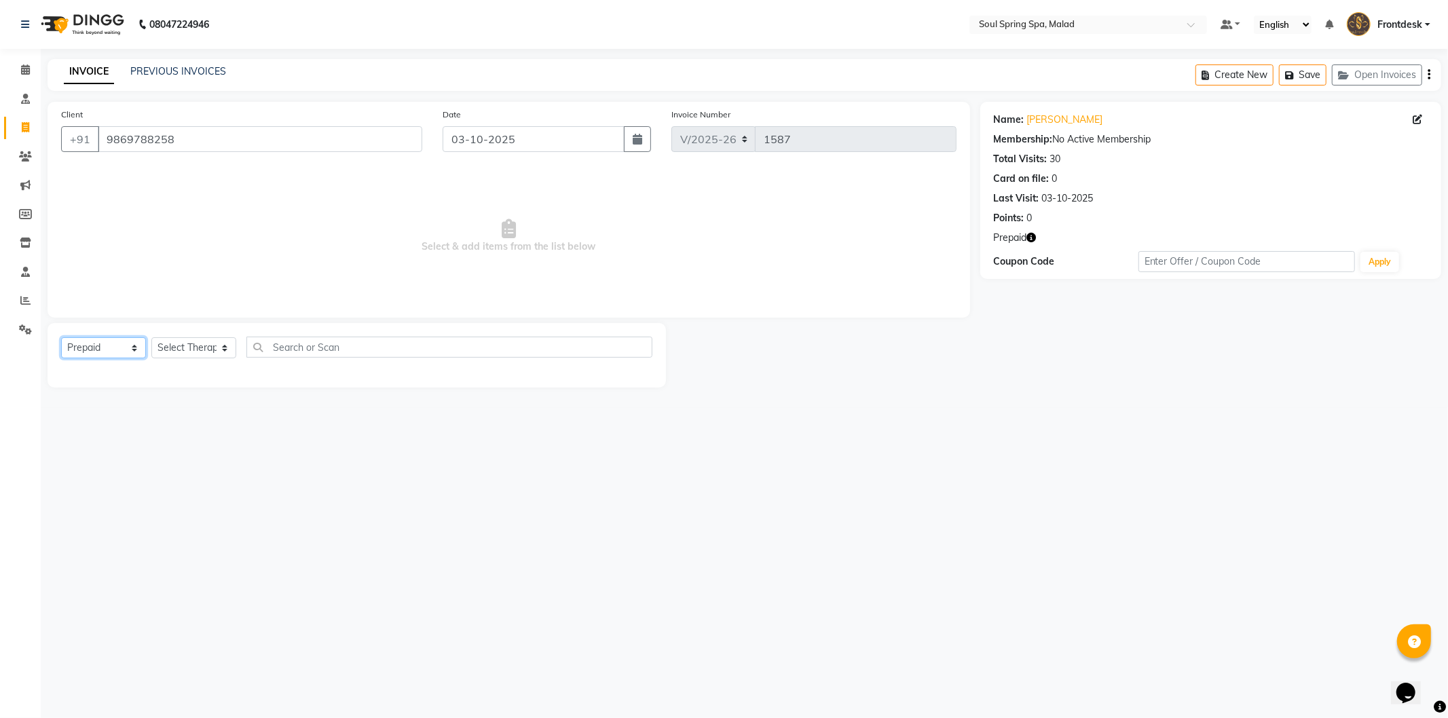
click at [61, 338] on select "Select Service Product Membership Package Voucher Prepaid Gift Card" at bounding box center [103, 347] width 85 height 21
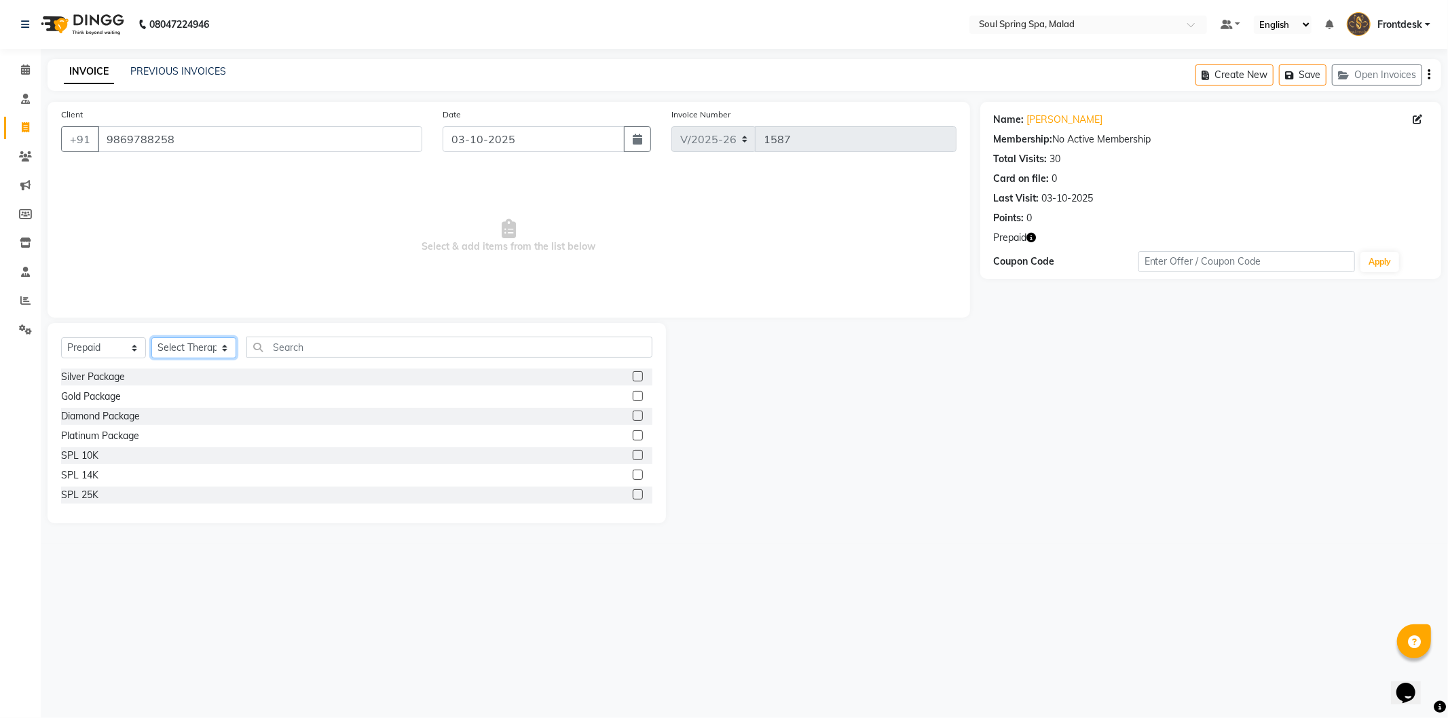
click at [189, 353] on select "Select Therapist [PERSON_NAME] Frontdesk jammy [PERSON_NAME] [PERSON_NAME] moi …" at bounding box center [193, 347] width 85 height 21
select select "30727"
click at [151, 338] on select "Select Therapist [PERSON_NAME] Frontdesk jammy [PERSON_NAME] [PERSON_NAME] moi …" at bounding box center [193, 347] width 85 height 21
click at [633, 397] on label at bounding box center [638, 396] width 10 height 10
click at [633, 397] on input "checkbox" at bounding box center [637, 396] width 9 height 9
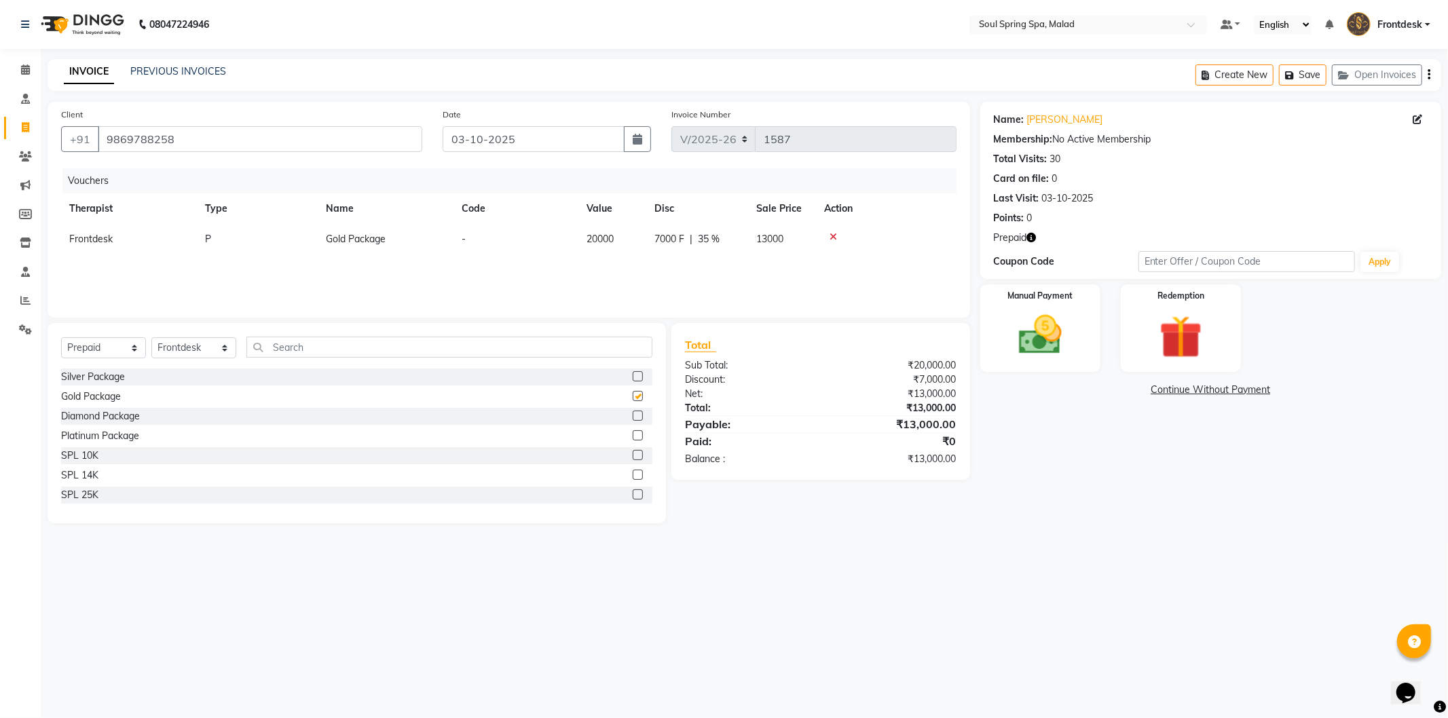
checkbox input "false"
click at [1029, 333] on img at bounding box center [1040, 336] width 73 height 52
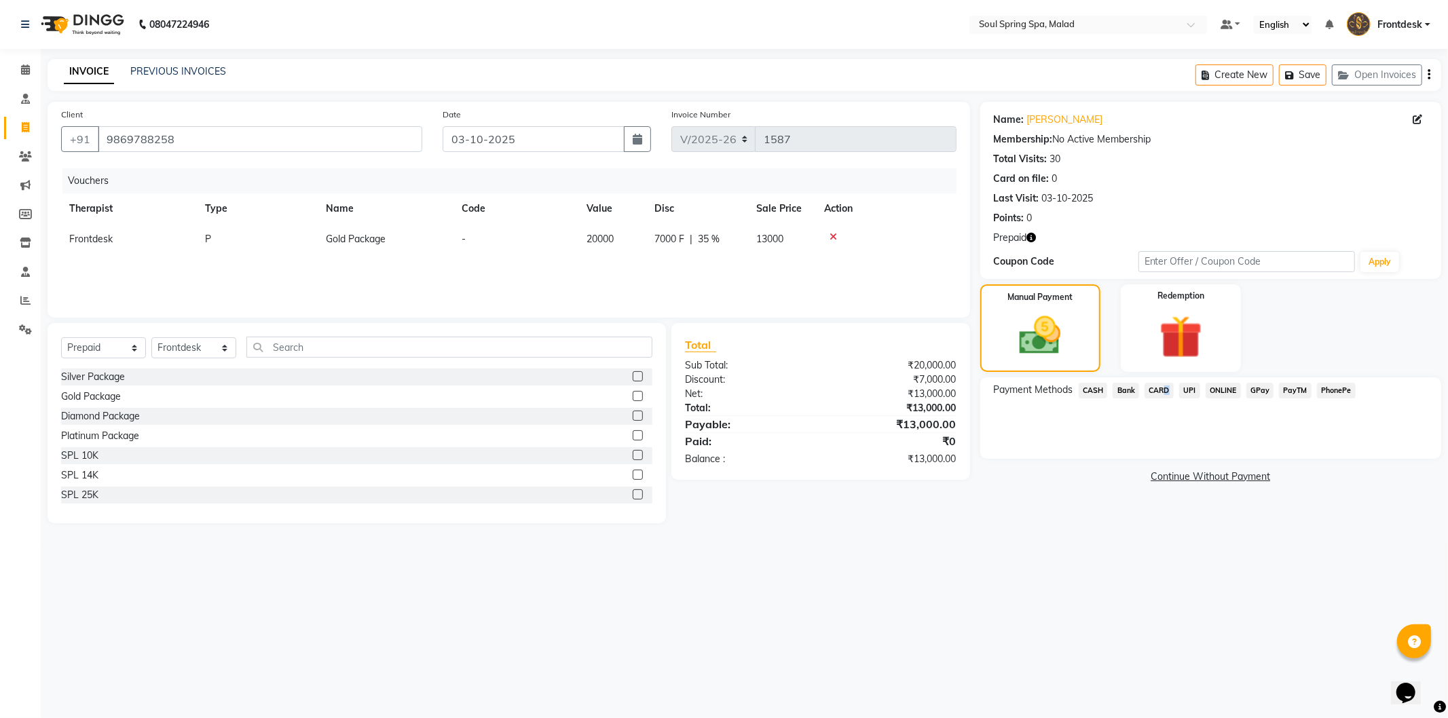
click at [1162, 387] on span "CARD" at bounding box center [1159, 391] width 29 height 16
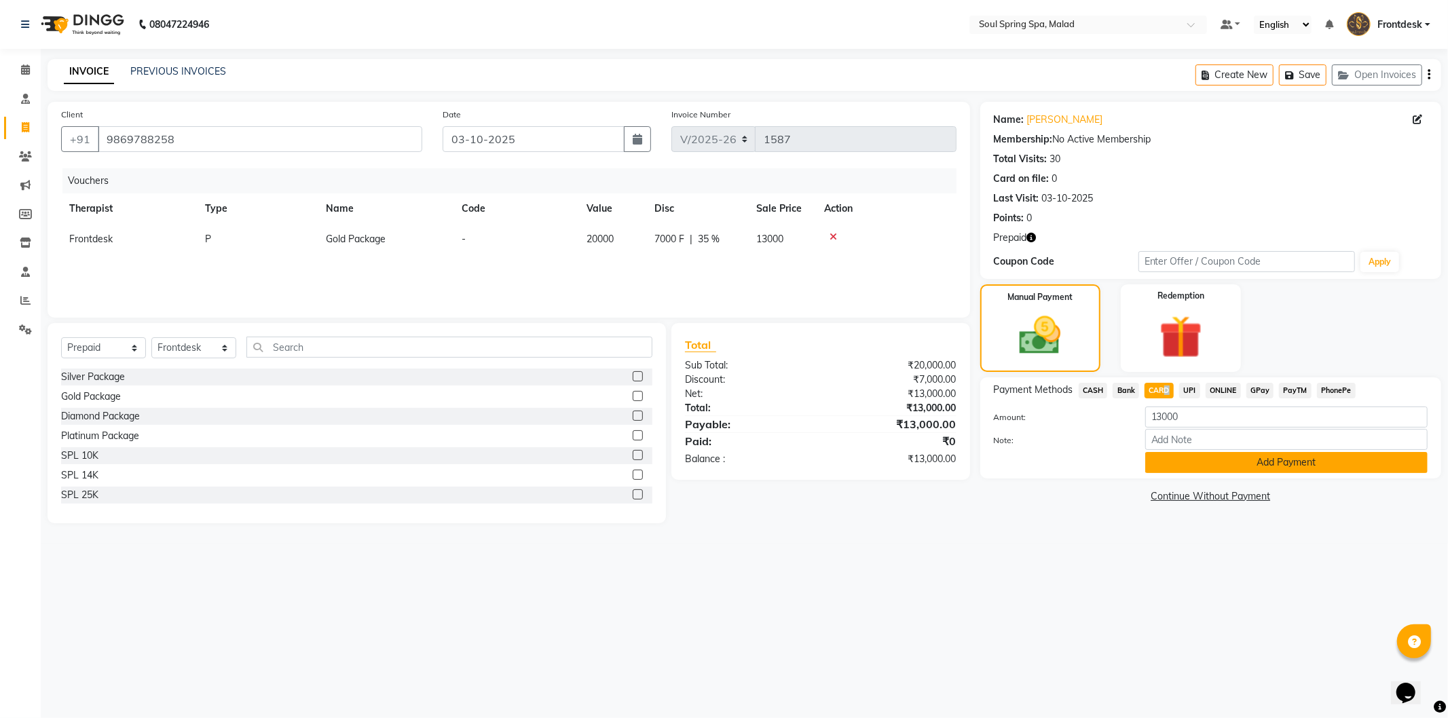
click at [1178, 465] on button "Add Payment" at bounding box center [1286, 462] width 282 height 21
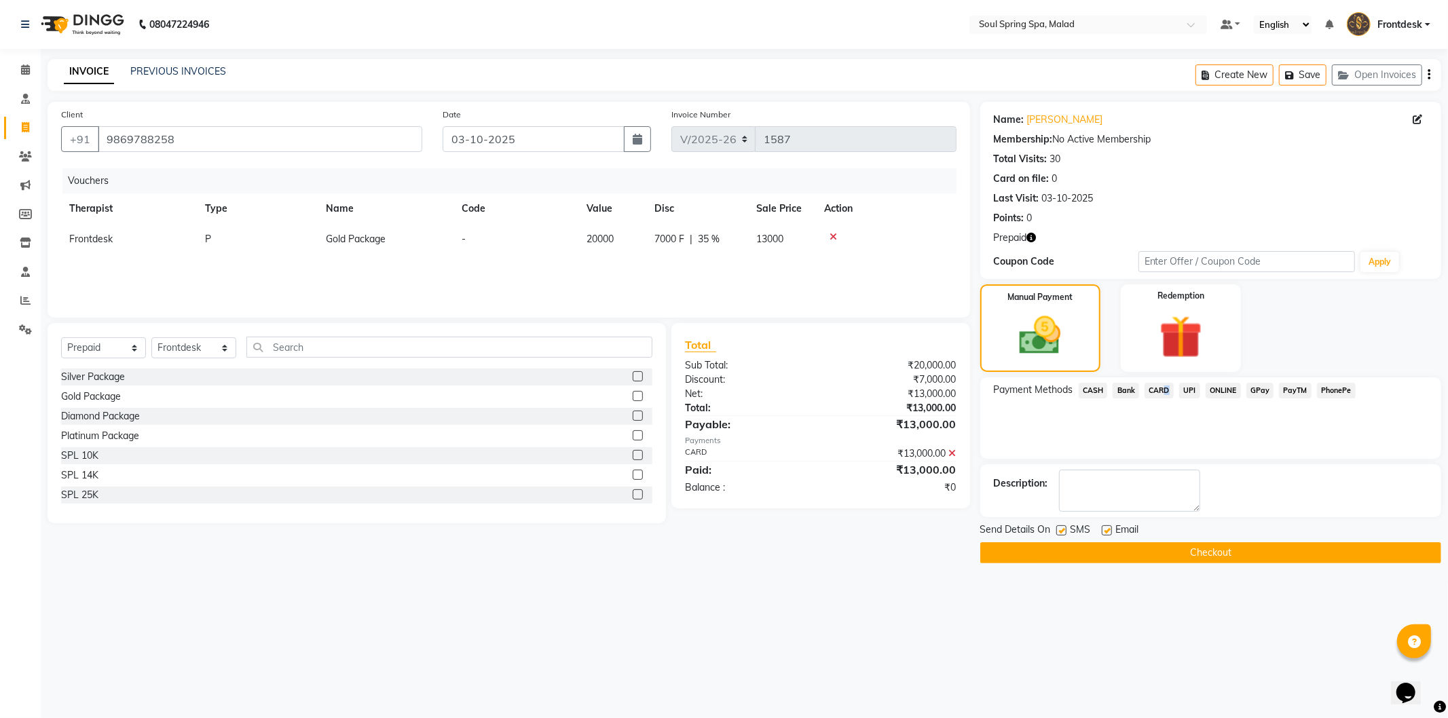
click at [1139, 548] on button "Checkout" at bounding box center [1210, 553] width 461 height 21
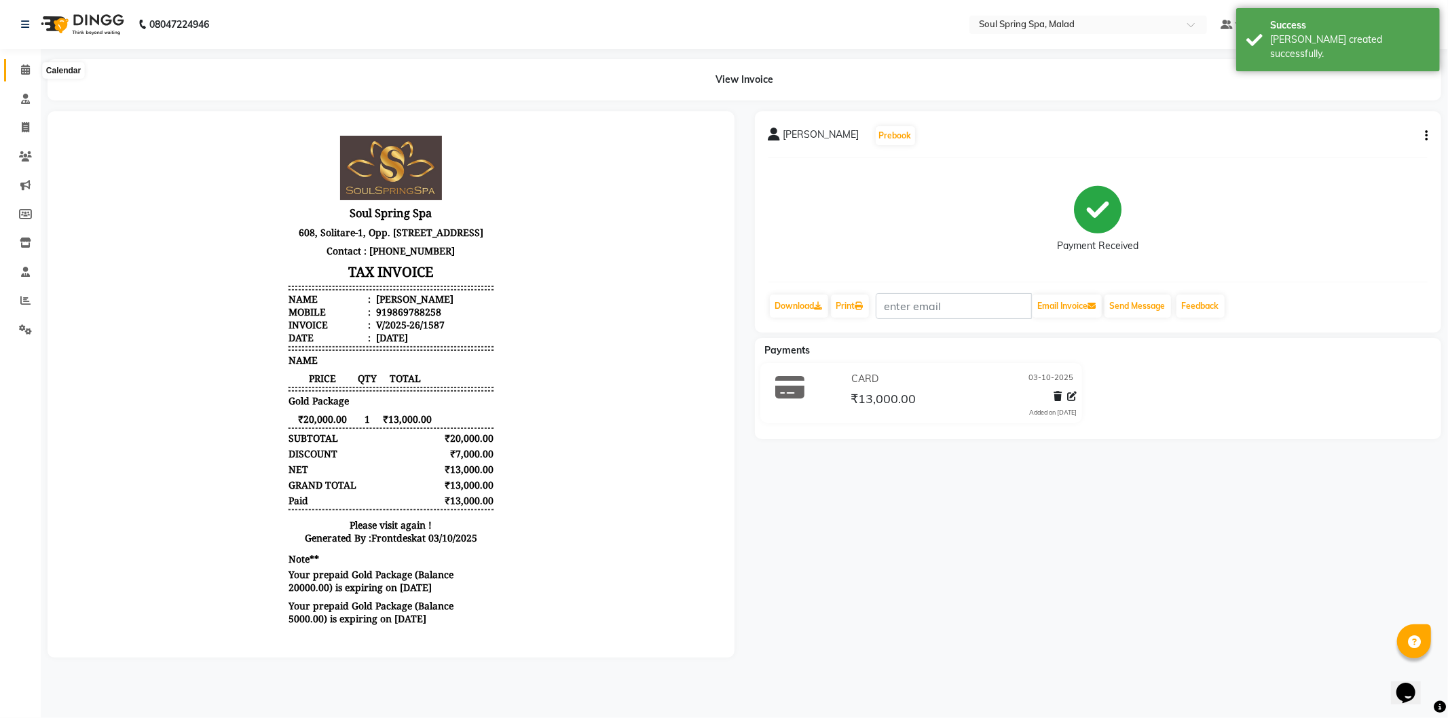
click at [21, 71] on icon at bounding box center [25, 70] width 9 height 10
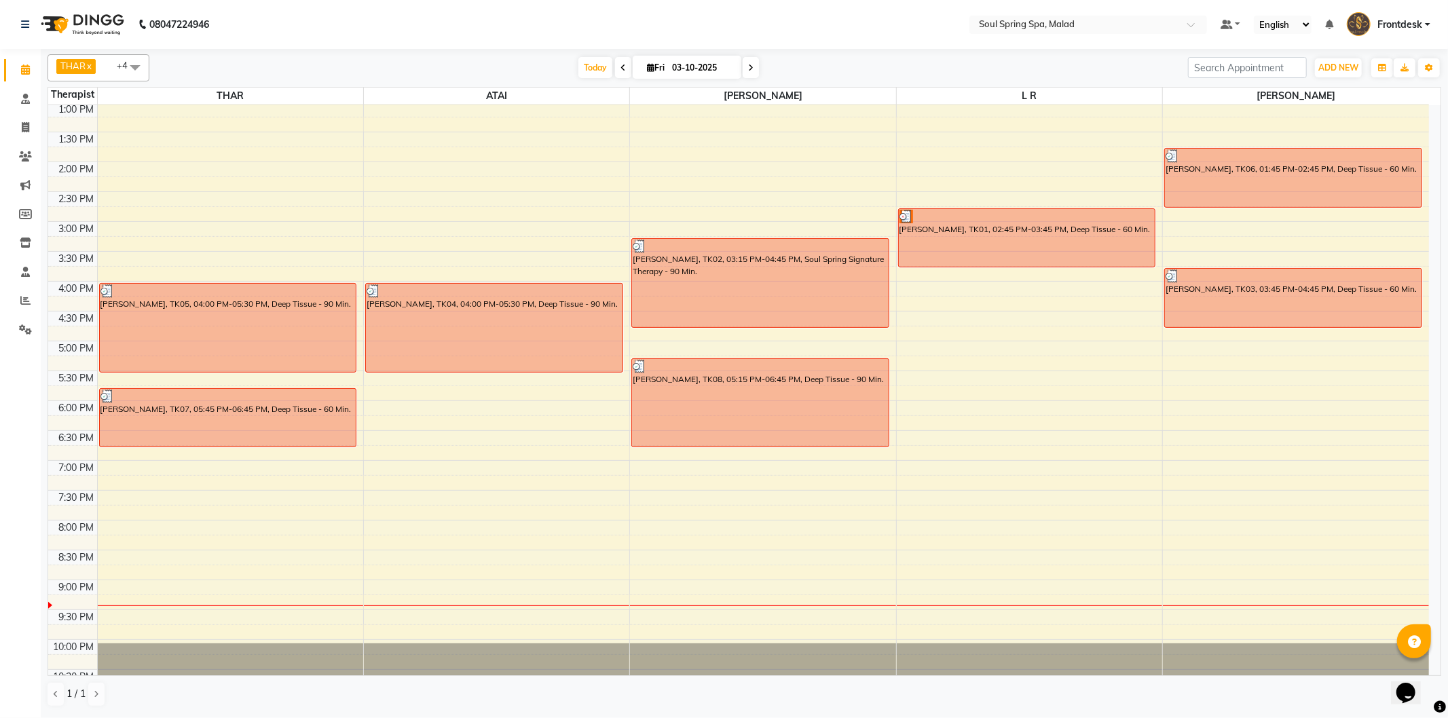
scroll to position [269, 0]
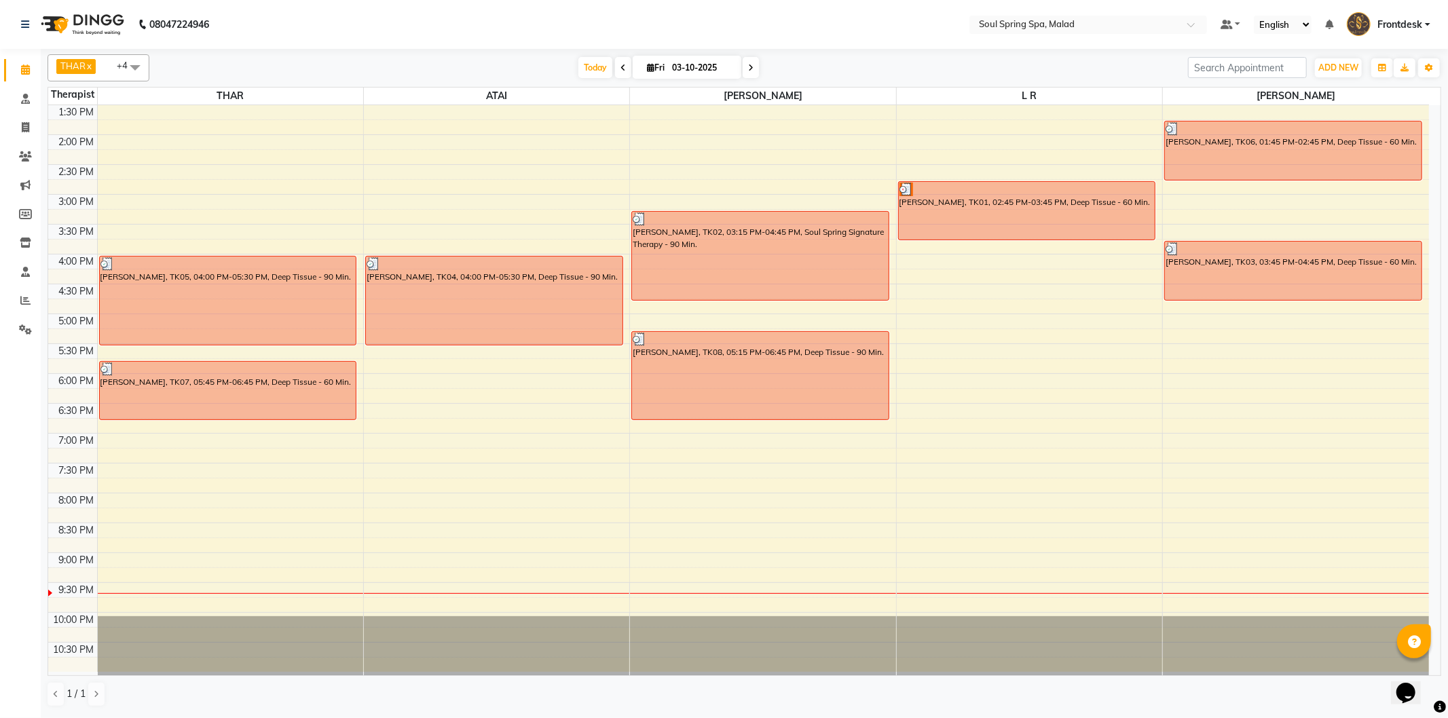
click at [621, 68] on icon at bounding box center [623, 68] width 5 height 8
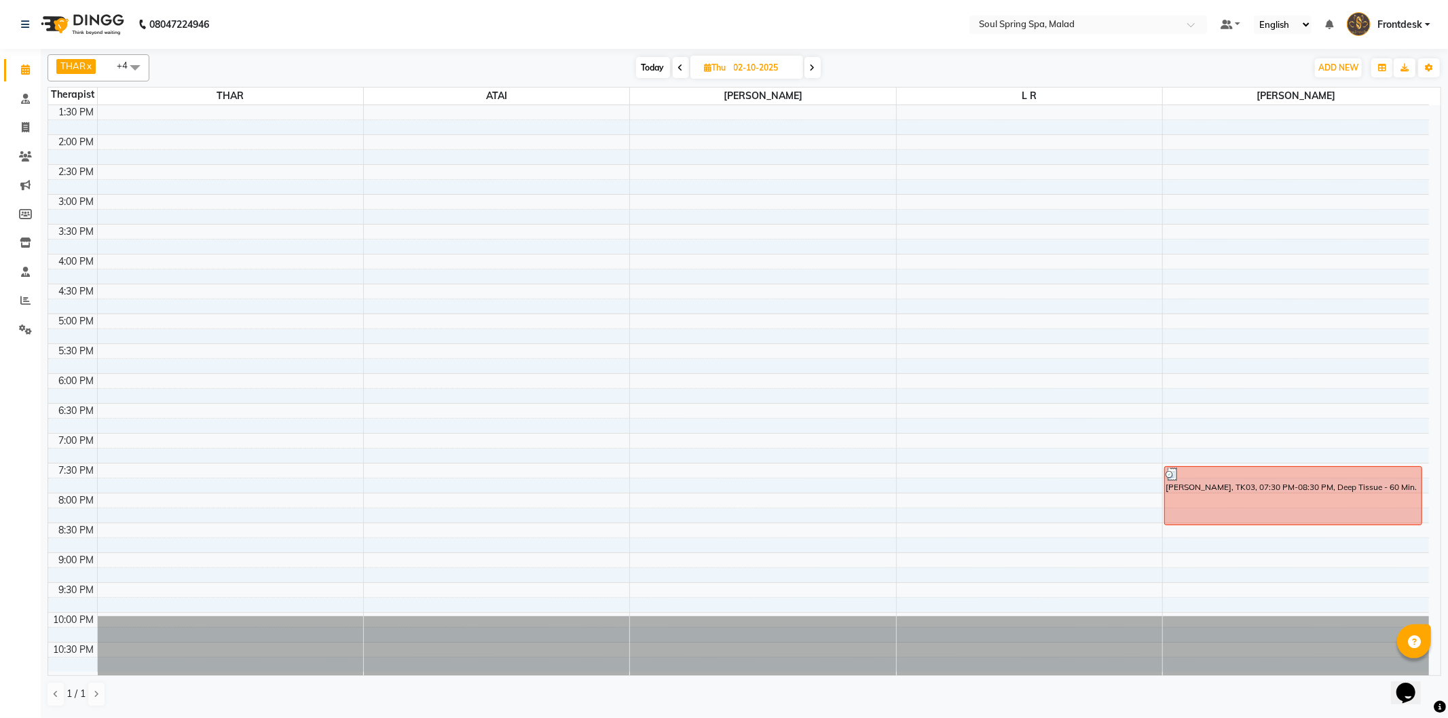
click at [809, 69] on span at bounding box center [813, 67] width 16 height 21
type input "03-10-2025"
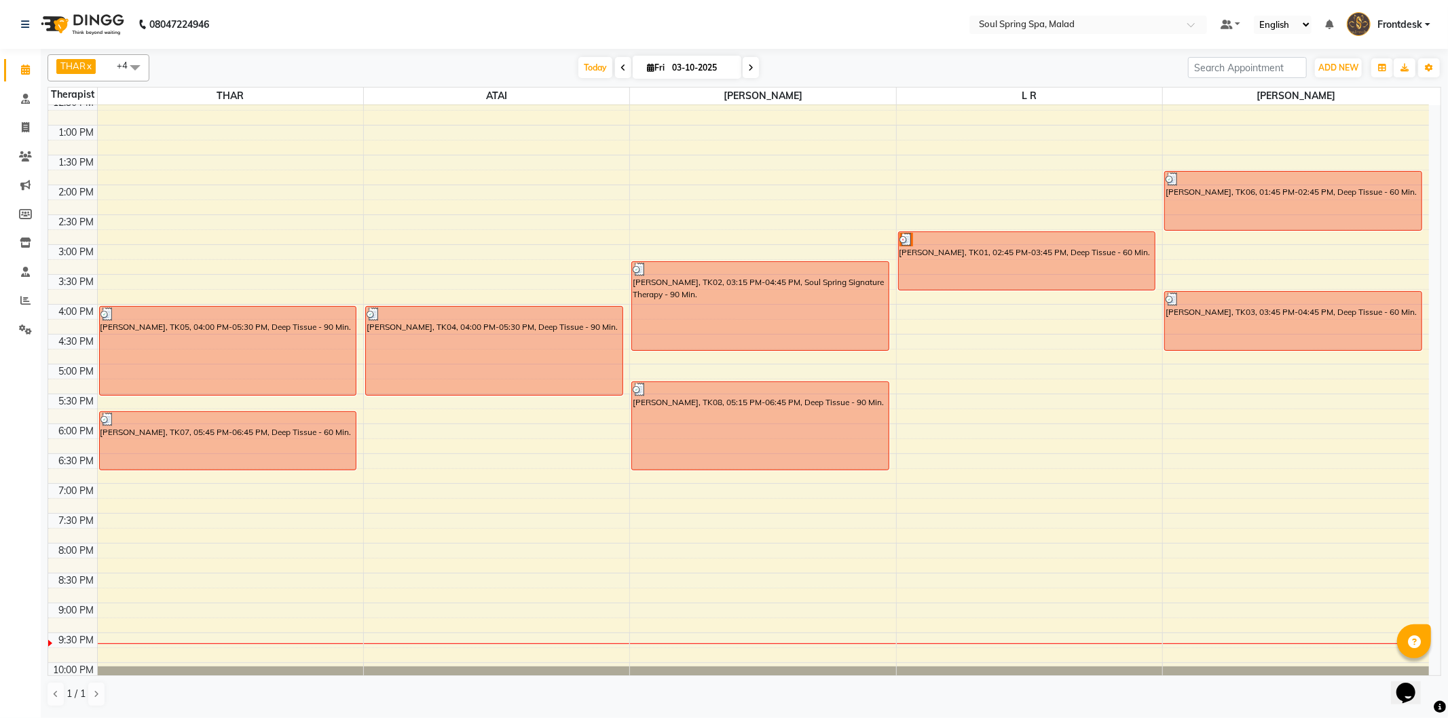
scroll to position [118, 0]
